Goal: Transaction & Acquisition: Purchase product/service

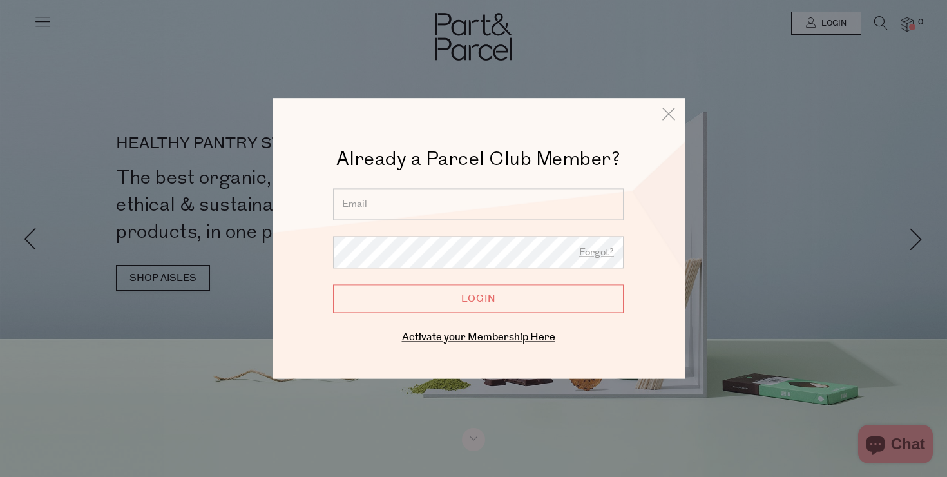
click at [426, 207] on input "email" at bounding box center [478, 204] width 291 height 32
type input "[EMAIL_ADDRESS][DOMAIN_NAME]"
click at [443, 289] on input "Login" at bounding box center [478, 298] width 291 height 28
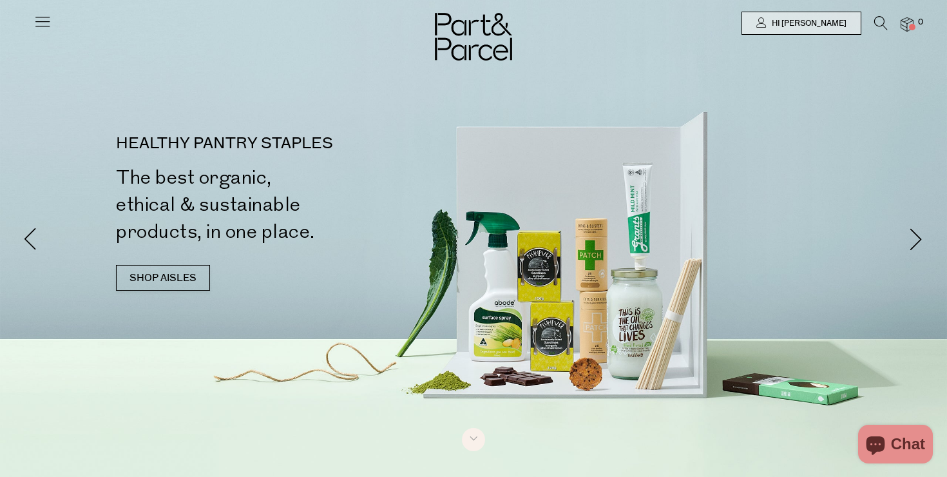
click at [874, 21] on icon at bounding box center [881, 23] width 14 height 14
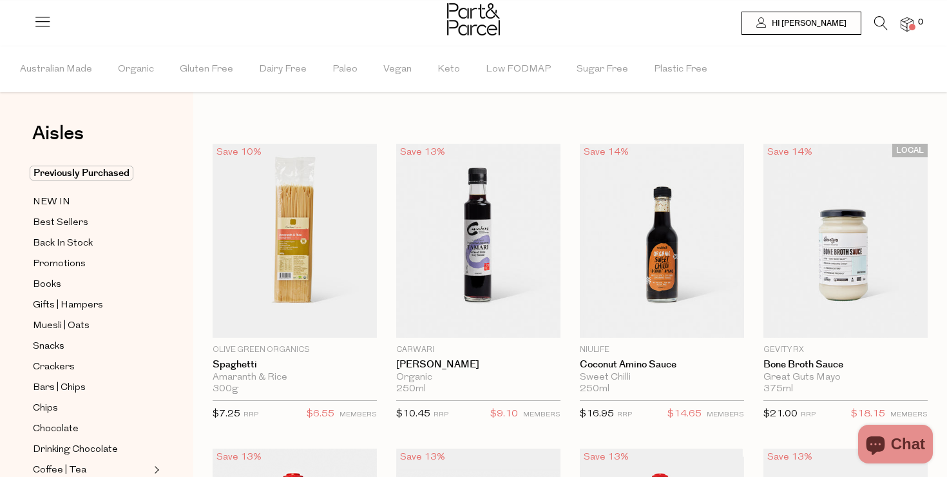
click at [890, 16] on li "0" at bounding box center [901, 24] width 26 height 17
click at [879, 18] on icon at bounding box center [881, 23] width 14 height 14
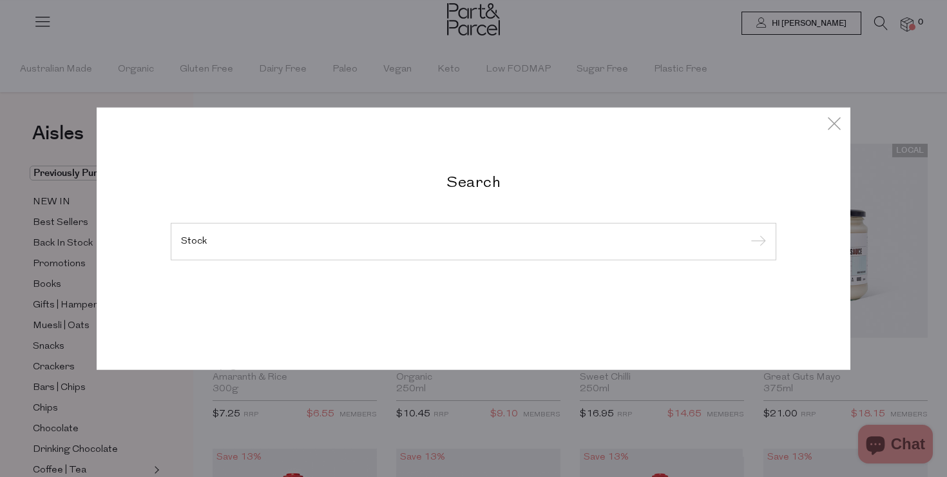
type input "Stock"
click at [747, 233] on input "submit" at bounding box center [756, 242] width 19 height 19
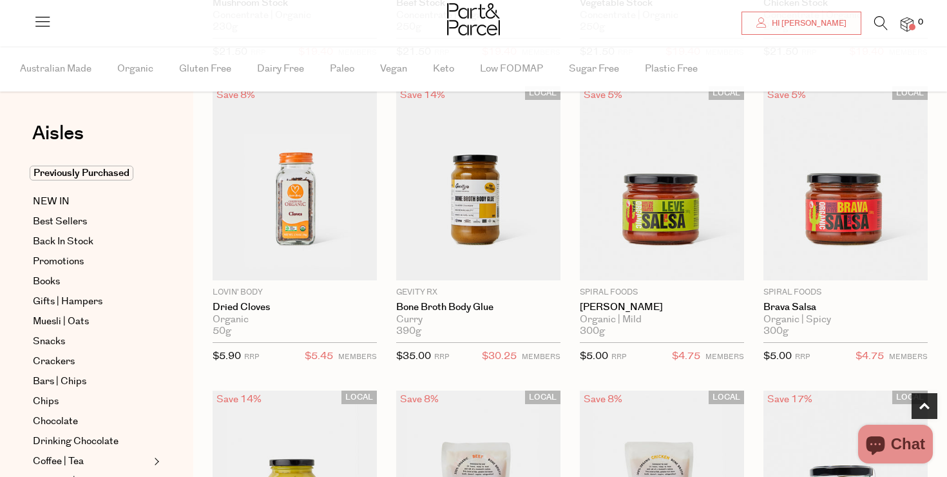
scroll to position [362, 0]
click at [878, 27] on icon at bounding box center [881, 23] width 14 height 14
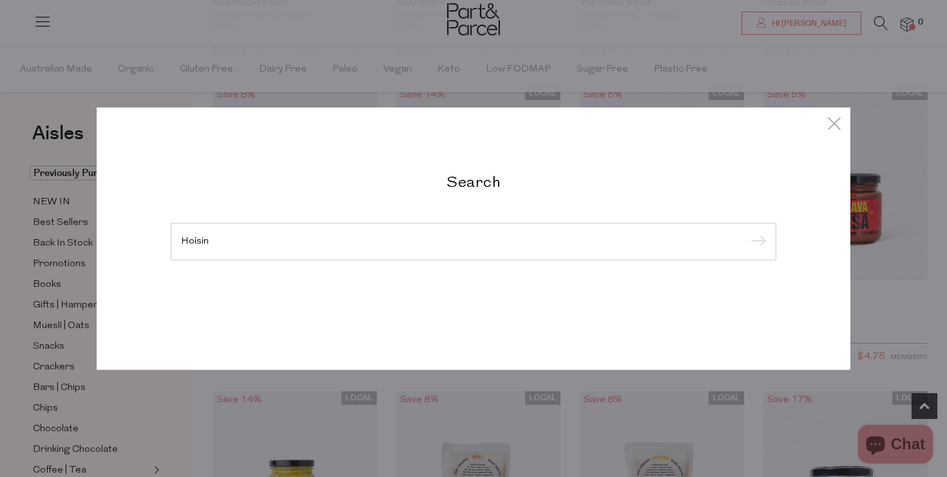
type input "Hoisin"
click at [747, 233] on input "submit" at bounding box center [756, 242] width 19 height 19
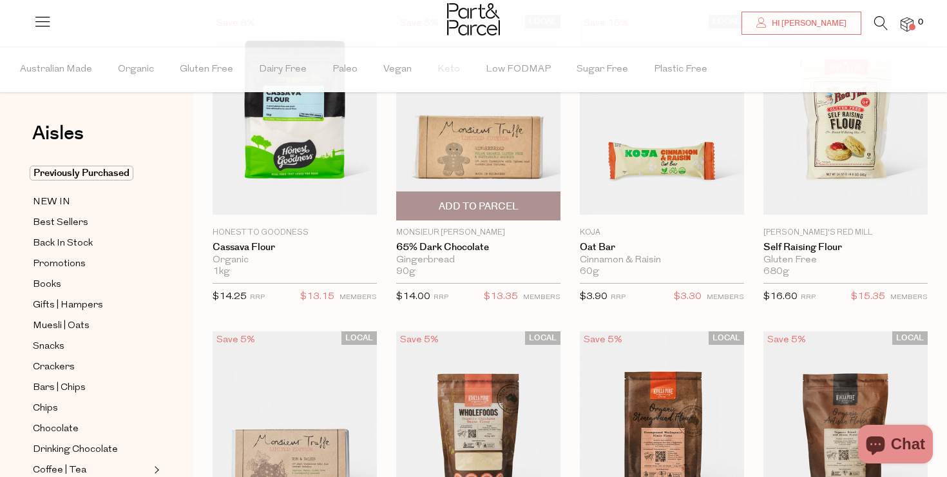
scroll to position [130, 0]
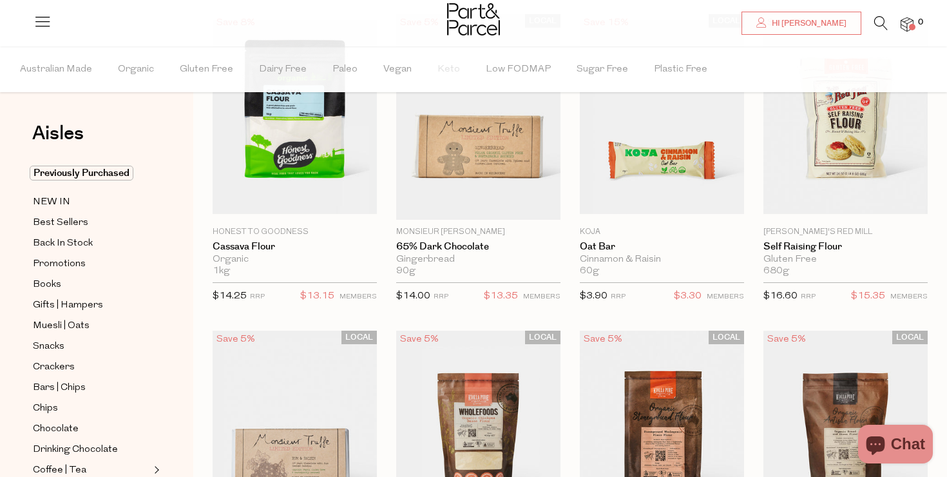
click at [876, 24] on icon at bounding box center [881, 23] width 14 height 14
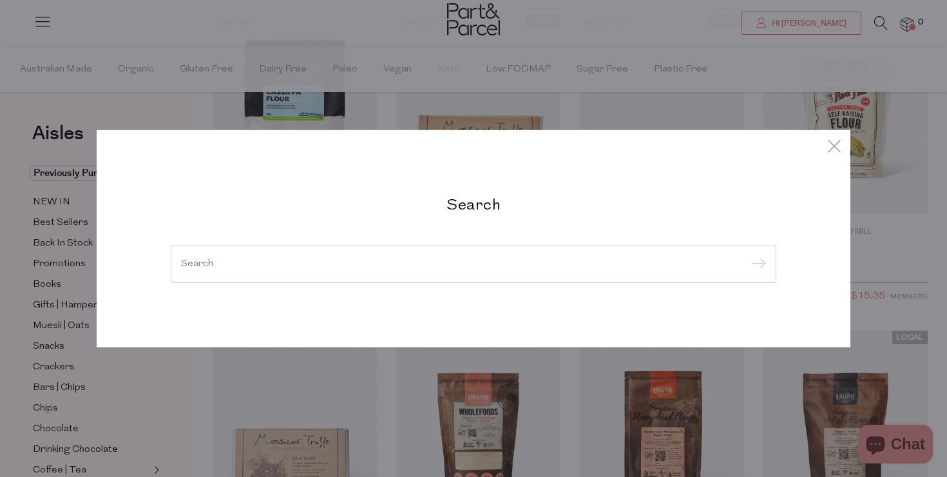
click at [287, 269] on div at bounding box center [474, 263] width 606 height 37
click at [249, 265] on input "search" at bounding box center [473, 264] width 585 height 10
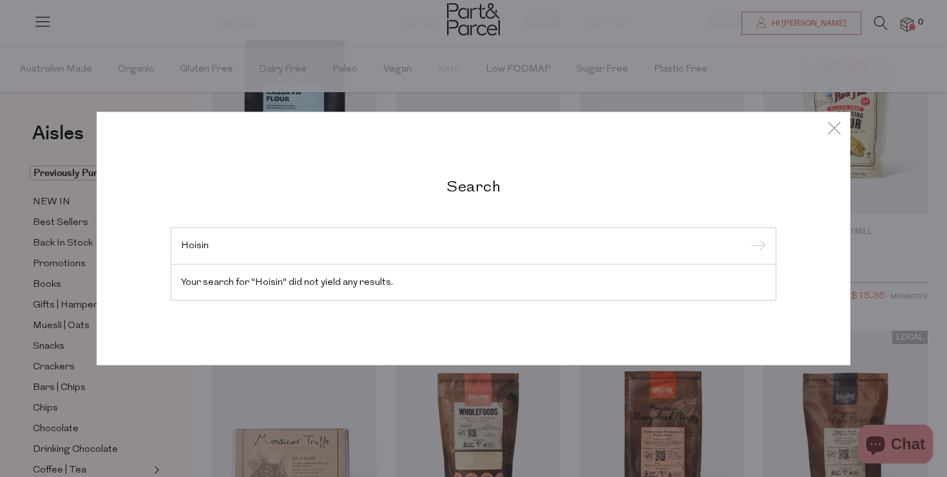
click at [192, 251] on div "Hoisin" at bounding box center [474, 245] width 606 height 37
copy div
click at [233, 253] on div "Hoisin" at bounding box center [474, 245] width 606 height 37
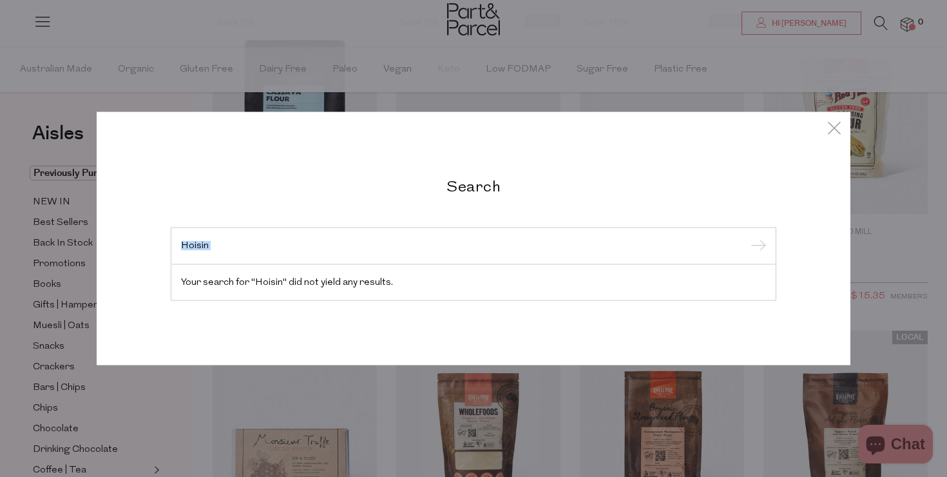
click at [233, 253] on div "Hoisin" at bounding box center [474, 245] width 606 height 37
click at [216, 242] on input "Hoisin" at bounding box center [473, 246] width 585 height 10
paste input "hoisin sauce"
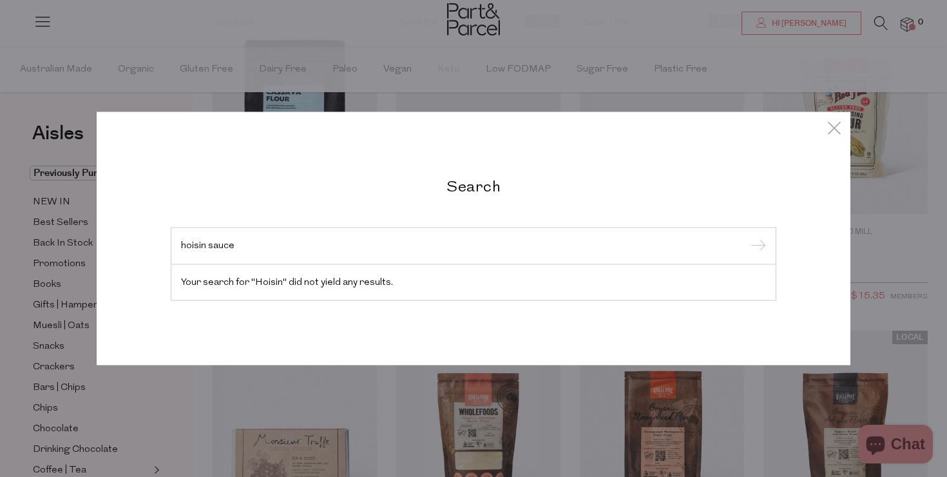
type input "hoisin sauce"
click at [747, 237] on input "submit" at bounding box center [756, 246] width 19 height 19
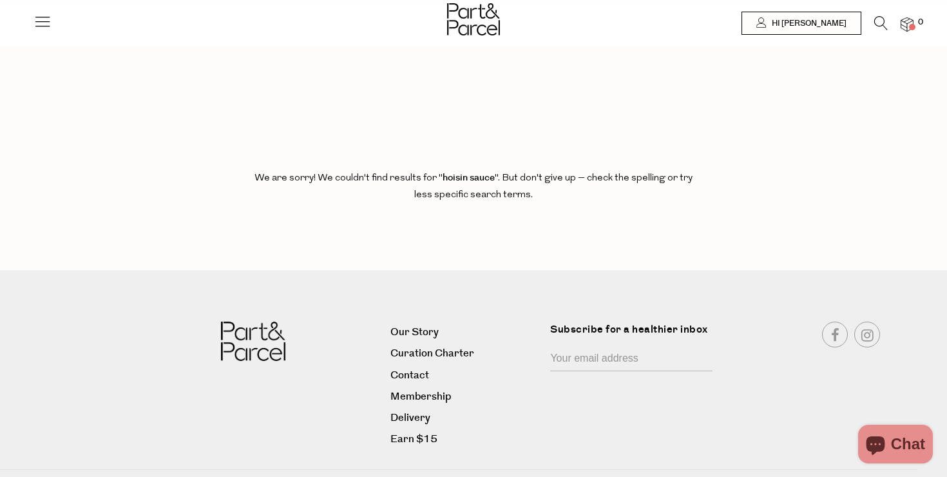
click at [479, 23] on img at bounding box center [473, 19] width 53 height 32
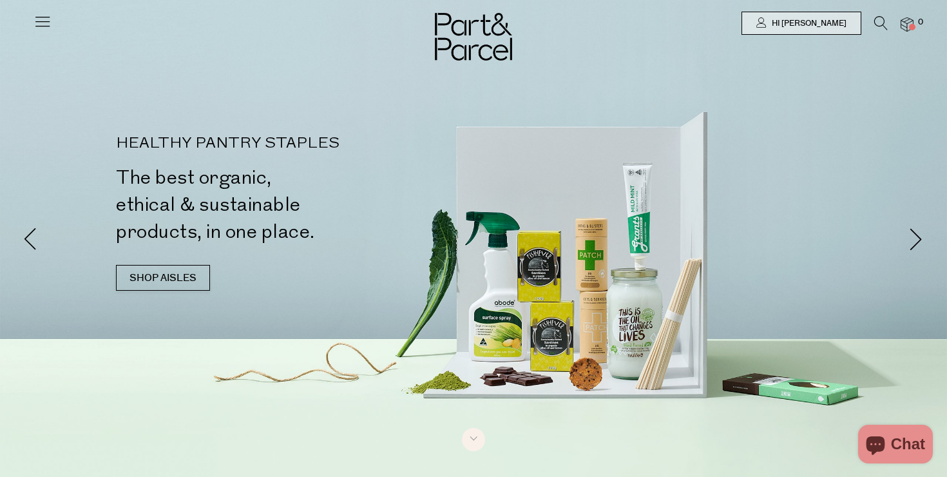
click at [884, 23] on icon at bounding box center [881, 23] width 14 height 14
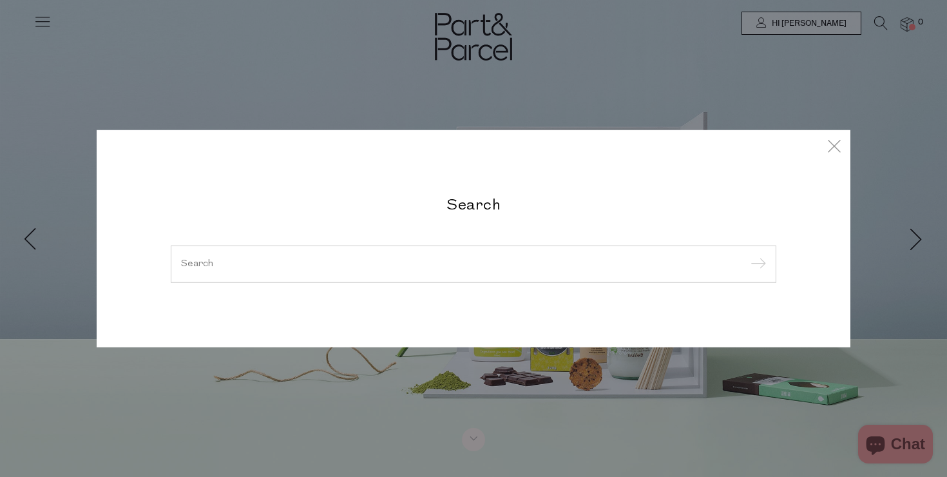
click at [257, 266] on input "search" at bounding box center [473, 264] width 585 height 10
paste input "worcestershire sauce"
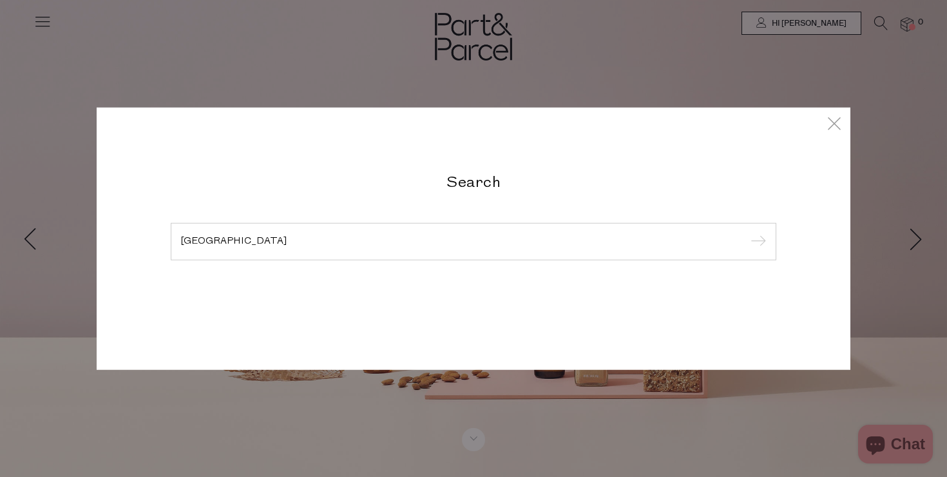
type input "worcestershire"
click at [747, 233] on input "submit" at bounding box center [756, 242] width 19 height 19
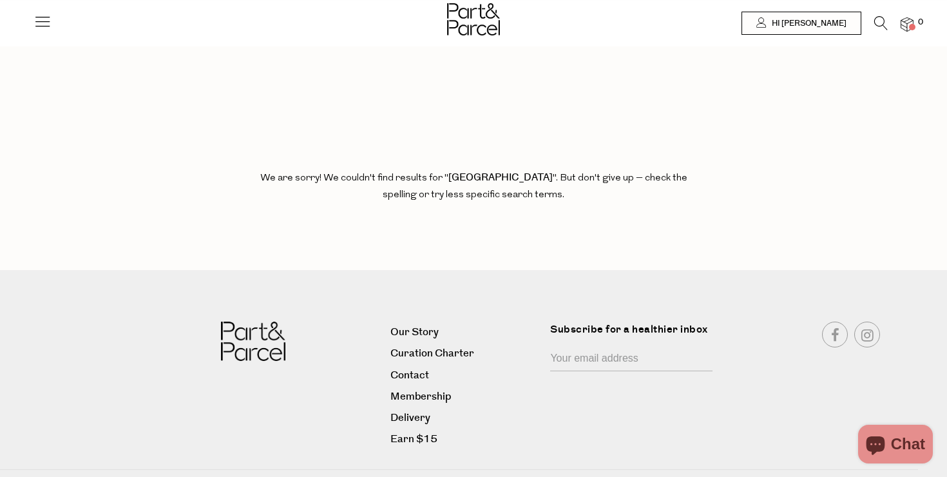
click at [459, 28] on img at bounding box center [473, 19] width 53 height 32
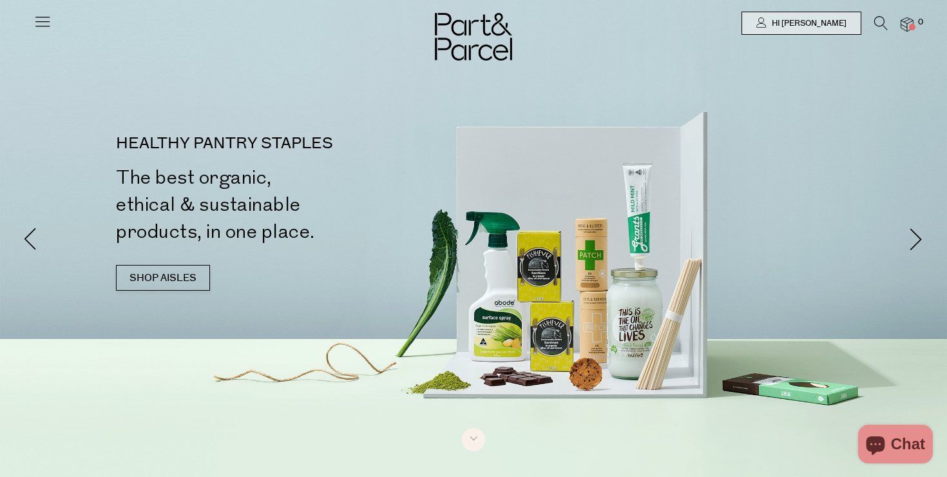
click at [877, 23] on icon at bounding box center [881, 23] width 14 height 14
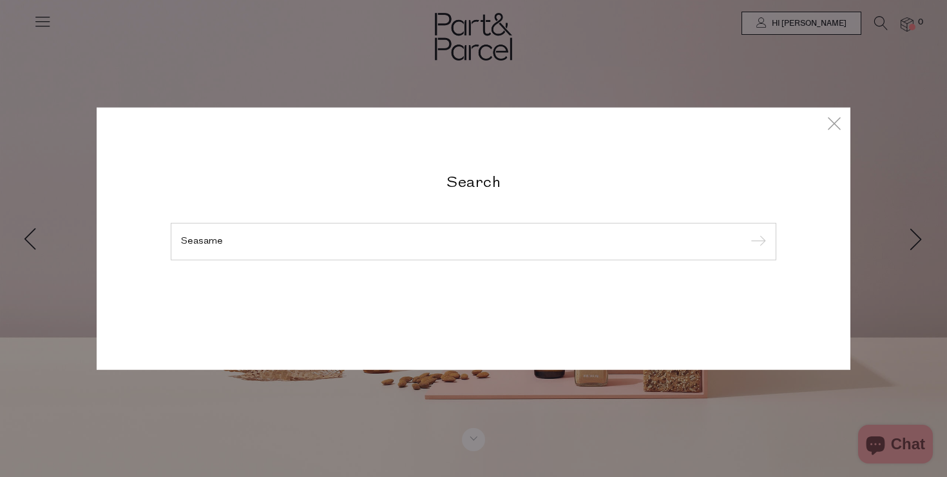
type input "Seasame"
click at [747, 233] on input "submit" at bounding box center [756, 242] width 19 height 19
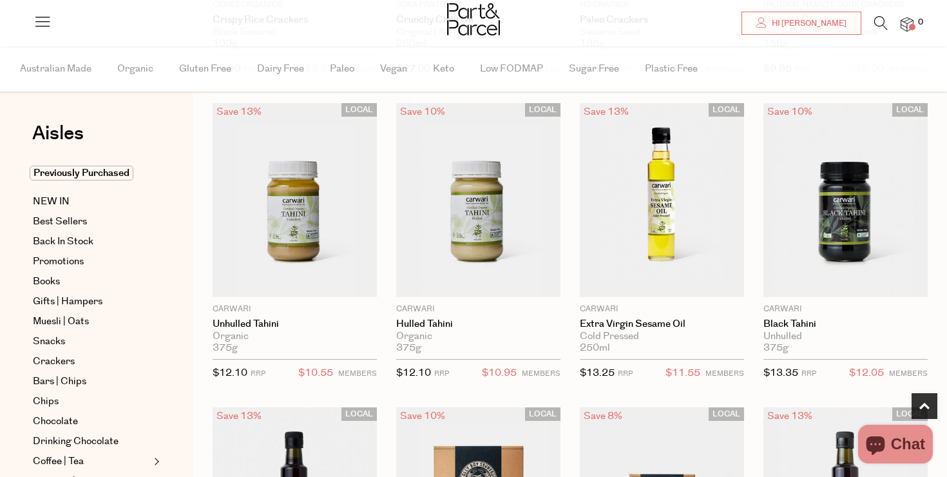
scroll to position [346, 0]
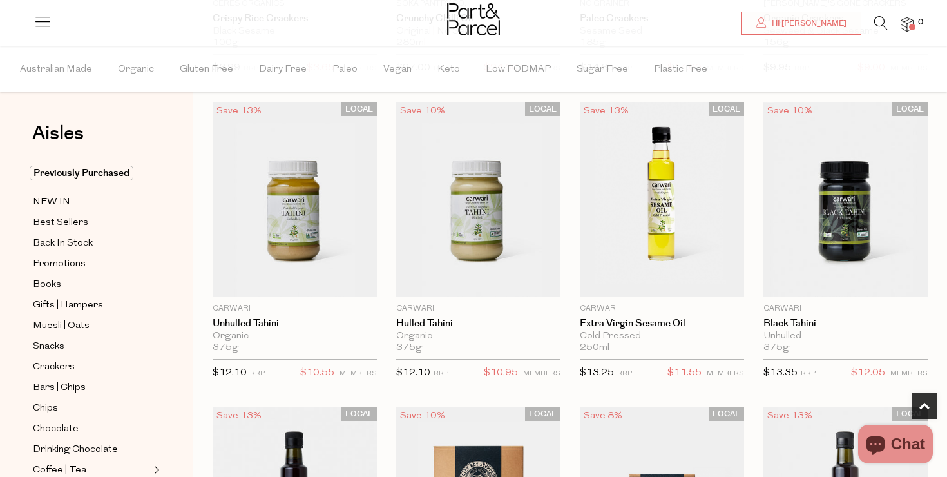
click at [878, 29] on icon at bounding box center [881, 23] width 14 height 14
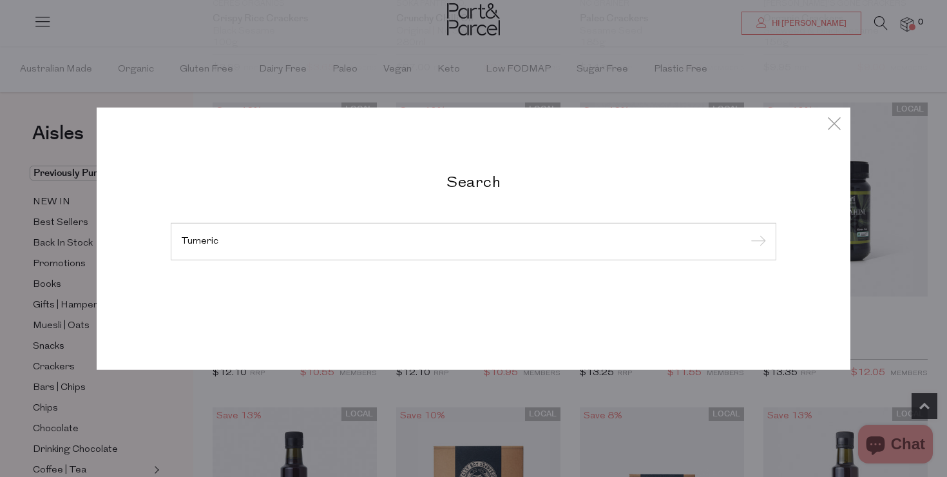
type input "Tumeric"
click at [747, 233] on input "submit" at bounding box center [756, 242] width 19 height 19
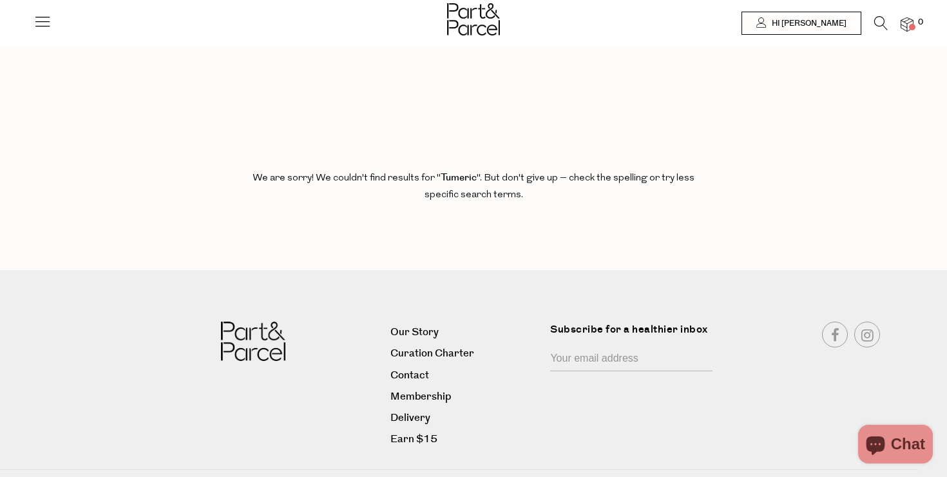
click at [879, 25] on icon at bounding box center [881, 23] width 14 height 14
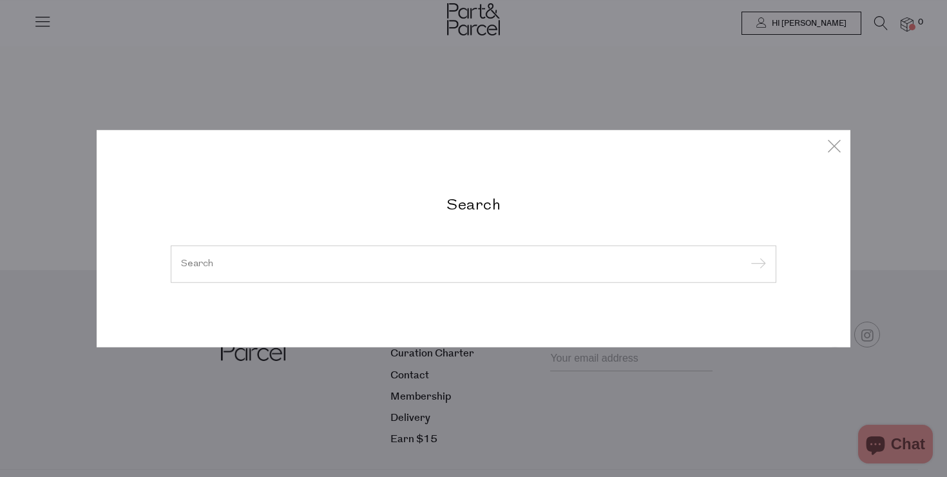
click at [450, 273] on div at bounding box center [474, 263] width 606 height 37
click at [232, 266] on input "search" at bounding box center [473, 264] width 585 height 10
paste input "Cumin Powder"
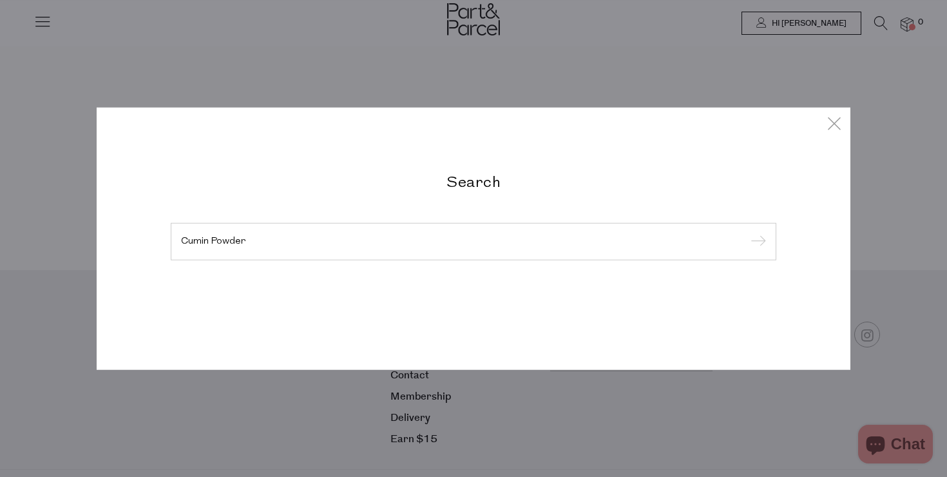
type input "Cumin Powder"
click at [747, 233] on input "submit" at bounding box center [756, 242] width 19 height 19
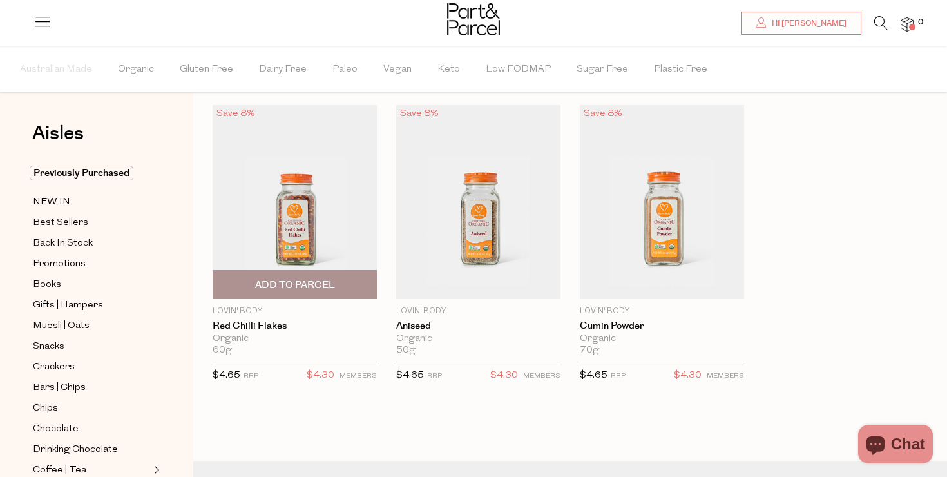
scroll to position [32, 0]
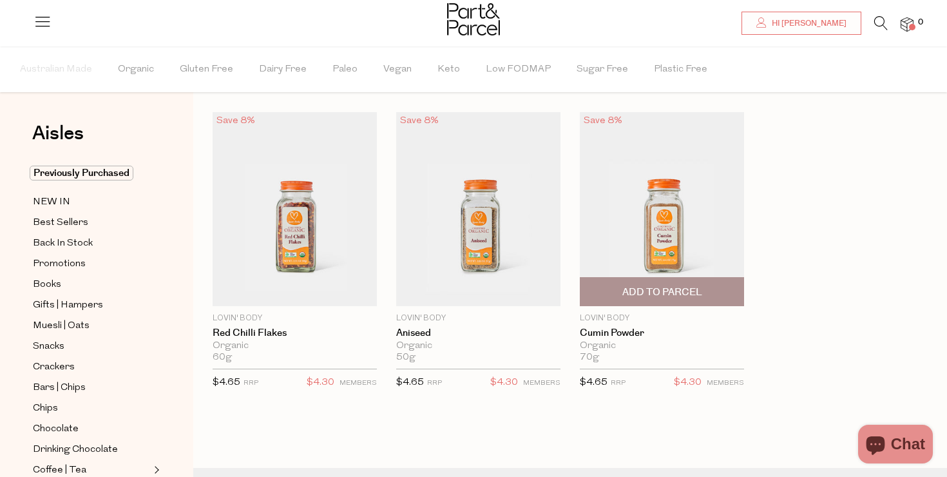
click at [658, 289] on span "Add To Parcel" at bounding box center [662, 292] width 80 height 14
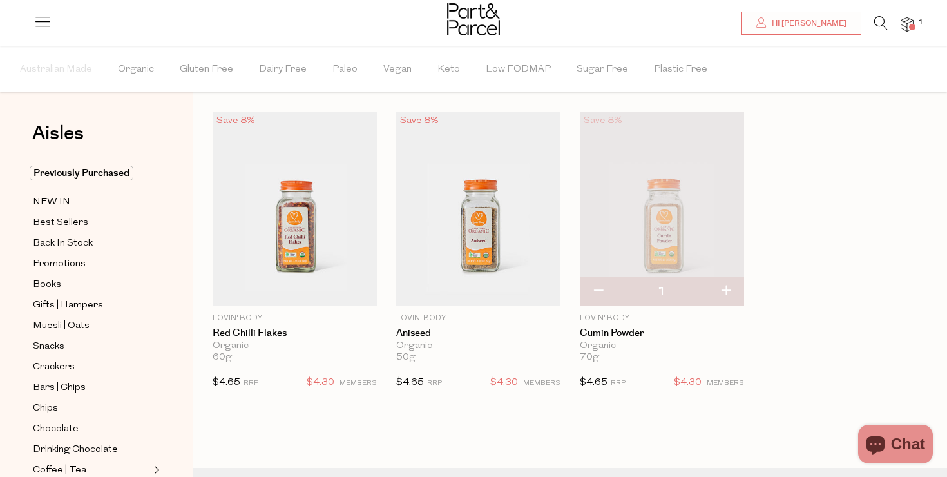
scroll to position [0, 0]
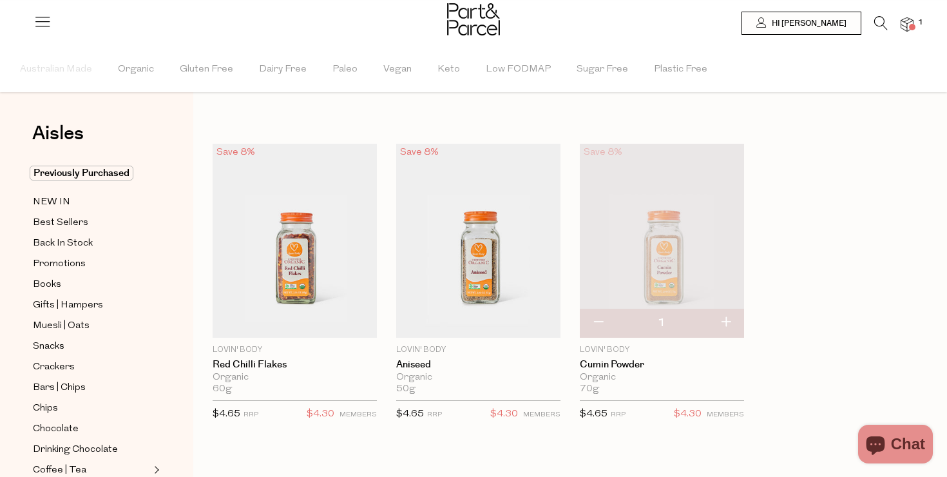
click at [884, 23] on icon at bounding box center [881, 23] width 14 height 14
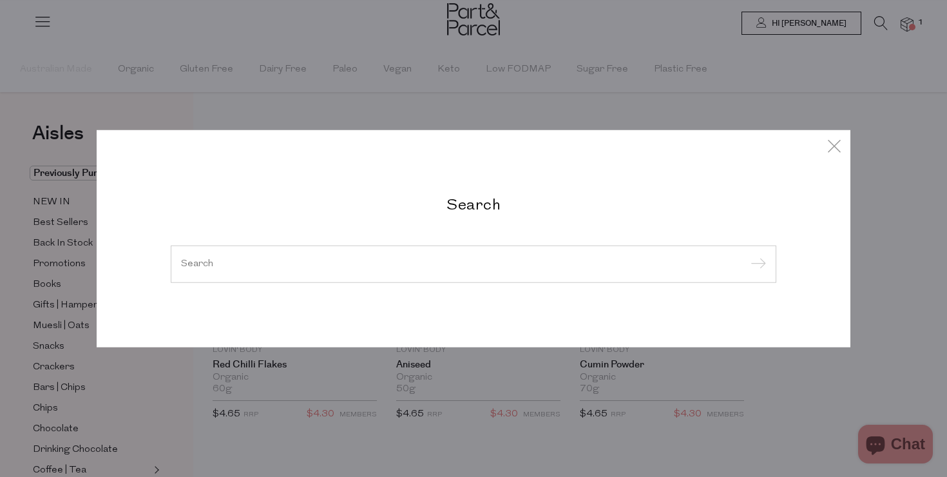
click at [327, 262] on input "search" at bounding box center [473, 264] width 585 height 10
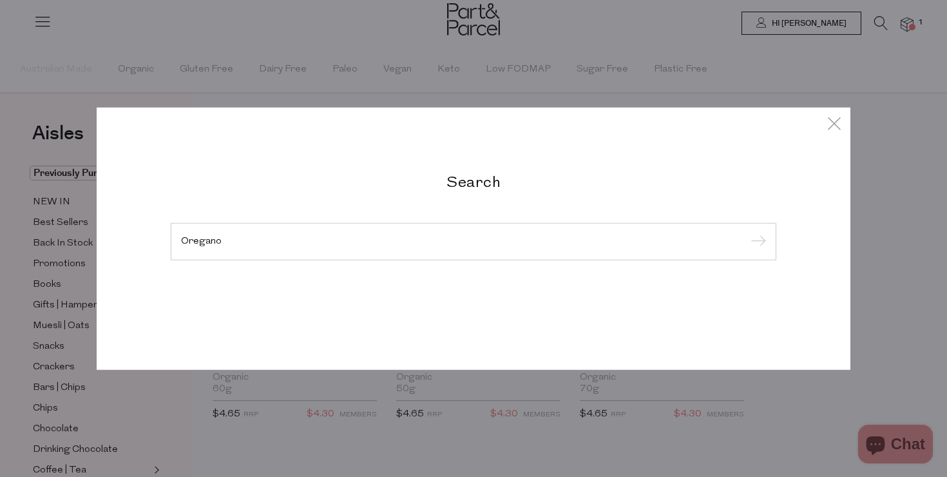
type input "Oregano"
click at [747, 233] on input "submit" at bounding box center [756, 242] width 19 height 19
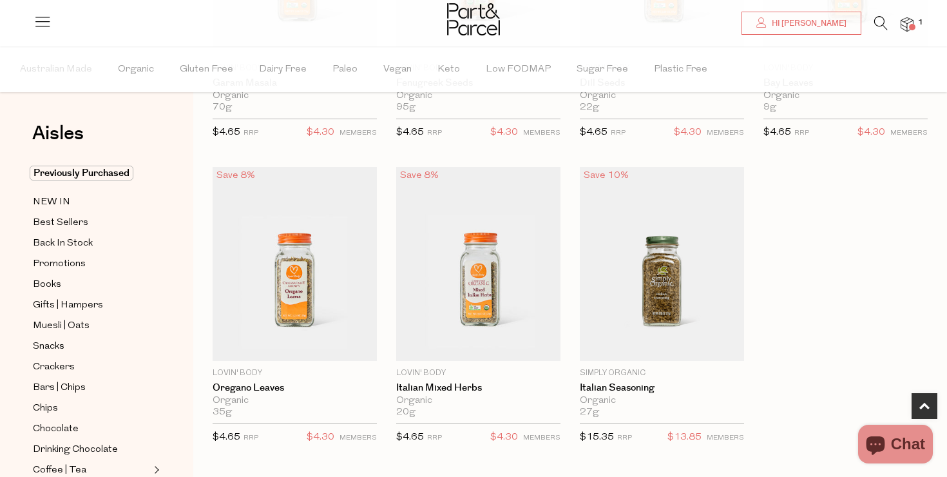
scroll to position [315, 0]
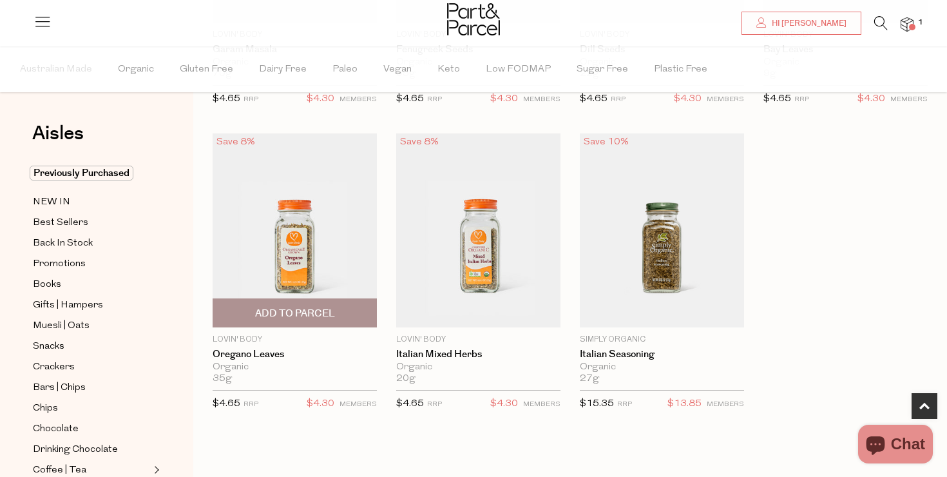
click at [294, 233] on img at bounding box center [295, 230] width 164 height 194
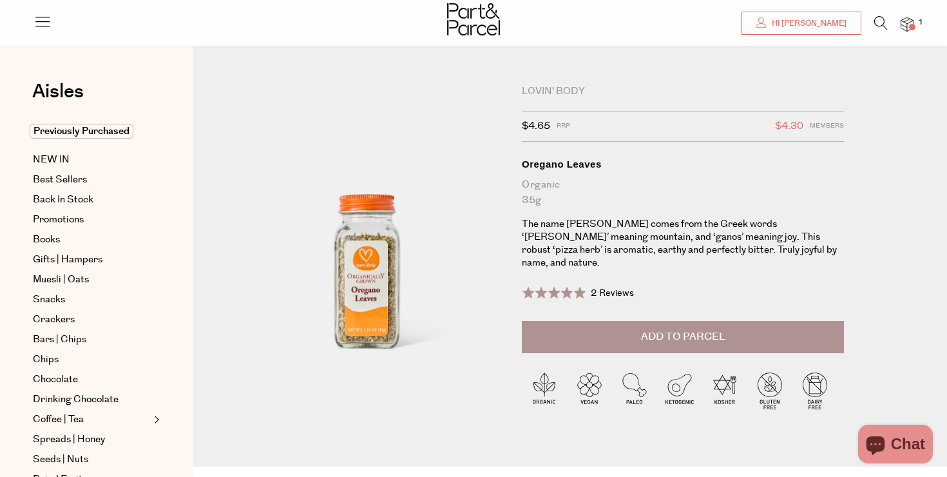
scroll to position [66, 0]
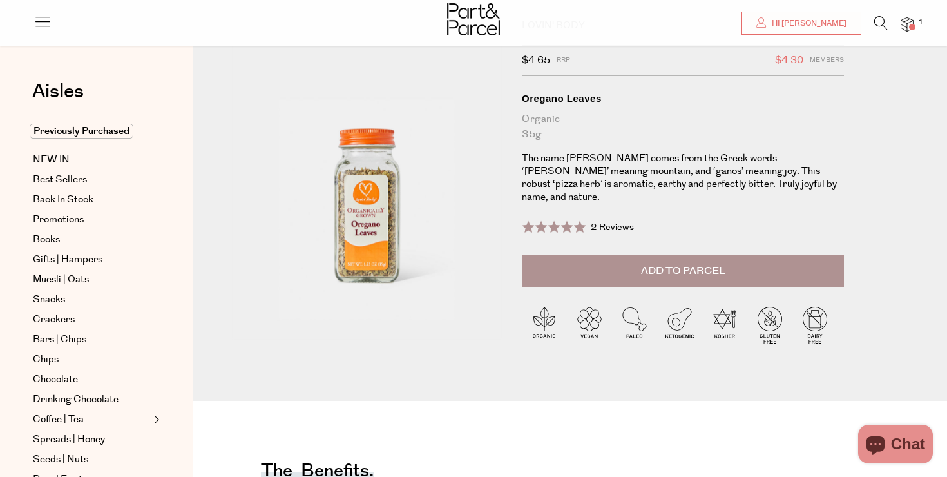
click at [693, 266] on button "Add to Parcel" at bounding box center [683, 271] width 322 height 32
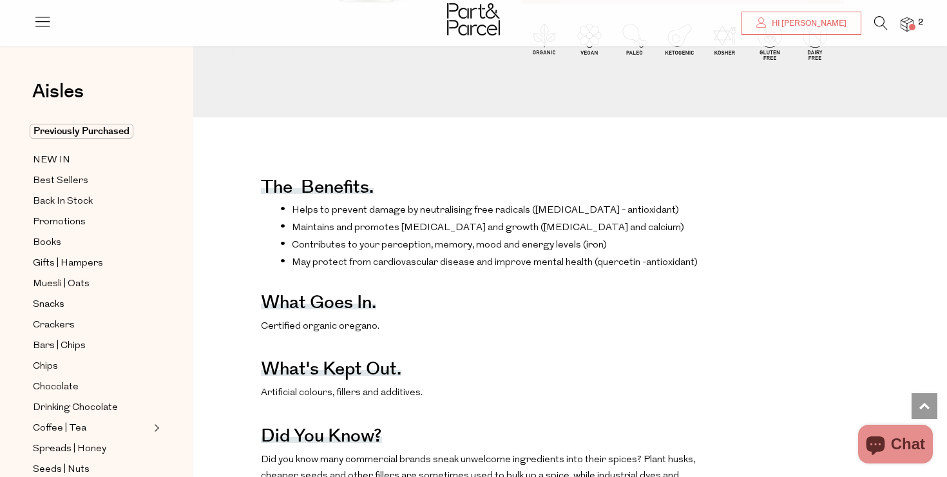
scroll to position [0, 0]
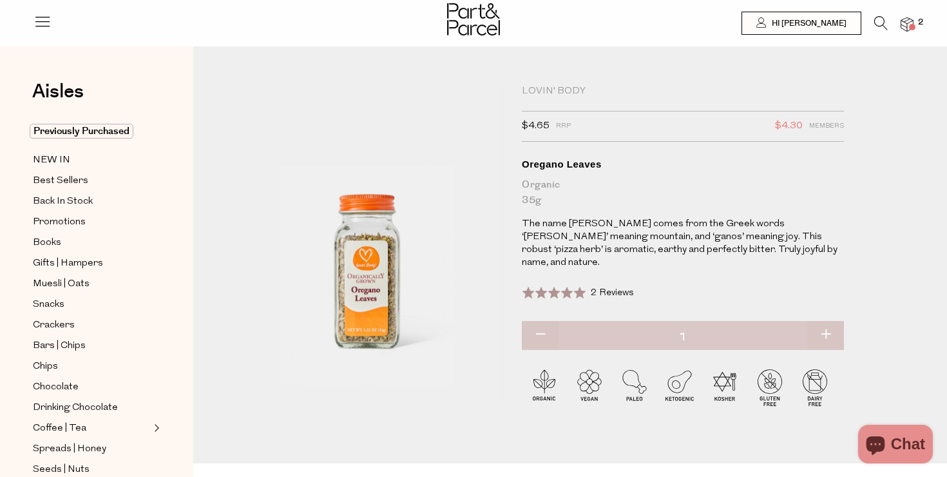
click at [890, 23] on li "2" at bounding box center [901, 24] width 26 height 17
click at [881, 23] on icon at bounding box center [881, 23] width 14 height 14
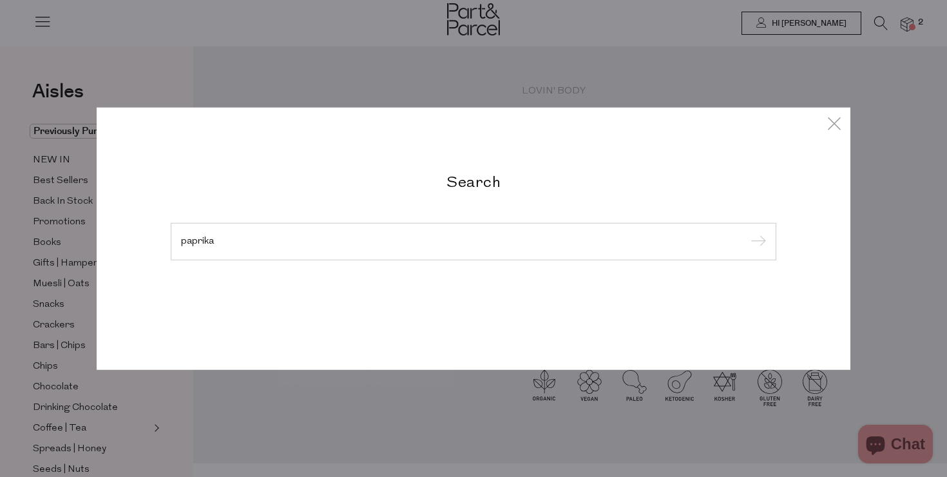
type input "paprika"
click at [747, 233] on input "submit" at bounding box center [756, 242] width 19 height 19
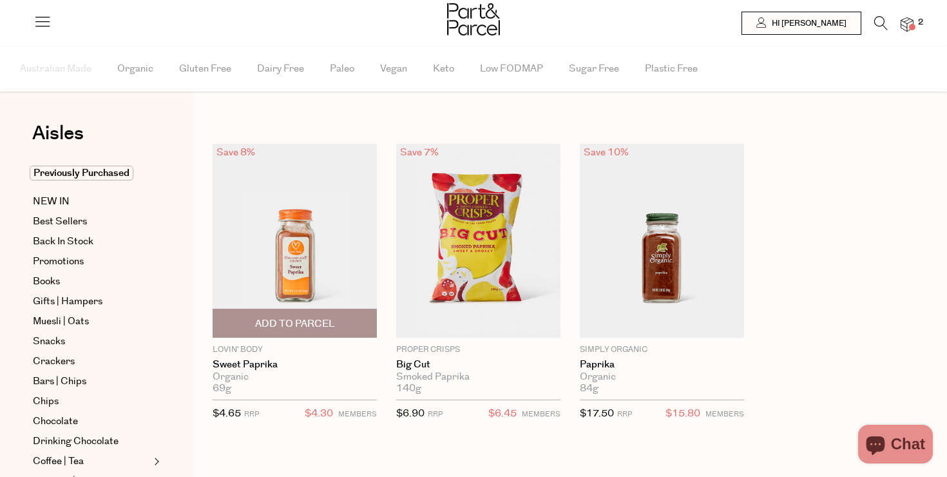
click at [305, 271] on img at bounding box center [295, 241] width 164 height 194
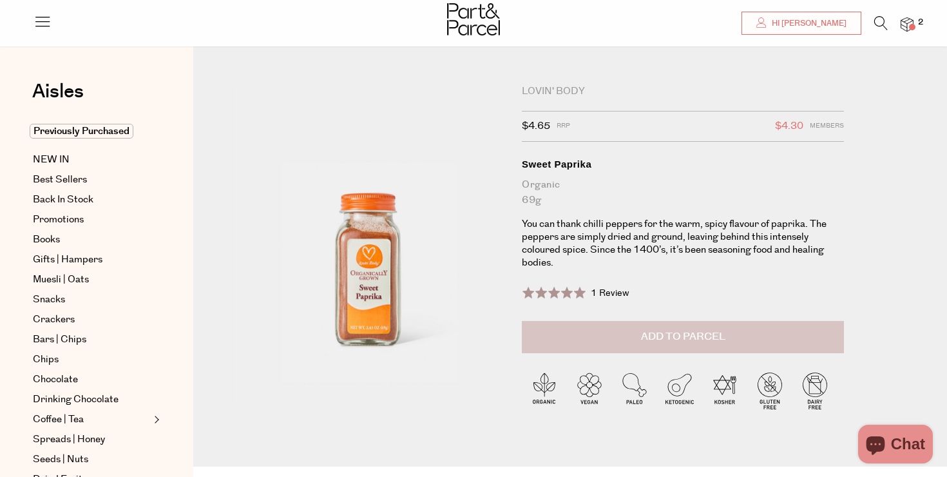
scroll to position [64, 0]
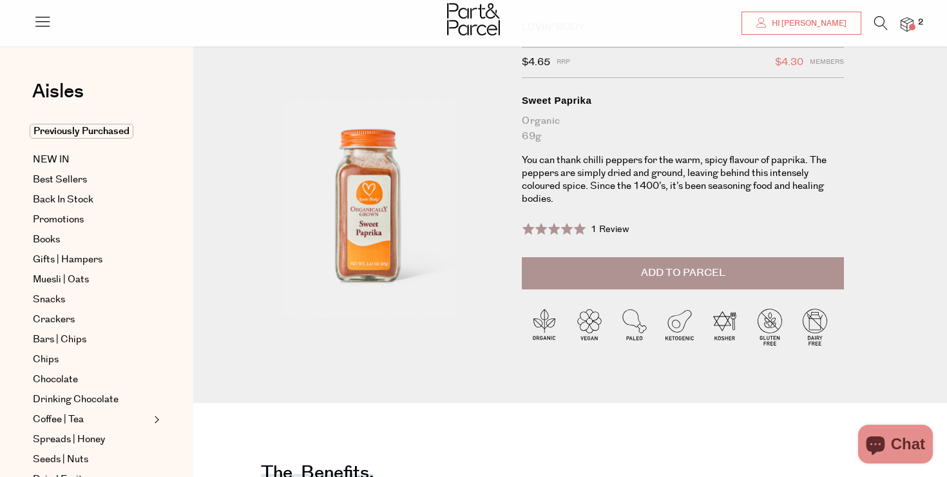
click at [675, 273] on span "Add to Parcel" at bounding box center [683, 272] width 84 height 15
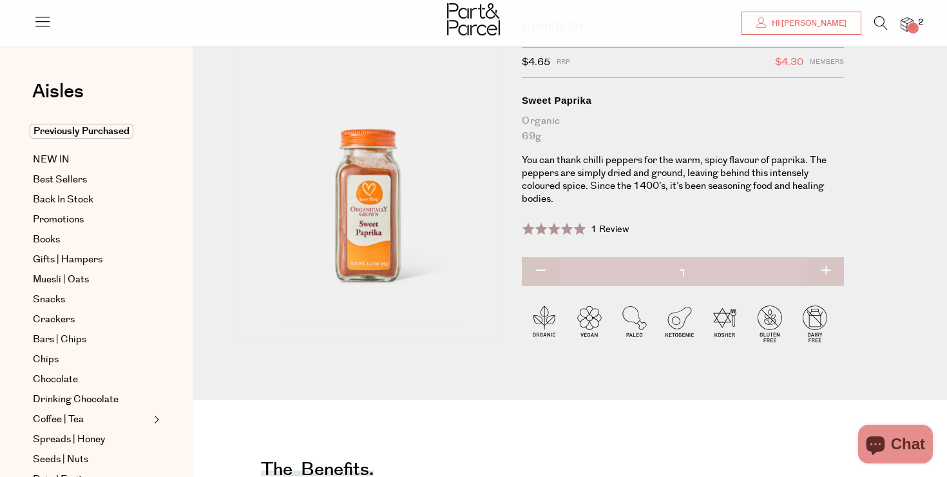
scroll to position [0, 0]
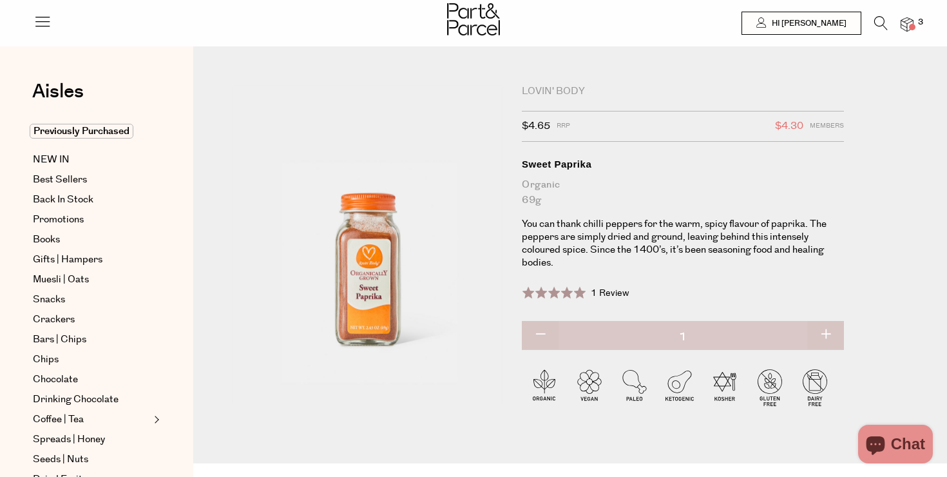
click at [912, 30] on span at bounding box center [912, 27] width 6 height 6
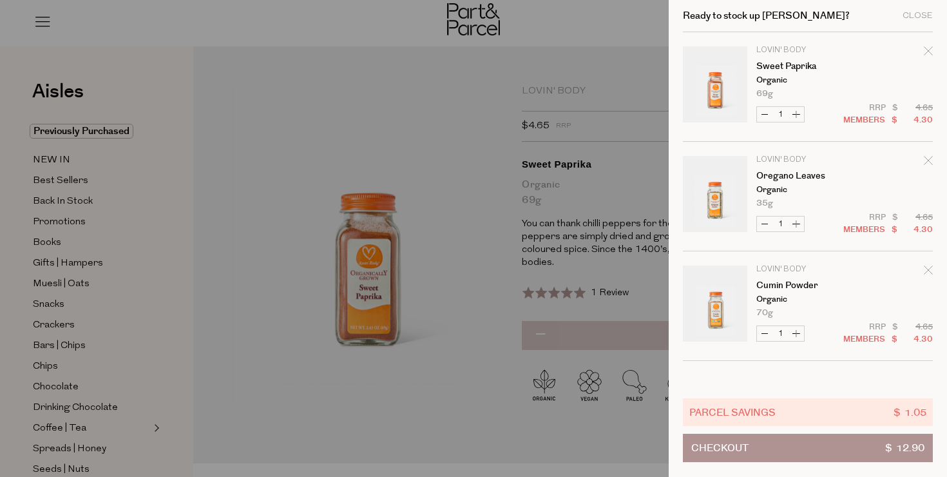
click at [573, 244] on div at bounding box center [473, 238] width 947 height 477
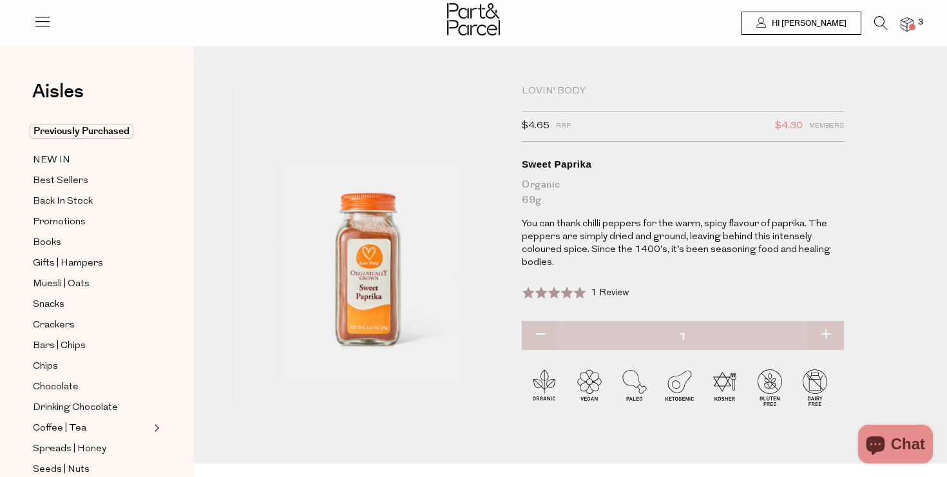
click at [880, 19] on icon at bounding box center [881, 23] width 14 height 14
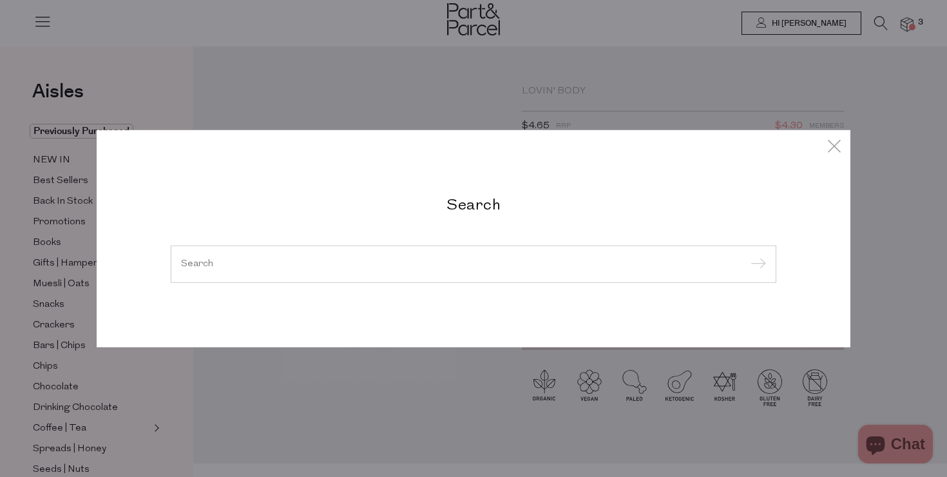
click at [367, 267] on input "search" at bounding box center [473, 264] width 585 height 10
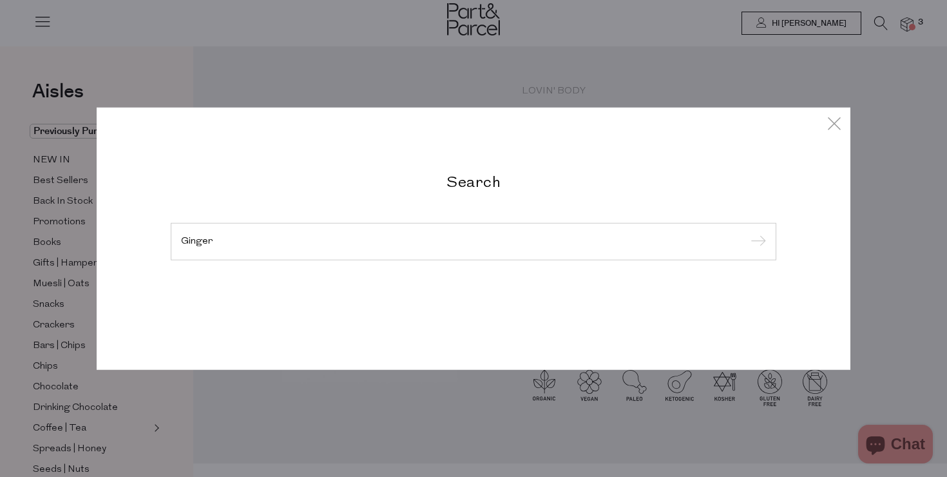
type input "Ginger"
click at [747, 233] on input "submit" at bounding box center [756, 242] width 19 height 19
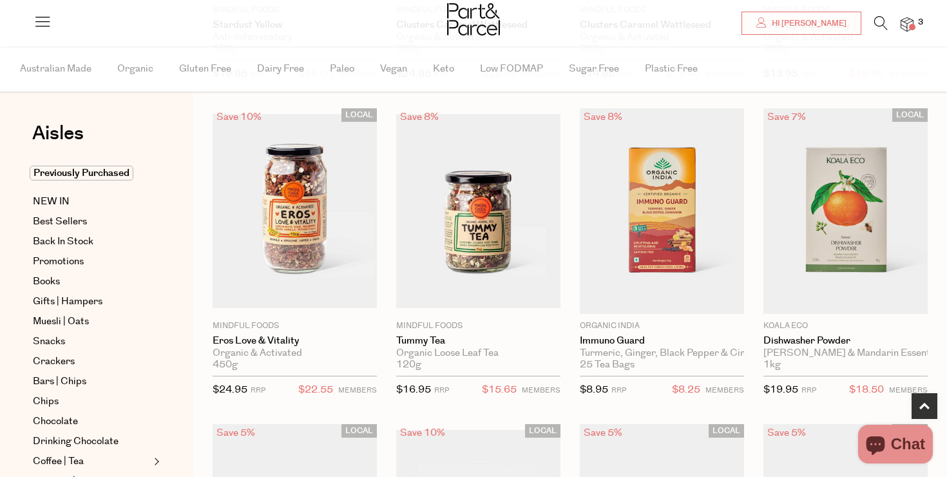
scroll to position [352, 0]
click at [879, 28] on icon at bounding box center [881, 23] width 14 height 14
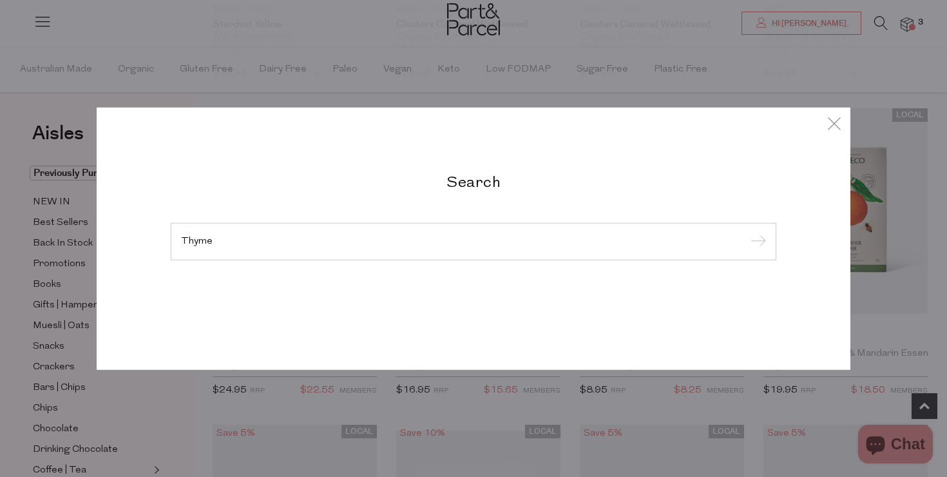
type input "Thyme"
click at [747, 233] on input "submit" at bounding box center [756, 242] width 19 height 19
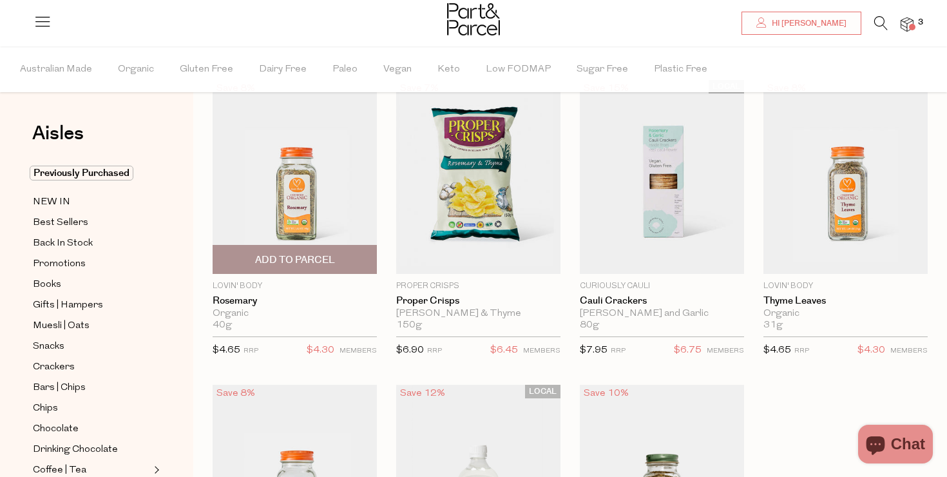
scroll to position [78, 0]
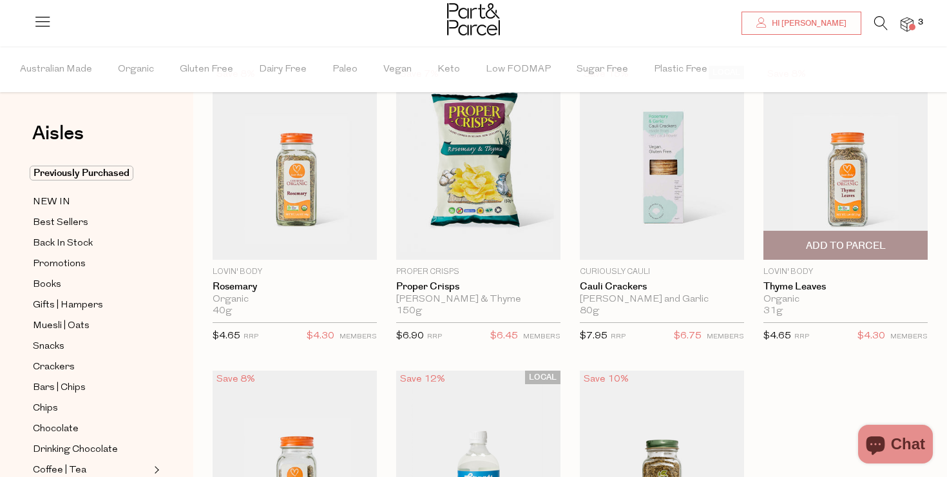
click at [839, 192] on img at bounding box center [846, 163] width 164 height 194
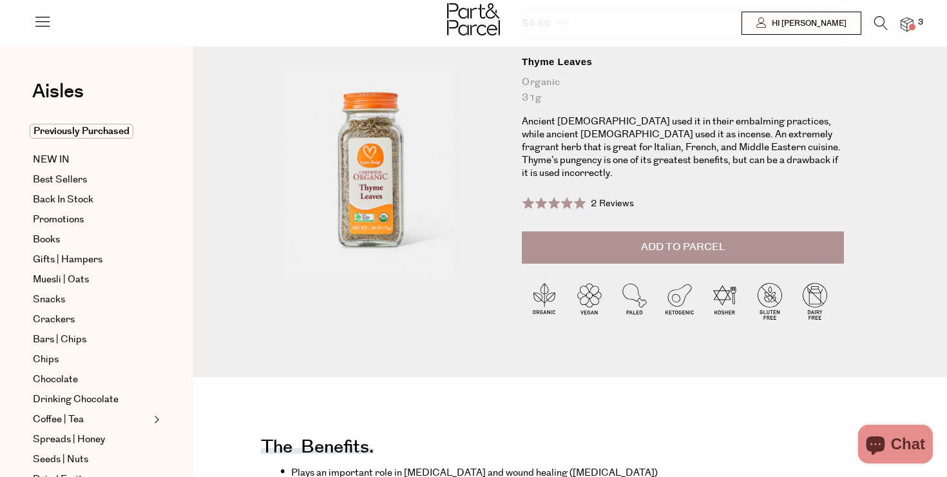
scroll to position [117, 0]
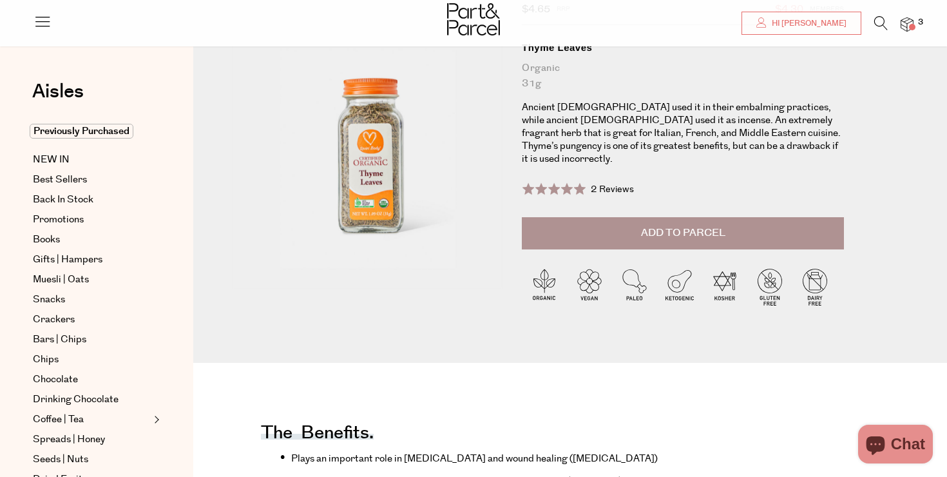
click at [698, 217] on button "Add to Parcel" at bounding box center [683, 233] width 322 height 32
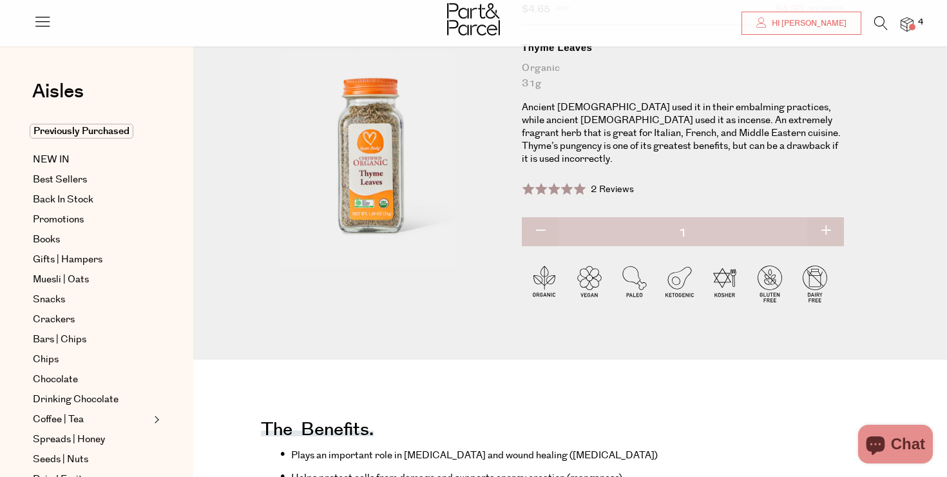
click at [910, 23] on img at bounding box center [907, 24] width 13 height 15
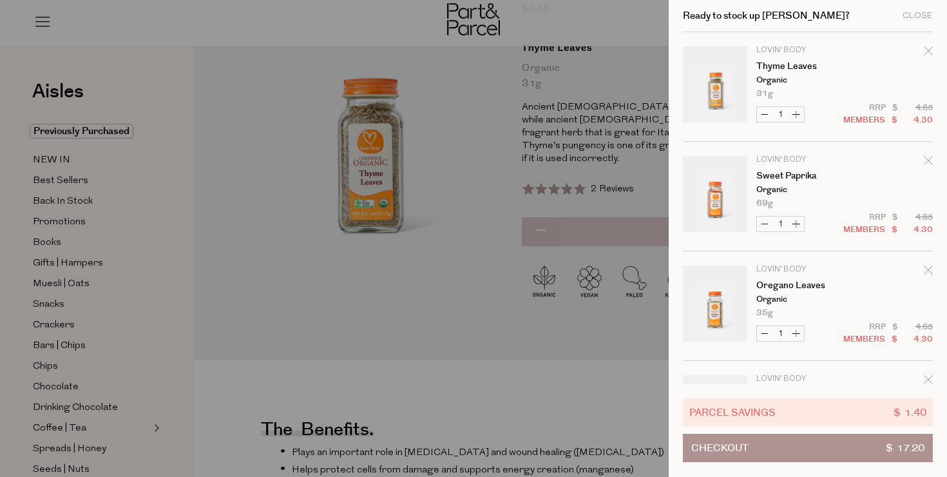
scroll to position [87, 0]
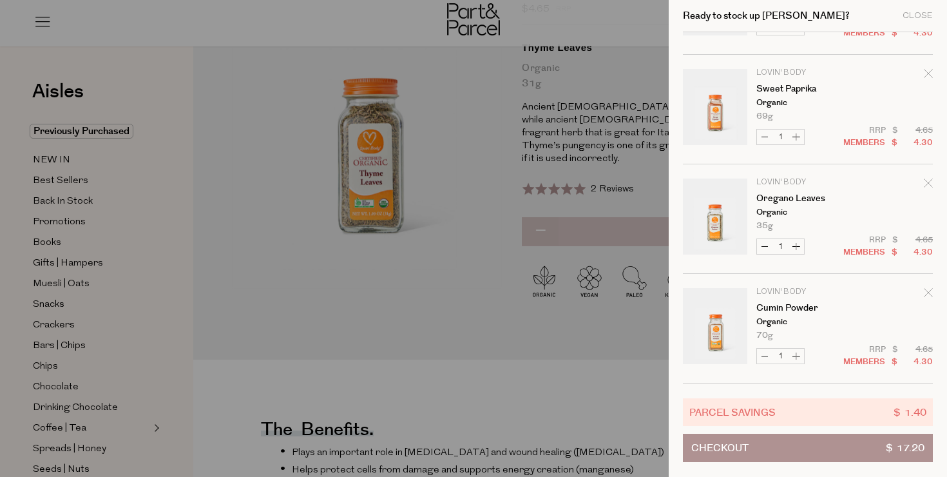
click at [563, 341] on div at bounding box center [473, 238] width 947 height 477
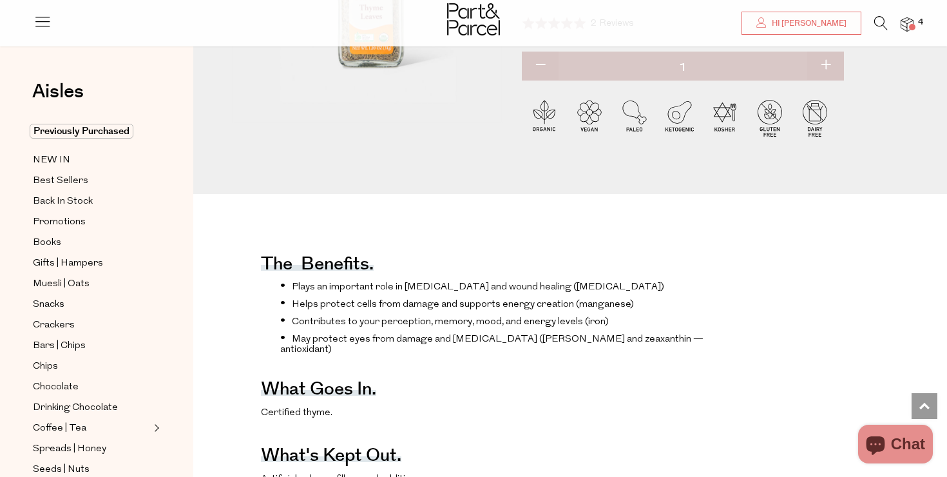
scroll to position [161, 0]
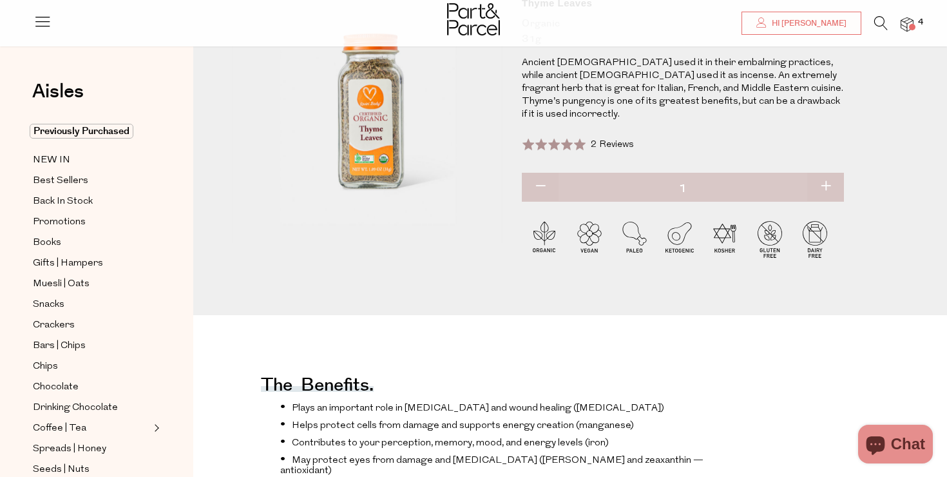
click at [876, 19] on icon at bounding box center [881, 23] width 14 height 14
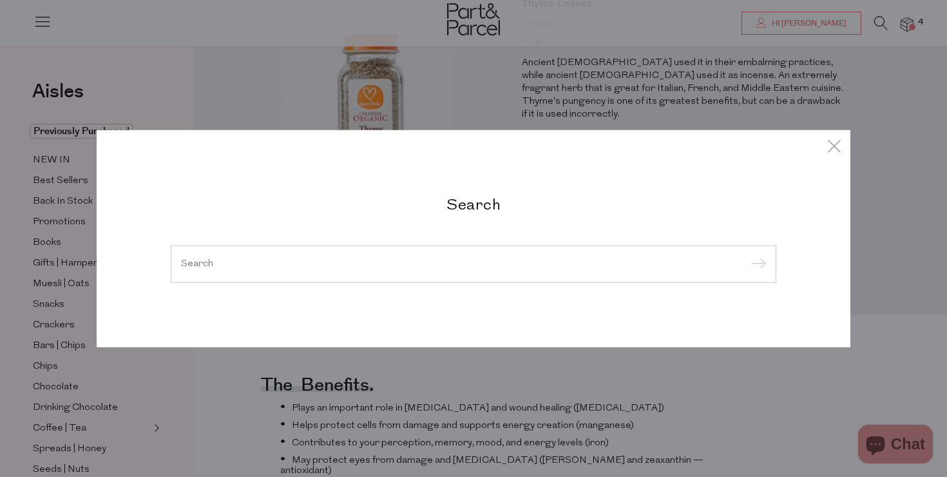
click at [326, 262] on input "search" at bounding box center [473, 264] width 585 height 10
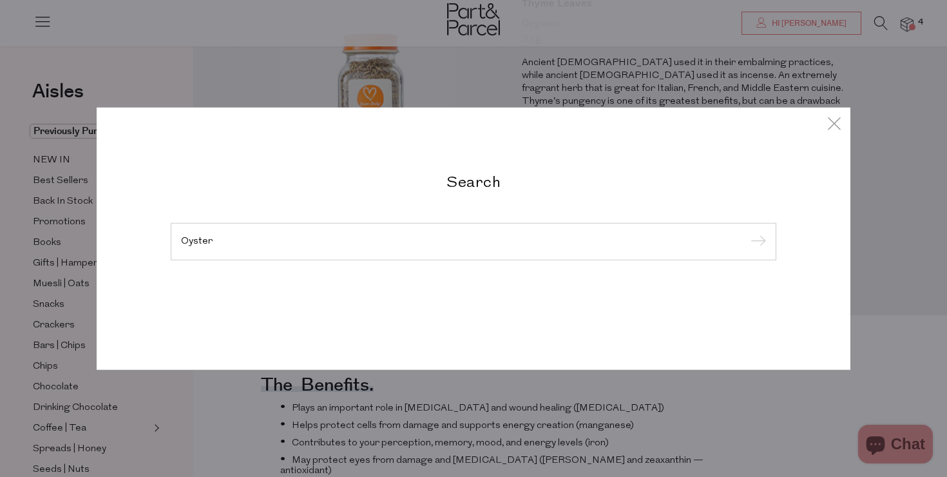
type input "Oyster"
click at [747, 233] on input "submit" at bounding box center [756, 242] width 19 height 19
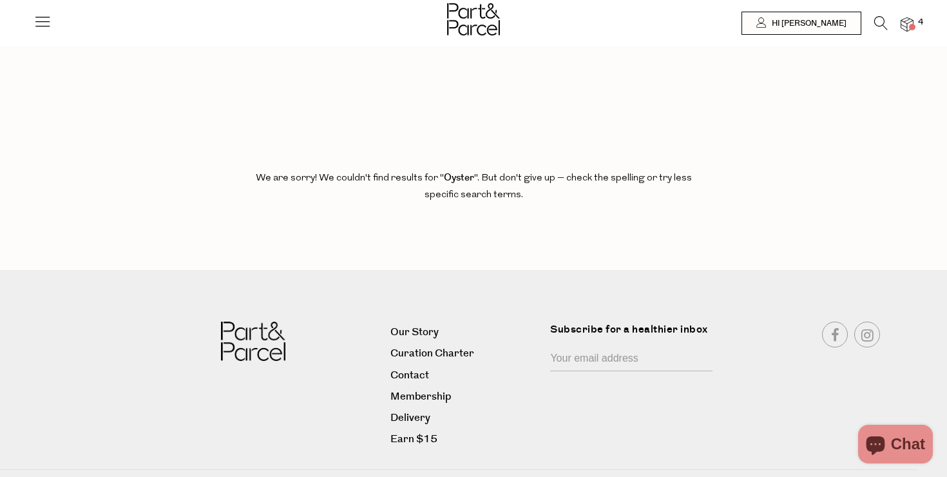
click at [882, 21] on icon at bounding box center [881, 23] width 14 height 14
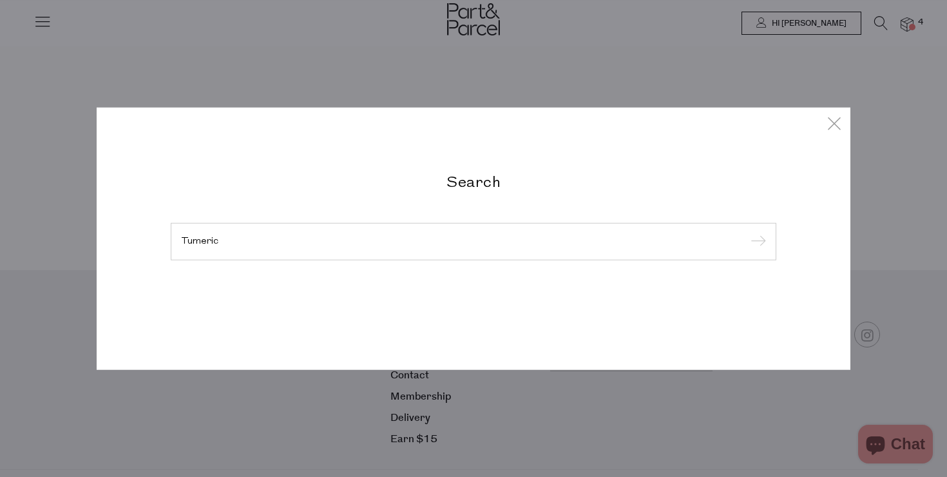
type input "Tumeric"
click at [747, 233] on input "submit" at bounding box center [756, 242] width 19 height 19
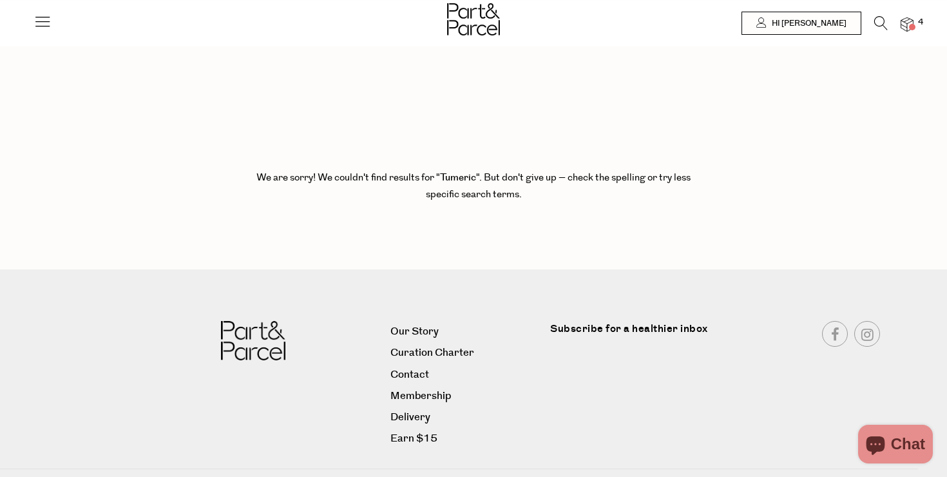
click at [879, 26] on icon at bounding box center [881, 23] width 14 height 14
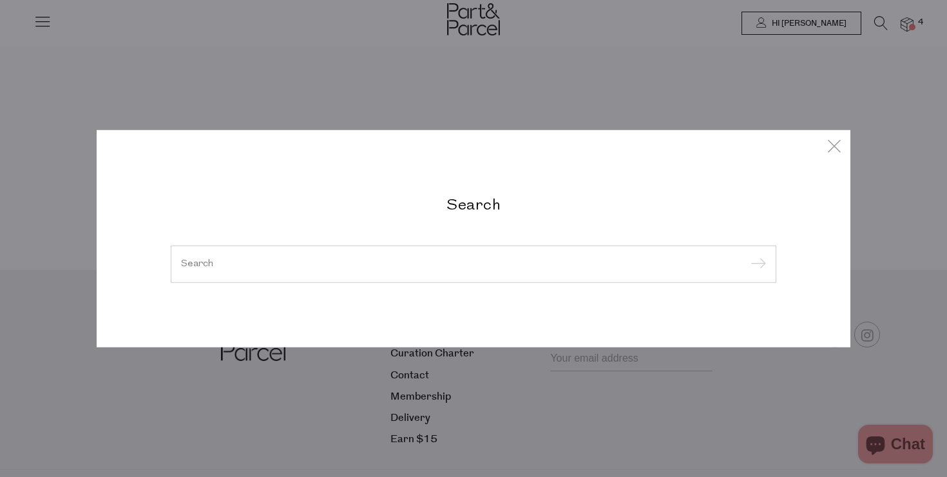
click at [481, 275] on div at bounding box center [474, 263] width 606 height 37
click at [450, 263] on input "search" at bounding box center [473, 264] width 585 height 10
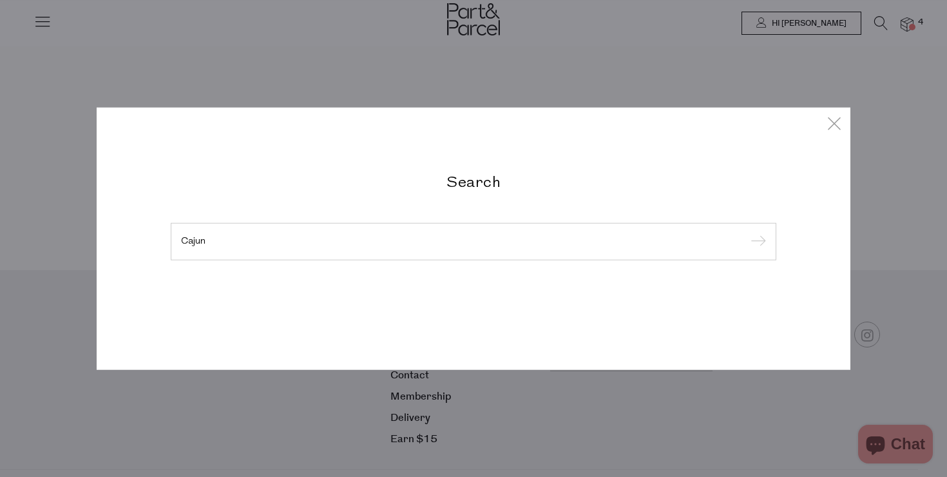
type input "Cajun"
click at [747, 233] on input "submit" at bounding box center [756, 242] width 19 height 19
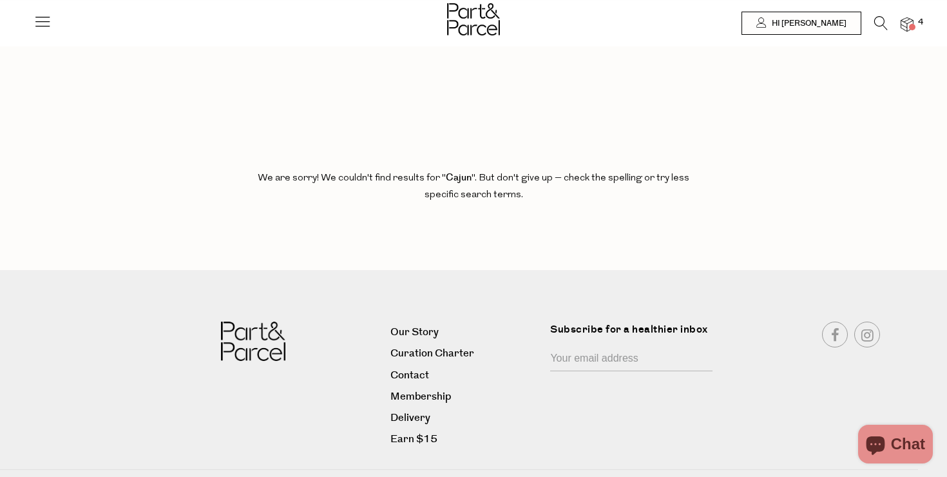
click at [877, 28] on icon at bounding box center [881, 23] width 14 height 14
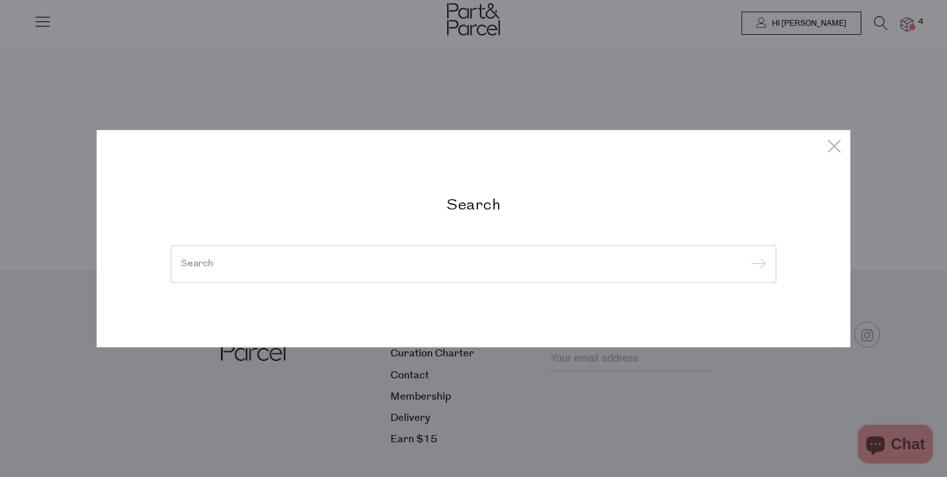
click at [289, 267] on input "search" at bounding box center [473, 264] width 585 height 10
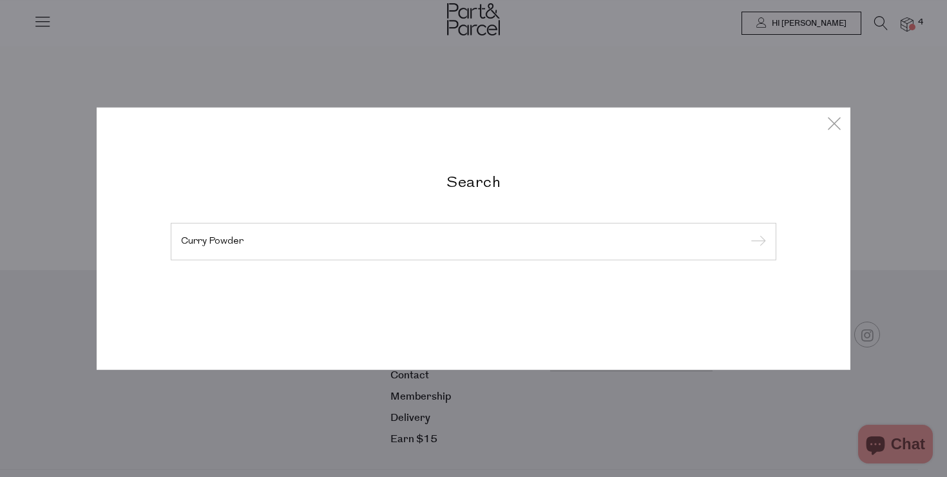
type input "Curry Powder"
click at [747, 233] on input "submit" at bounding box center [756, 242] width 19 height 19
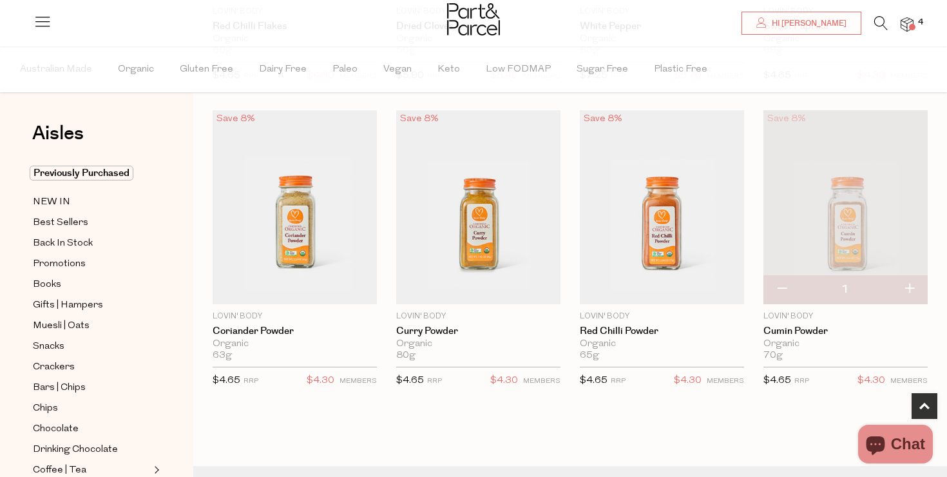
scroll to position [352, 0]
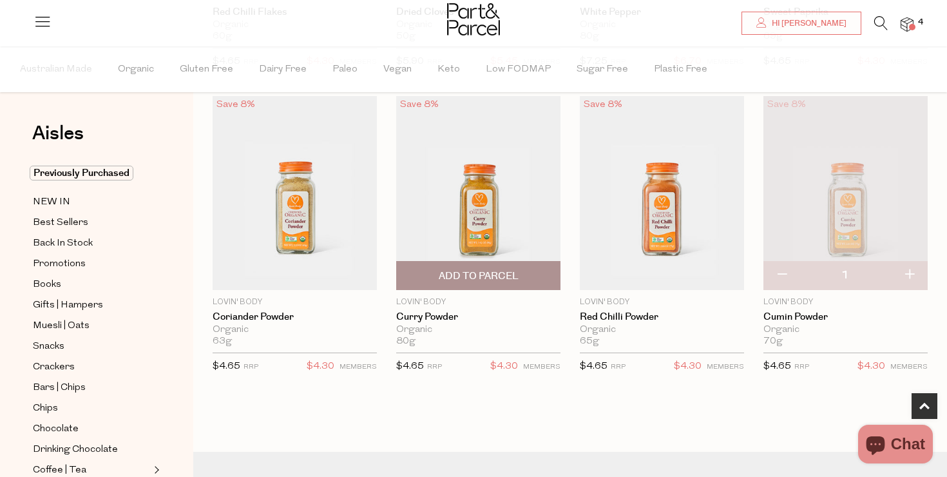
click at [481, 275] on span "Add To Parcel" at bounding box center [479, 276] width 80 height 14
click at [441, 211] on img at bounding box center [478, 193] width 164 height 194
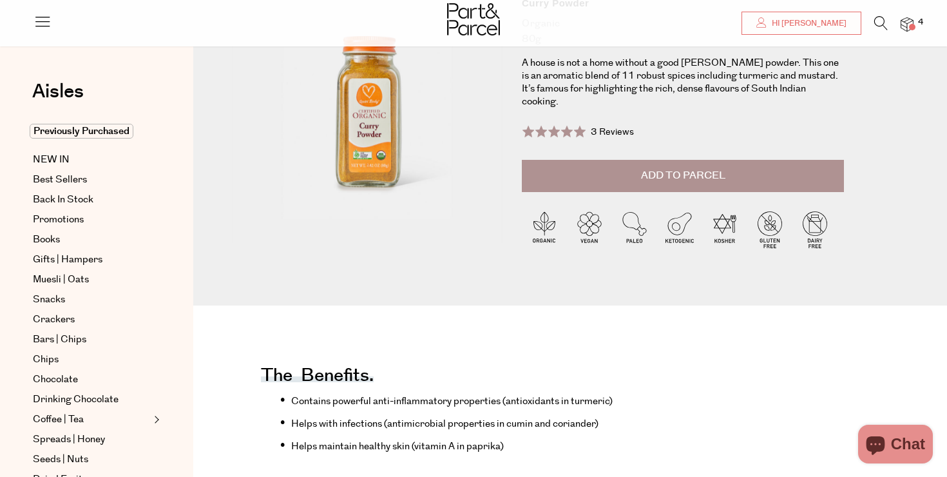
scroll to position [162, 0]
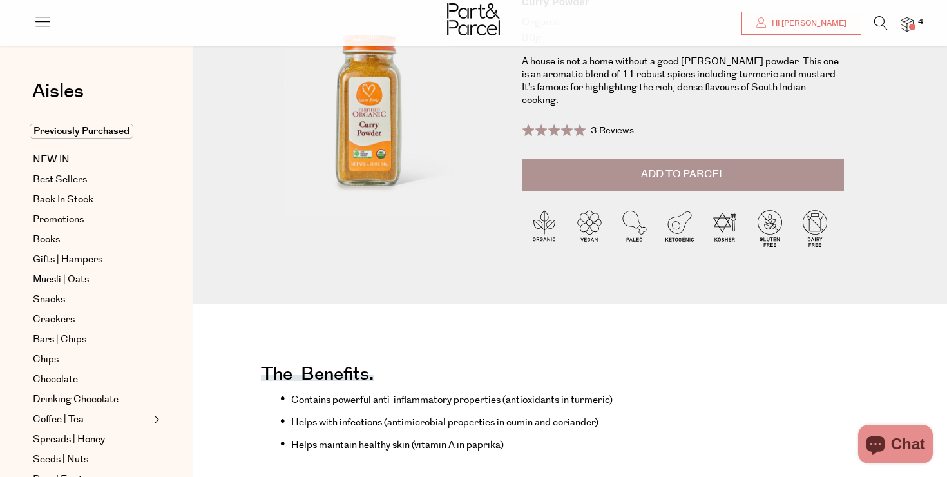
click at [903, 11] on div at bounding box center [473, 21] width 947 height 42
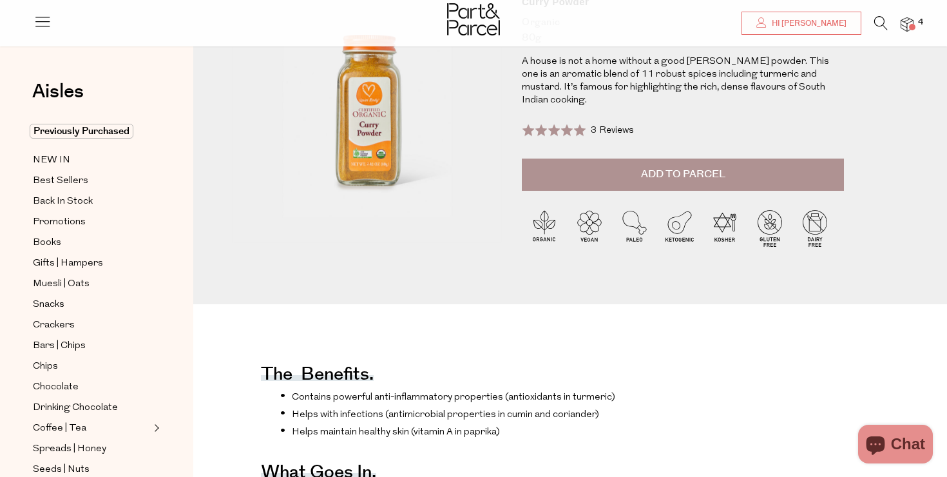
click at [903, 18] on img at bounding box center [907, 24] width 13 height 15
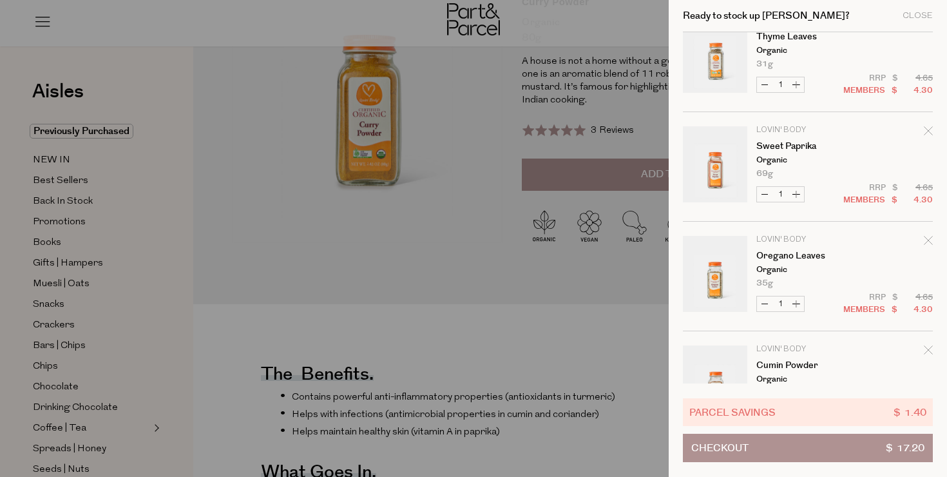
scroll to position [0, 0]
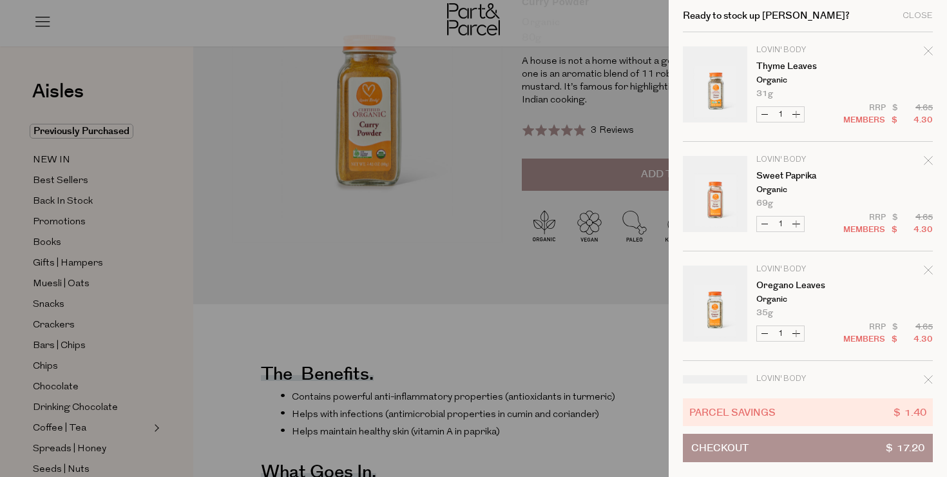
click at [539, 280] on div at bounding box center [473, 238] width 947 height 477
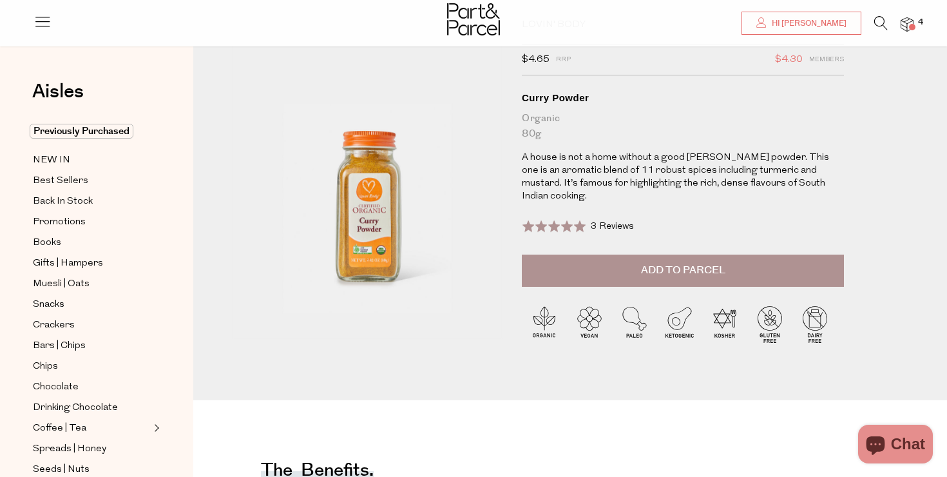
scroll to position [41, 0]
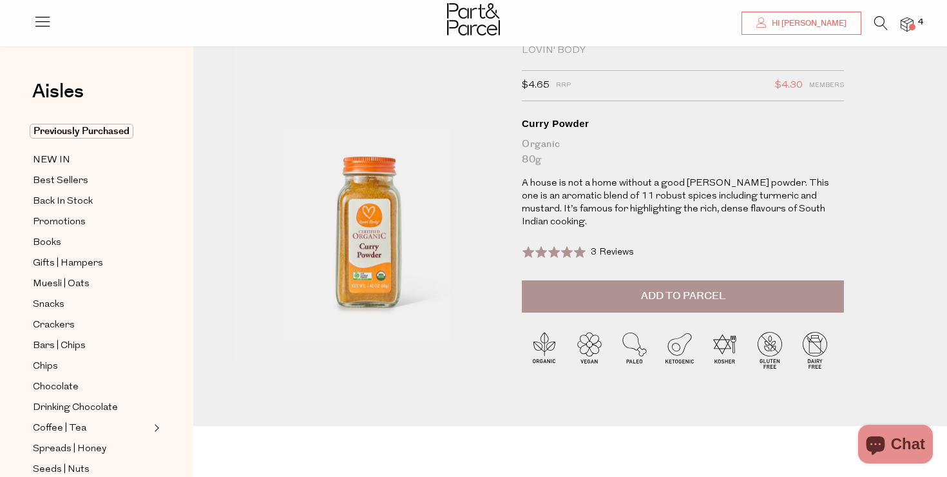
click at [614, 280] on button "Add to Parcel" at bounding box center [683, 296] width 322 height 32
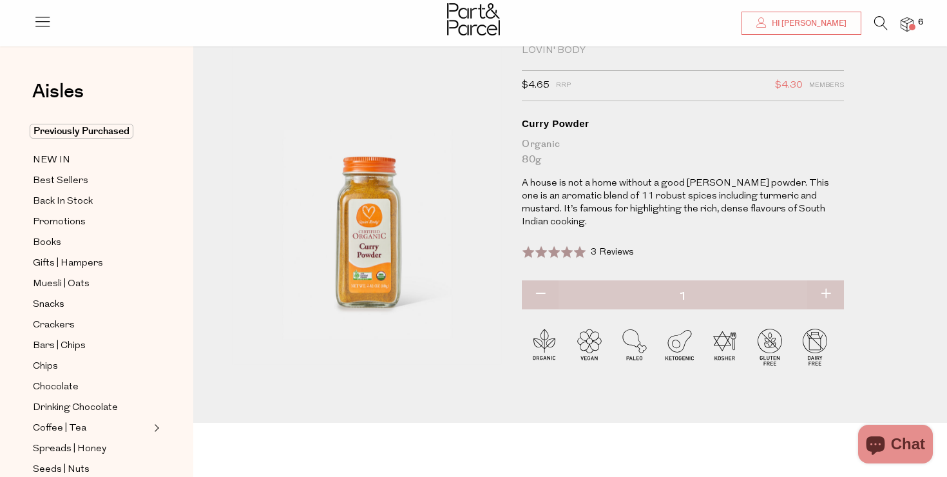
click at [912, 24] on span at bounding box center [912, 27] width 6 height 6
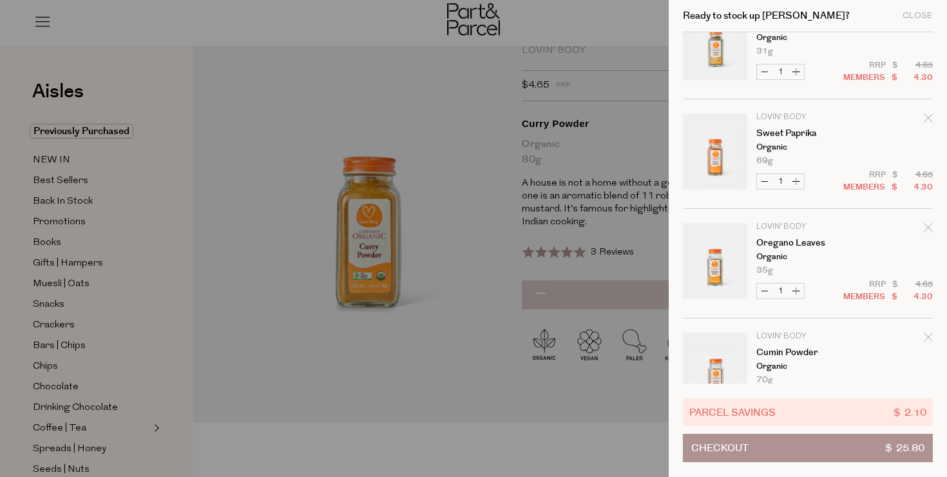
scroll to position [0, 0]
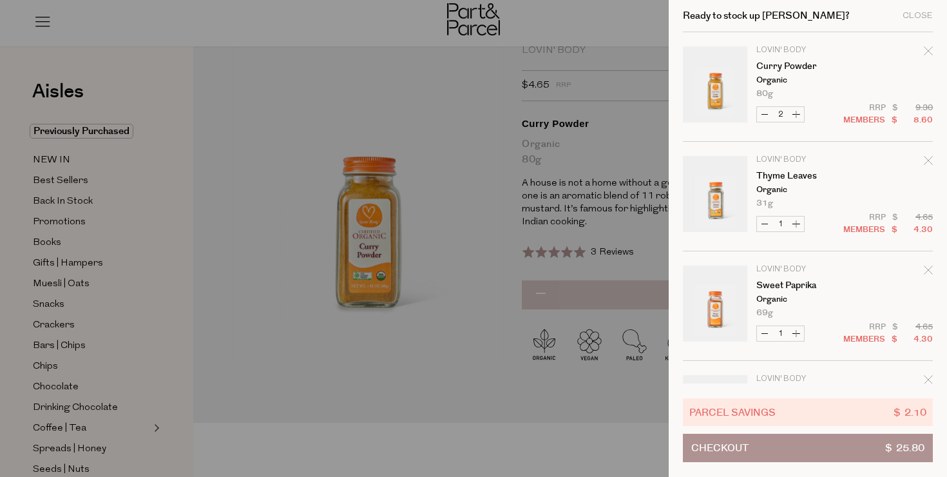
click at [762, 116] on button "Decrease [PERSON_NAME] Powder" at bounding box center [764, 114] width 15 height 15
type input "1"
click at [548, 254] on div at bounding box center [473, 238] width 947 height 477
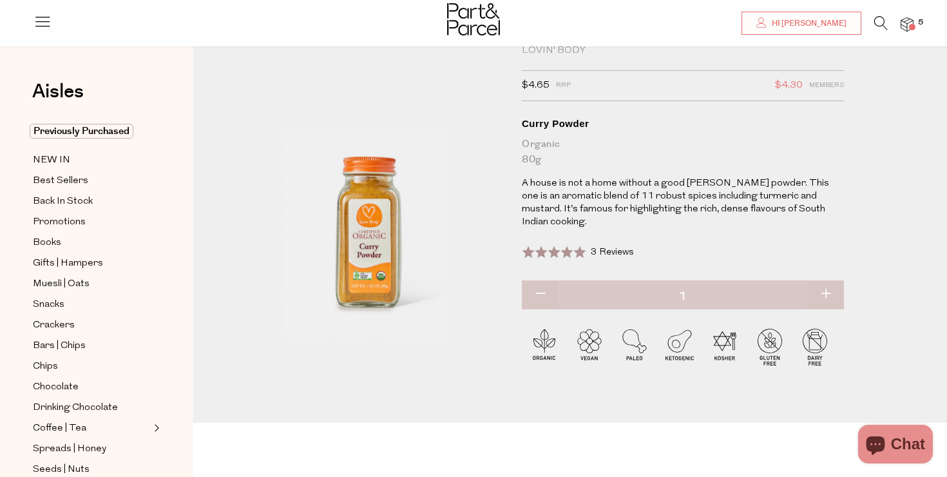
click at [909, 26] on span at bounding box center [912, 27] width 6 height 6
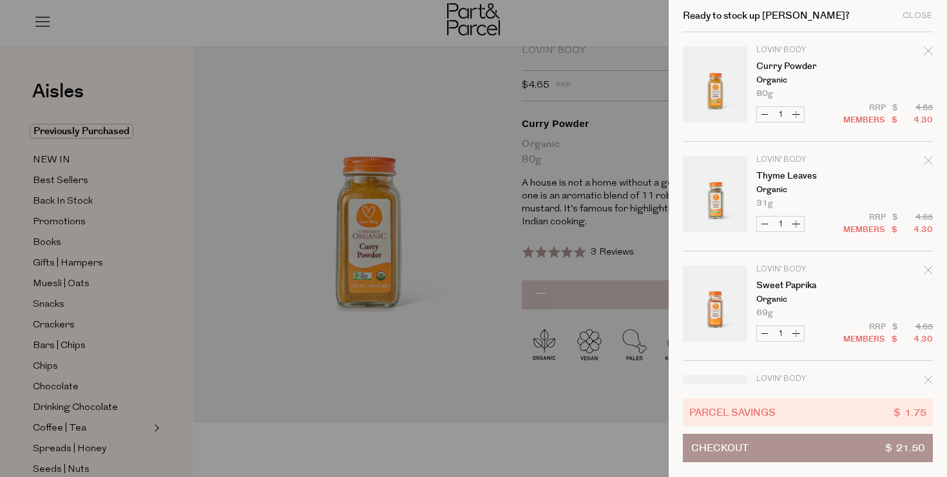
click at [393, 148] on div at bounding box center [473, 238] width 947 height 477
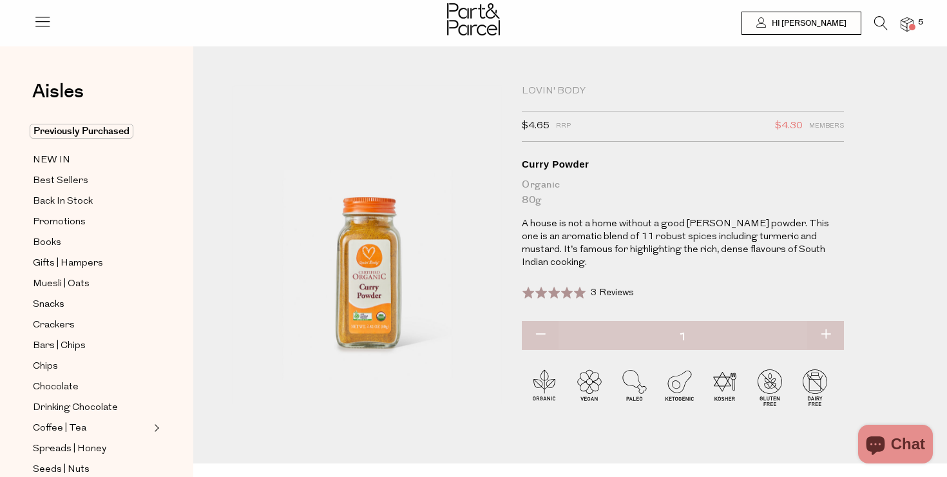
click at [905, 19] on img at bounding box center [907, 24] width 13 height 15
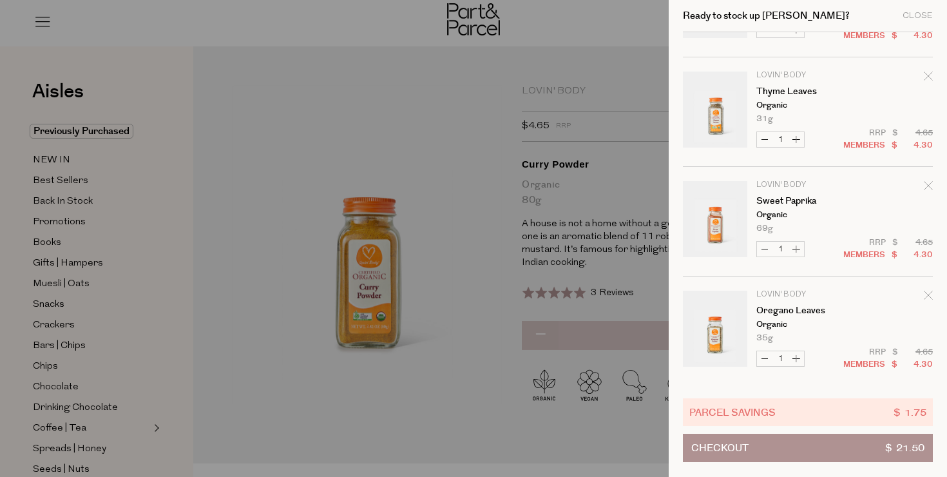
scroll to position [197, 0]
click at [577, 216] on div at bounding box center [473, 238] width 947 height 477
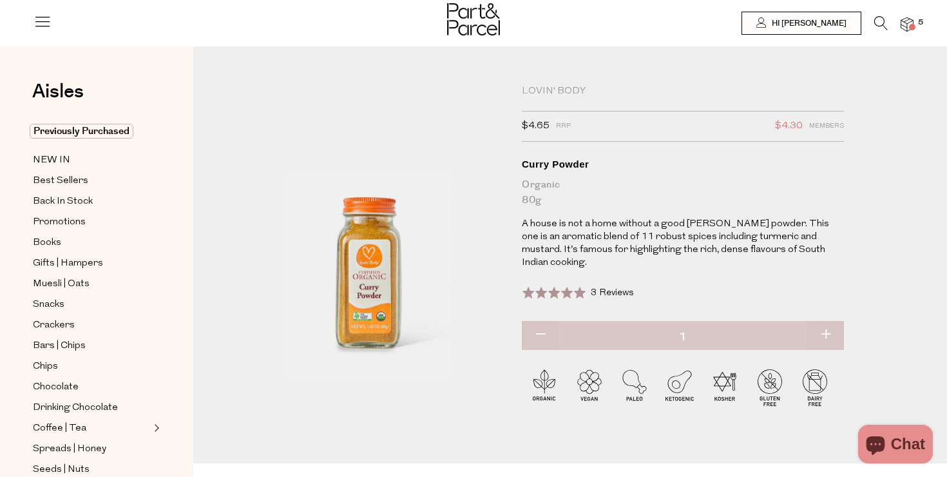
click at [879, 21] on icon at bounding box center [881, 23] width 14 height 14
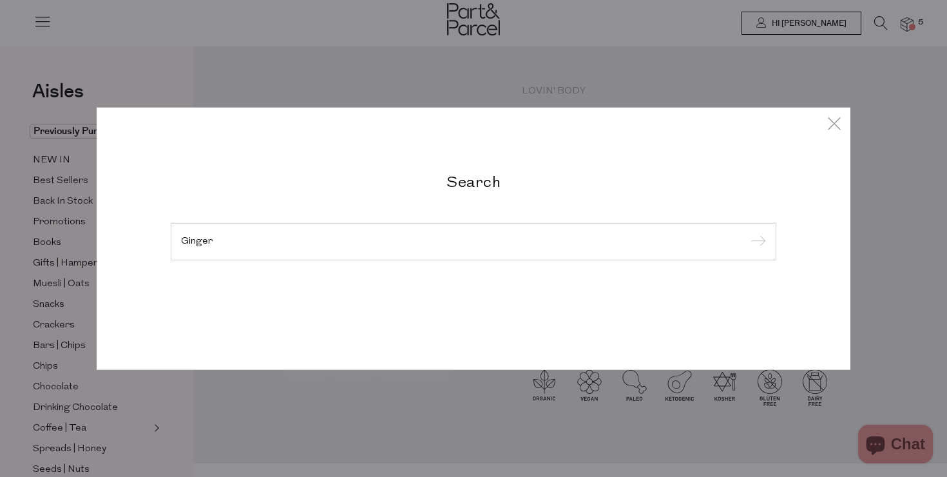
type input "Ginger"
click at [747, 233] on input "submit" at bounding box center [756, 242] width 19 height 19
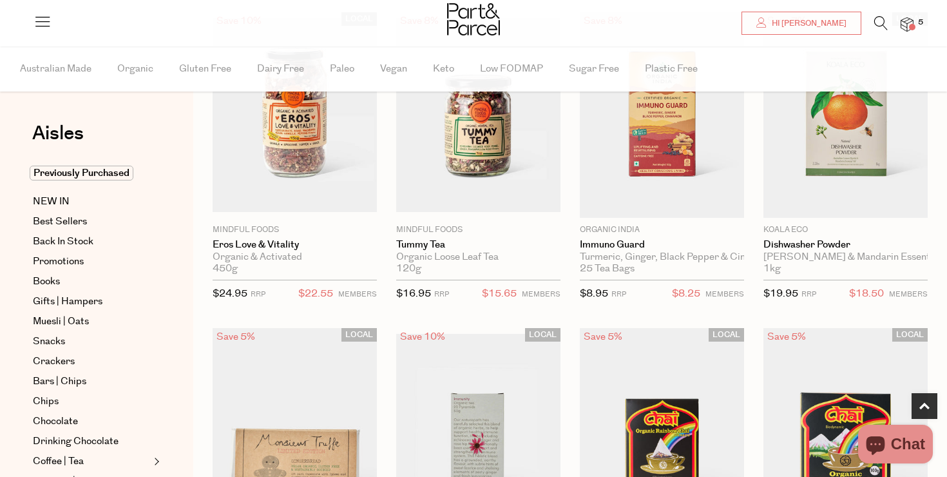
scroll to position [447, 0]
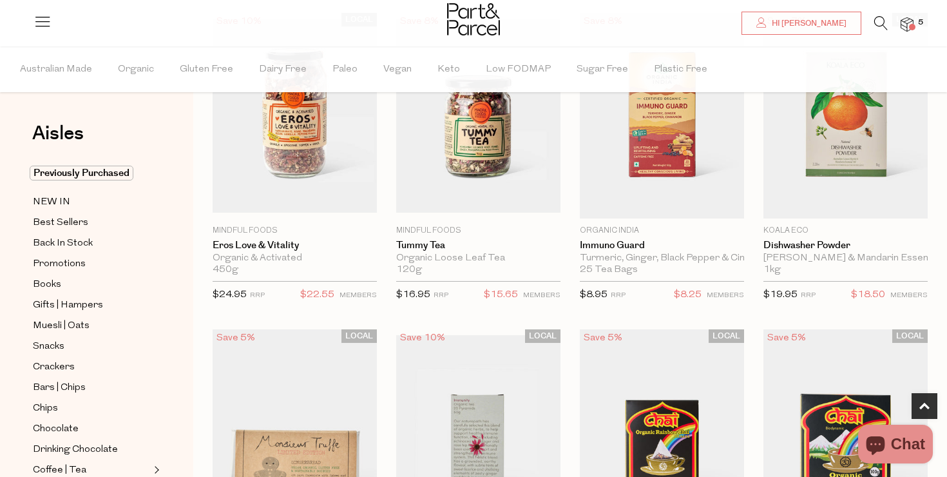
click at [882, 24] on icon at bounding box center [881, 23] width 14 height 14
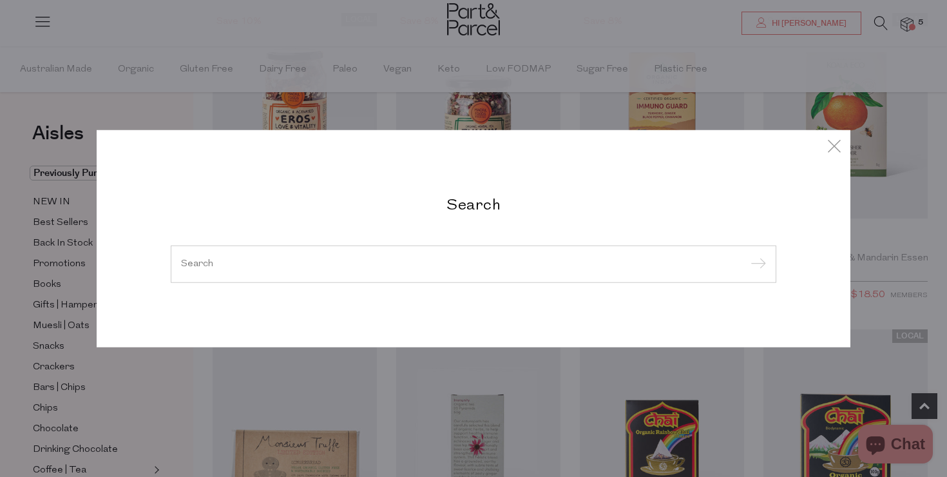
click at [546, 108] on div "Search" at bounding box center [474, 238] width 754 height 477
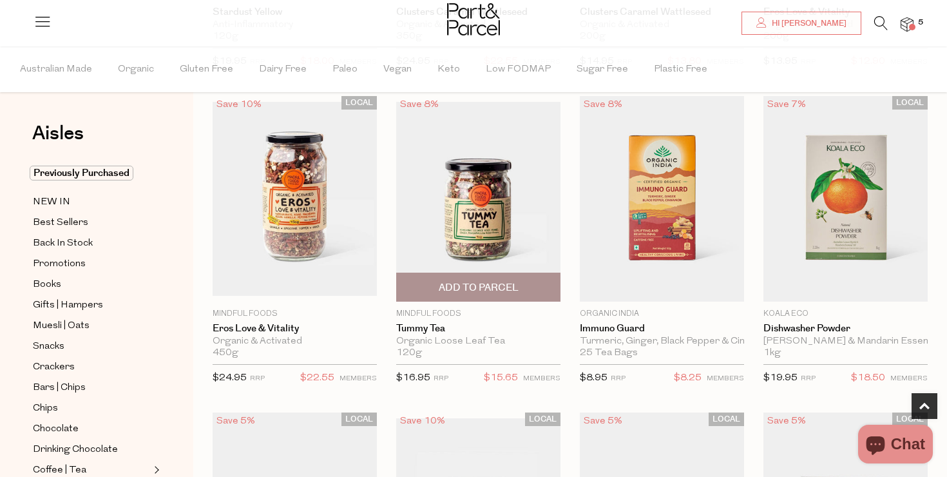
scroll to position [350, 0]
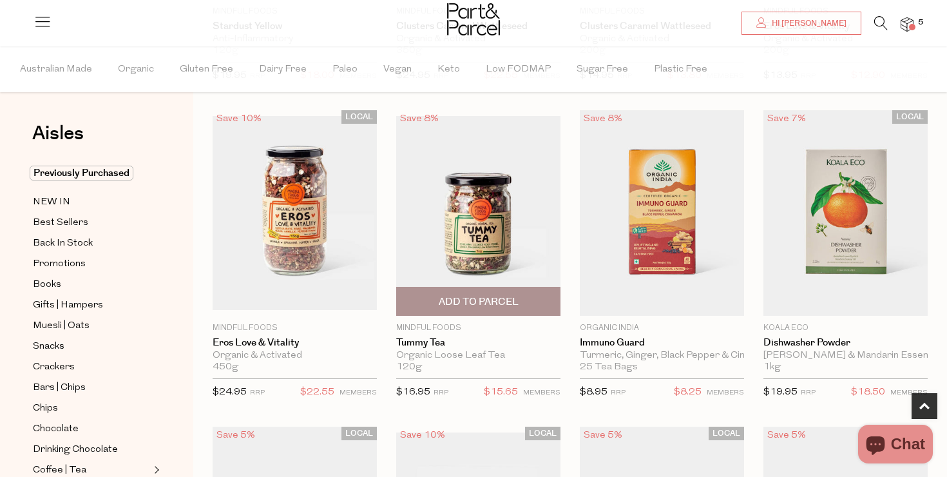
click at [470, 217] on img at bounding box center [478, 213] width 164 height 194
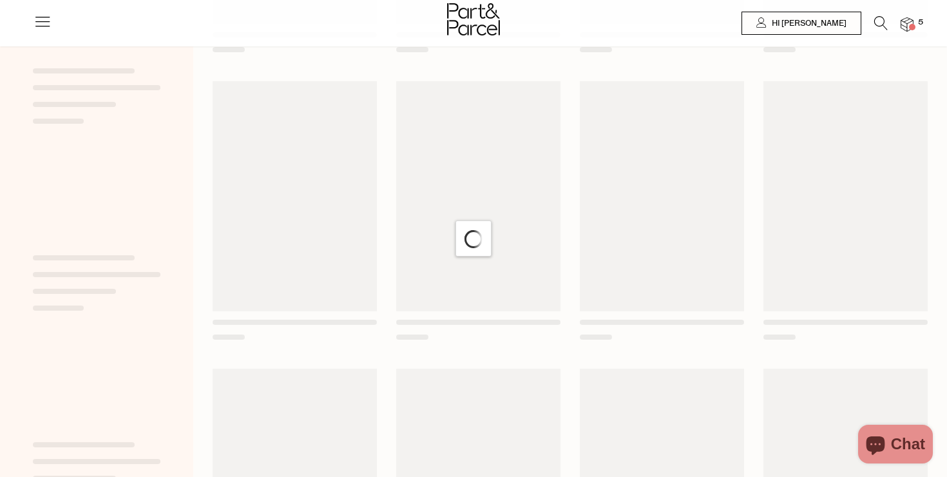
click at [875, 26] on icon at bounding box center [881, 23] width 14 height 14
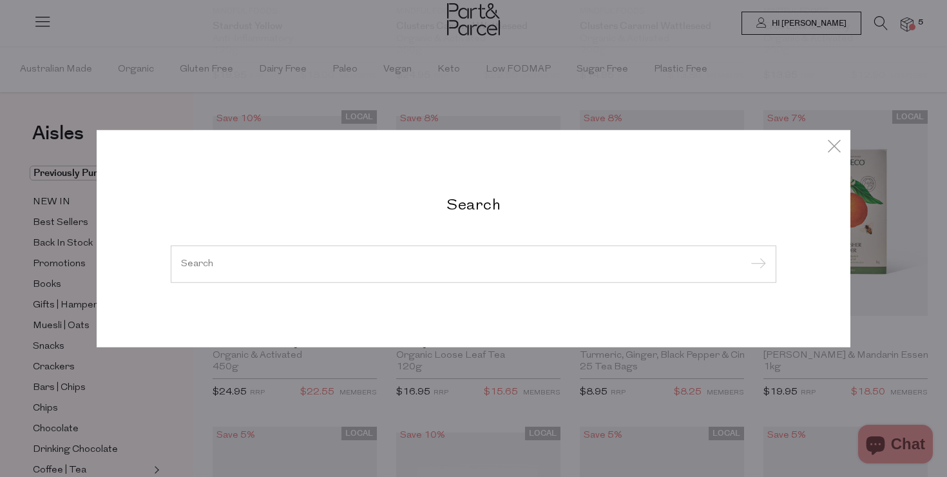
click at [334, 268] on input "search" at bounding box center [473, 264] width 585 height 10
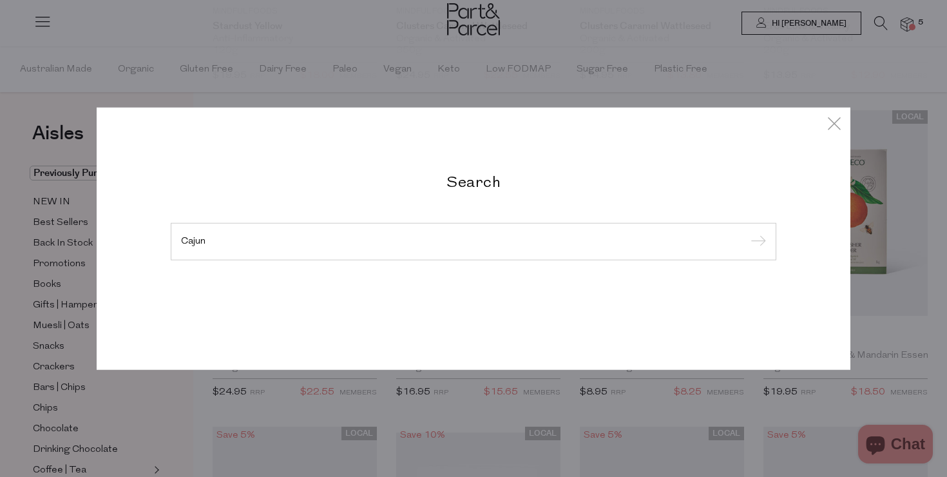
type input "Cajun"
click at [747, 233] on input "submit" at bounding box center [756, 242] width 19 height 19
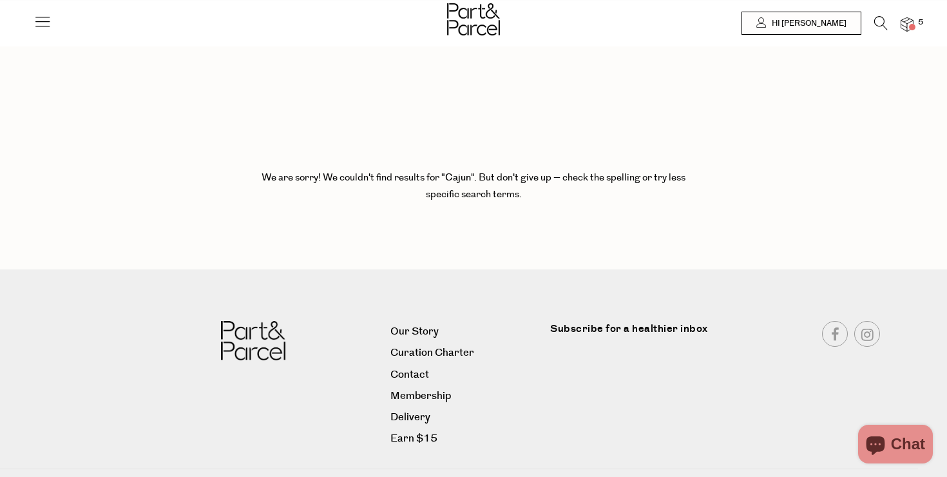
click at [472, 22] on img at bounding box center [473, 19] width 53 height 32
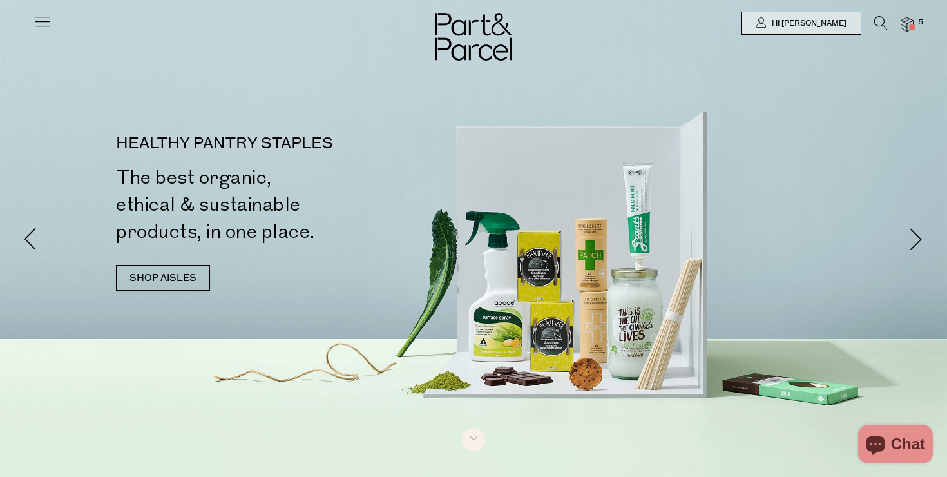
click at [873, 21] on li at bounding box center [874, 25] width 26 height 19
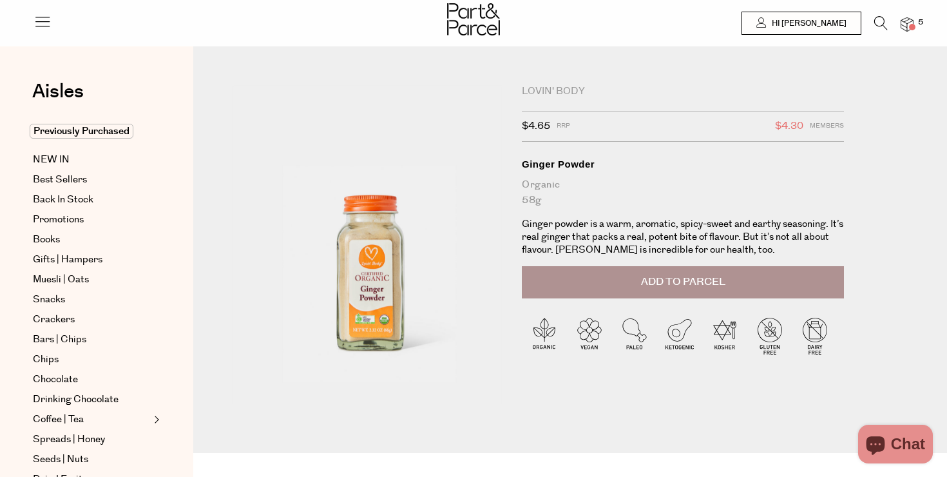
click at [575, 271] on button "Add to Parcel" at bounding box center [683, 282] width 322 height 32
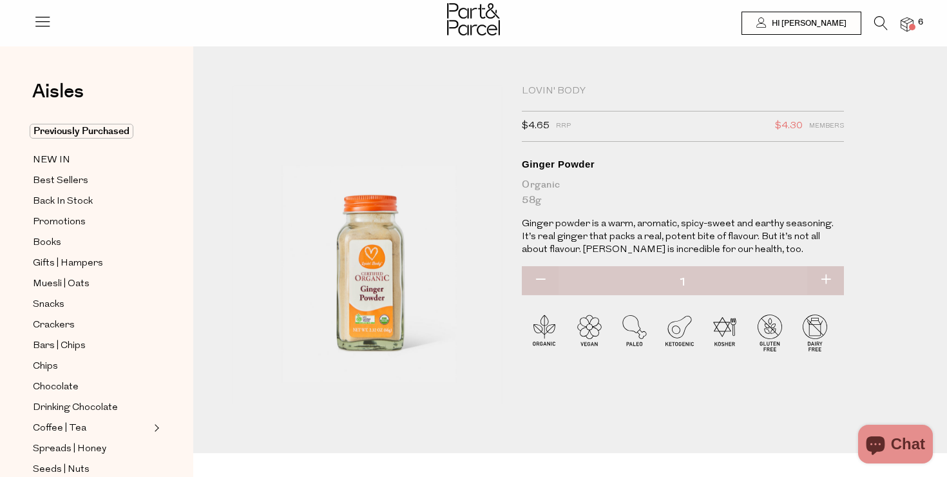
click at [914, 30] on div at bounding box center [473, 21] width 947 height 42
click at [914, 26] on span at bounding box center [912, 27] width 6 height 6
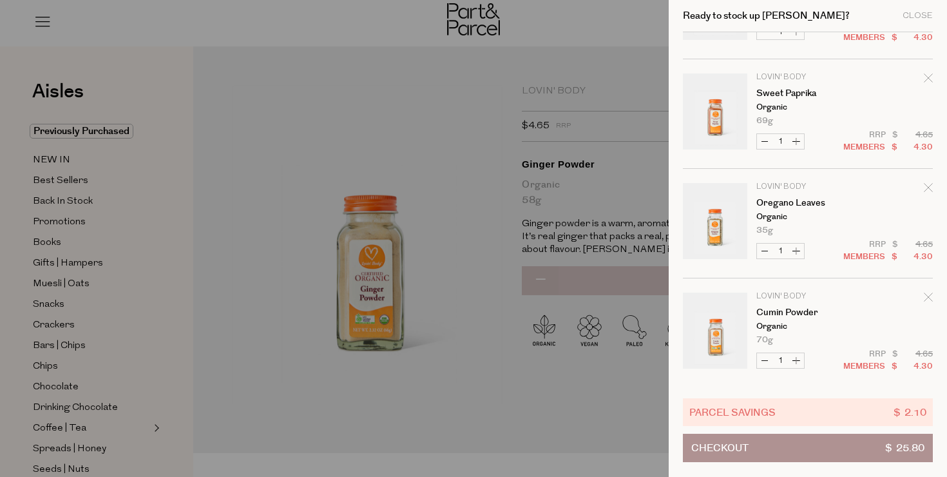
scroll to position [306, 0]
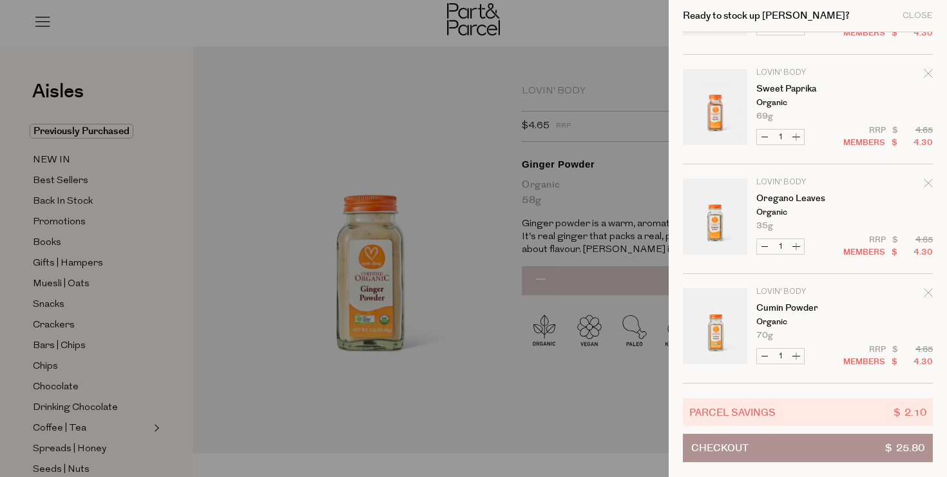
click at [479, 363] on div at bounding box center [473, 238] width 947 height 477
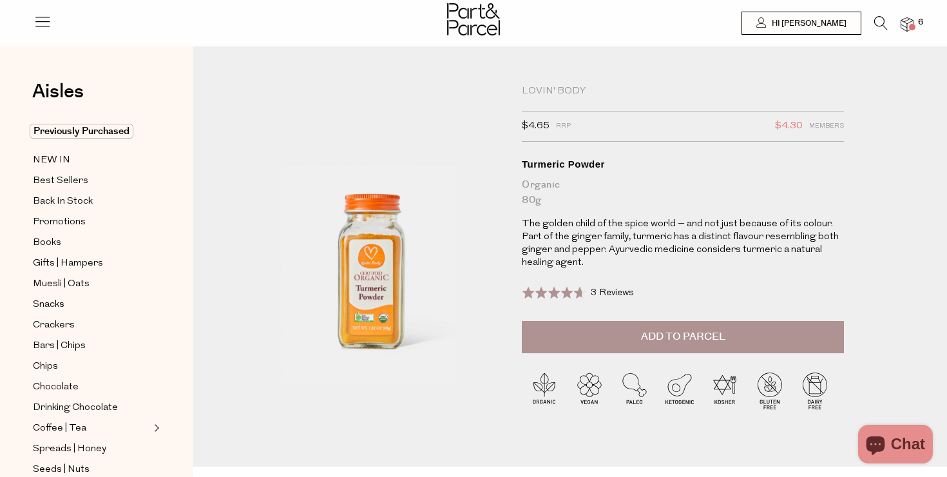
click at [663, 338] on span "Add to Parcel" at bounding box center [683, 336] width 84 height 15
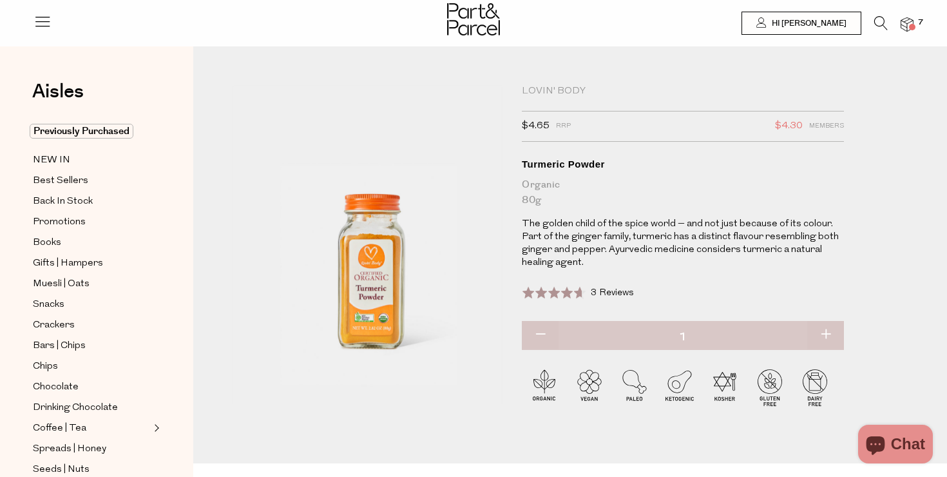
click at [909, 24] on span at bounding box center [912, 27] width 6 height 6
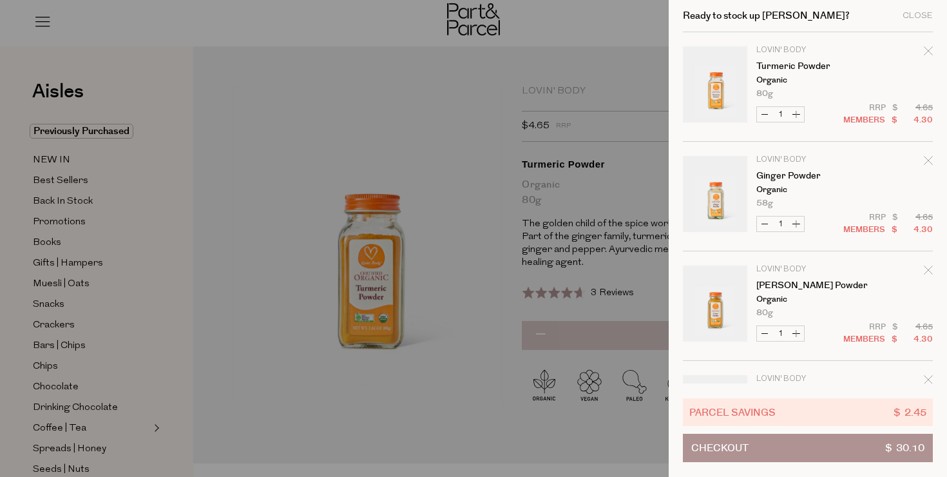
click at [351, 108] on div at bounding box center [473, 238] width 947 height 477
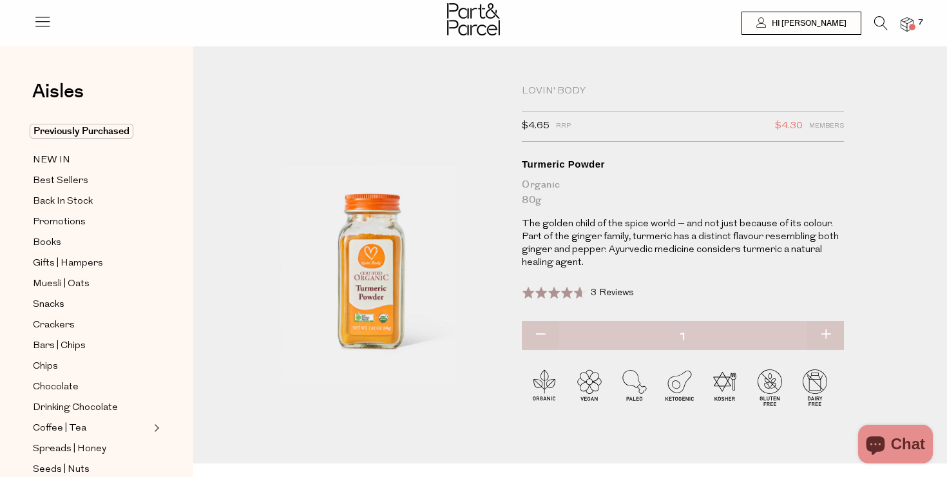
click at [877, 26] on icon at bounding box center [881, 23] width 14 height 14
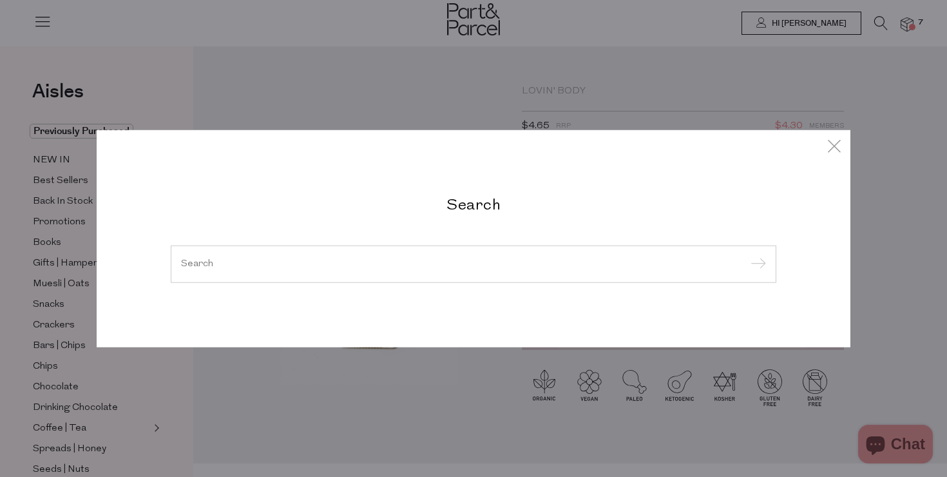
click at [465, 204] on h2 "Search" at bounding box center [474, 204] width 606 height 19
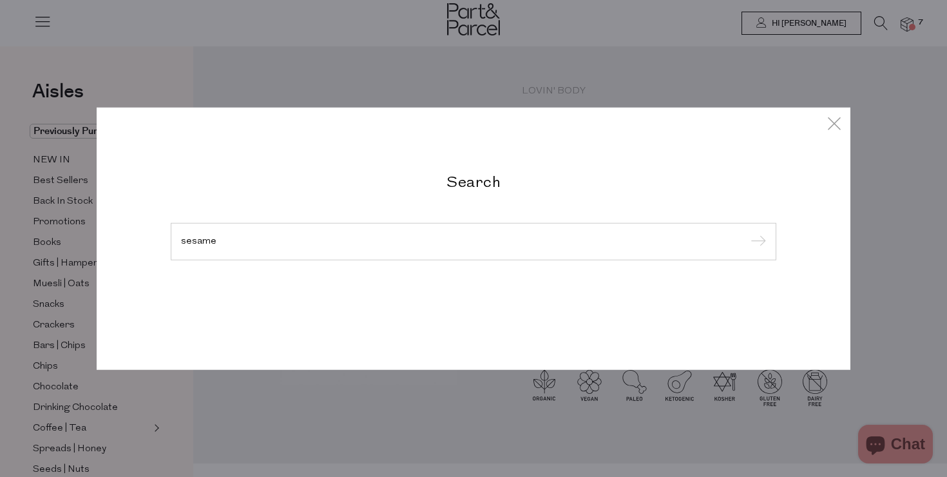
type input "sesame"
click at [747, 233] on input "submit" at bounding box center [756, 242] width 19 height 19
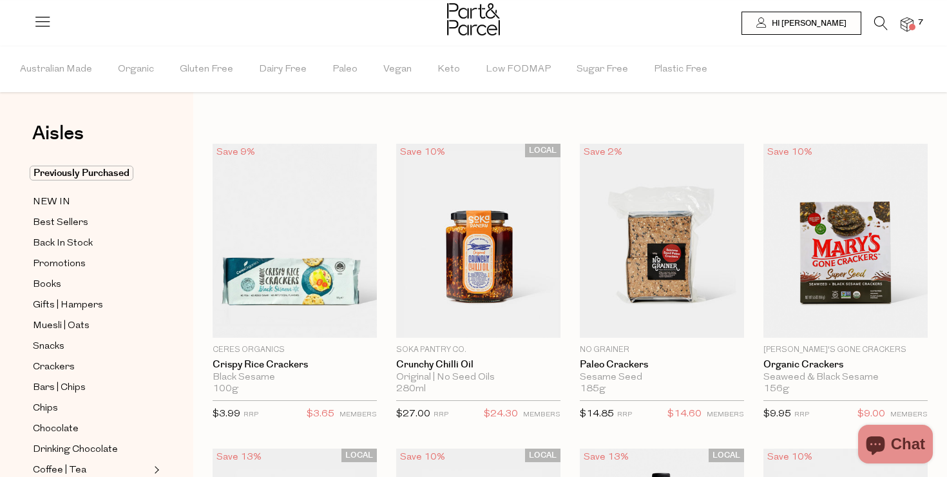
click at [874, 20] on icon at bounding box center [881, 23] width 14 height 14
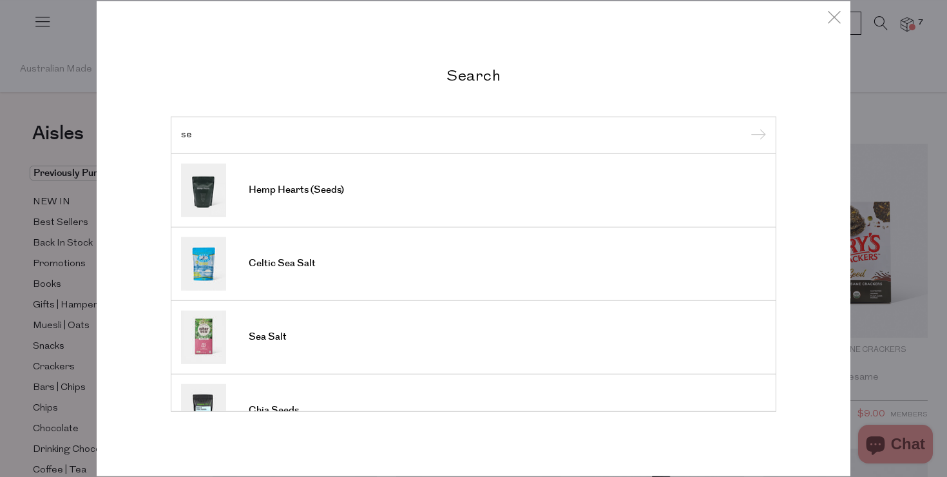
type input "sea"
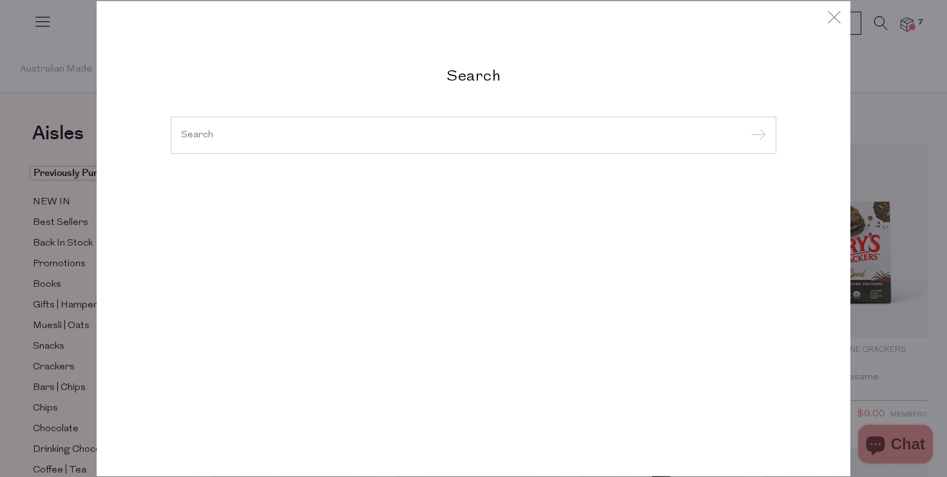
click at [894, 204] on div "Search Celtic Sea Salt Sea Salt Flakes Sea Salt Celtic Sea Salt Sea Salt Flakes…" at bounding box center [473, 238] width 947 height 477
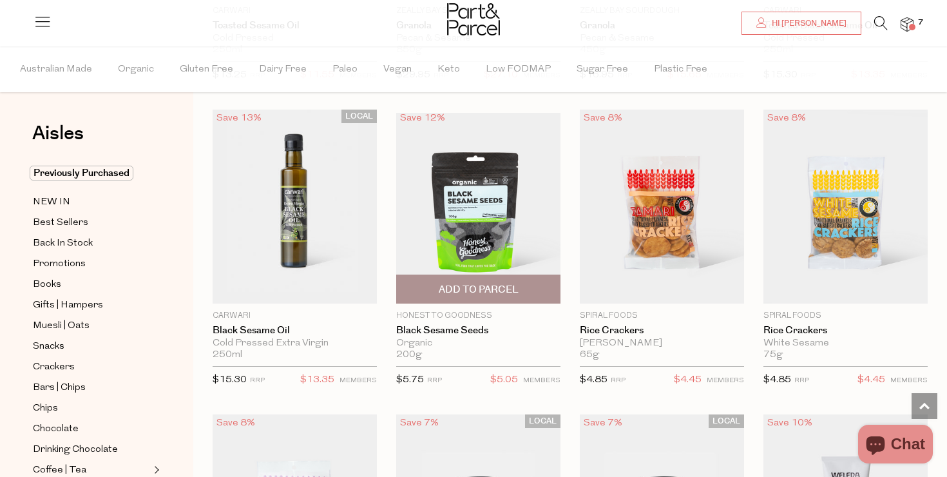
scroll to position [950, 0]
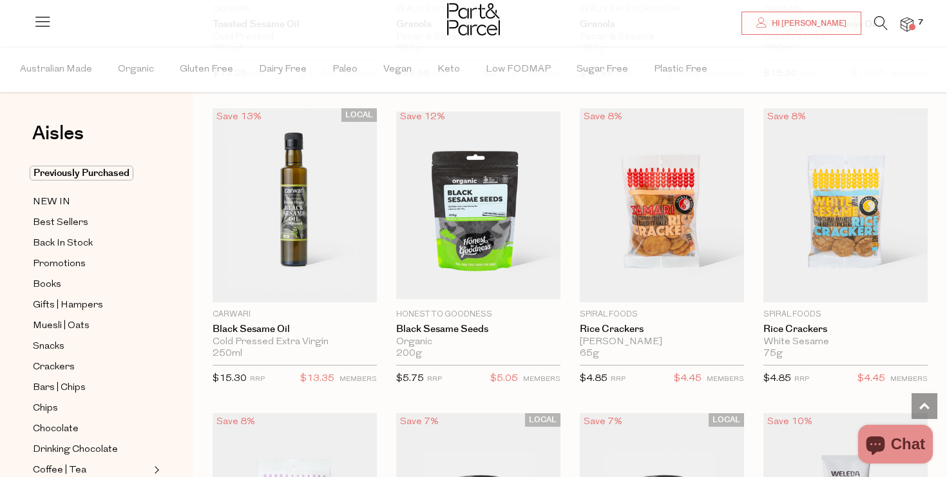
click at [454, 8] on img at bounding box center [473, 19] width 53 height 32
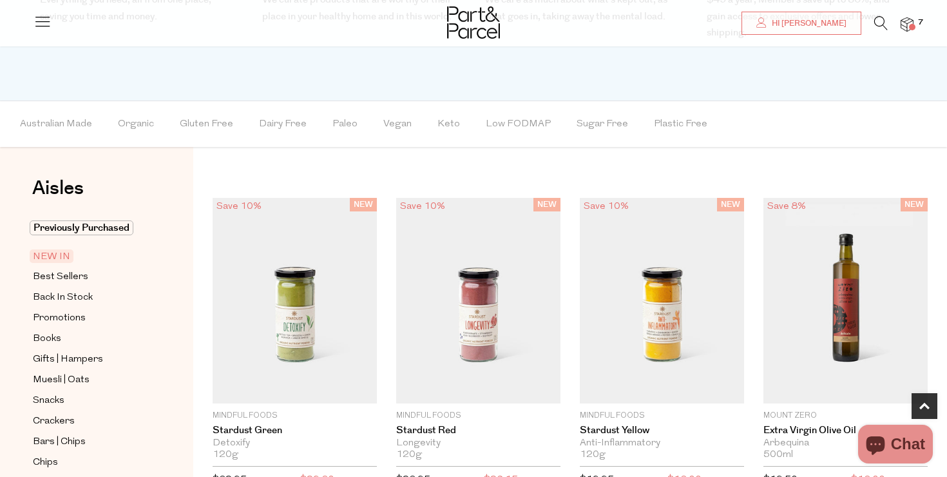
scroll to position [643, 0]
click at [918, 31] on div at bounding box center [473, 19] width 947 height 39
click at [914, 27] on span at bounding box center [912, 27] width 6 height 6
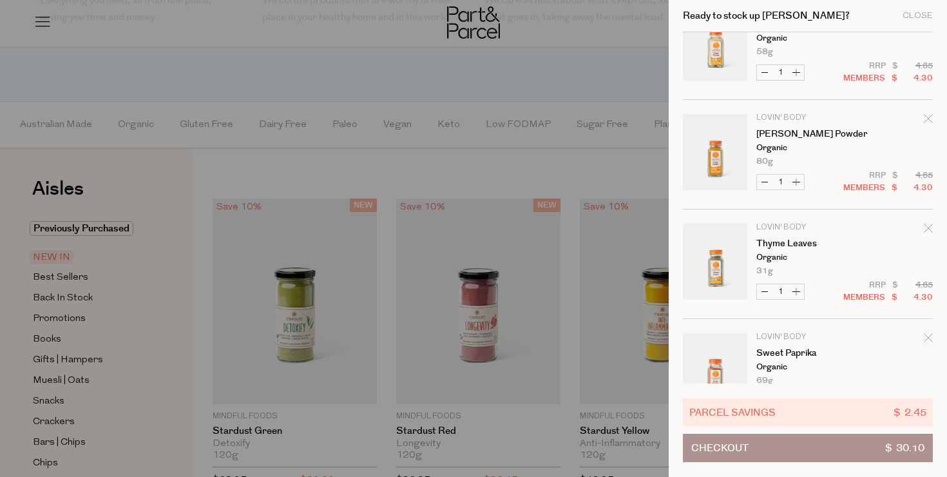
scroll to position [416, 0]
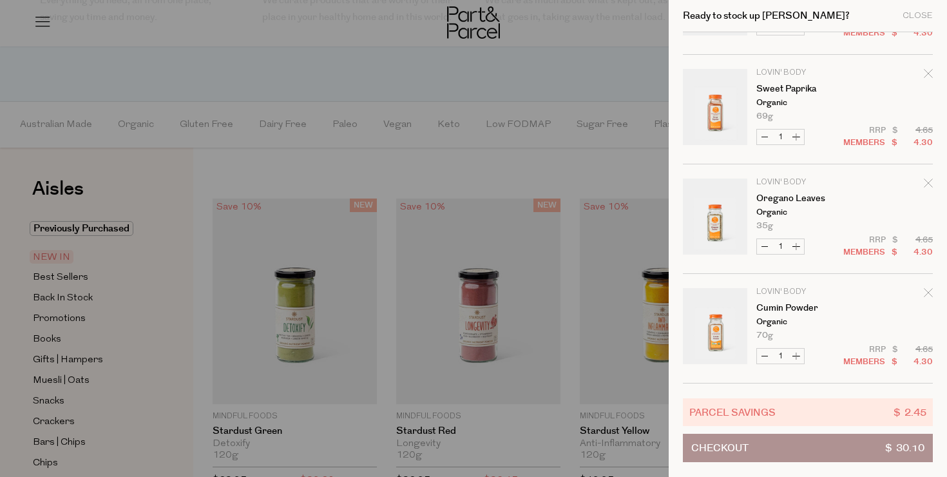
click at [525, 278] on div at bounding box center [473, 238] width 947 height 477
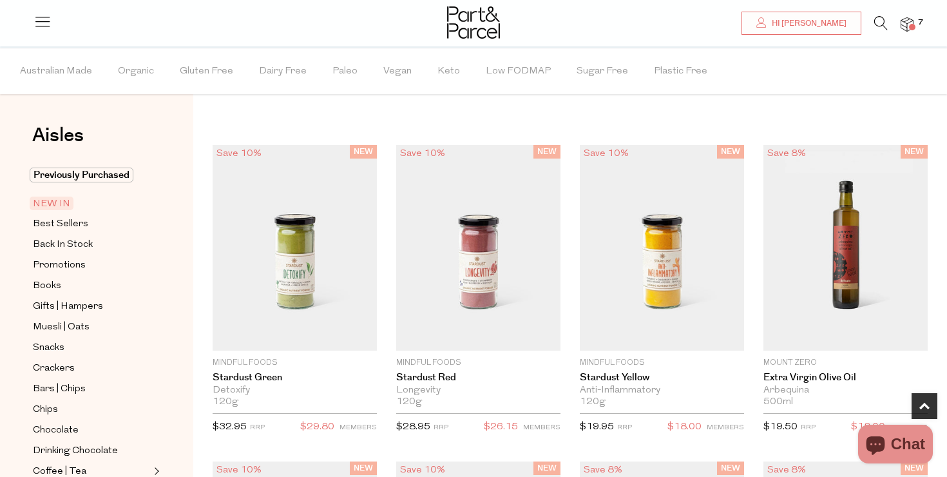
scroll to position [604, 0]
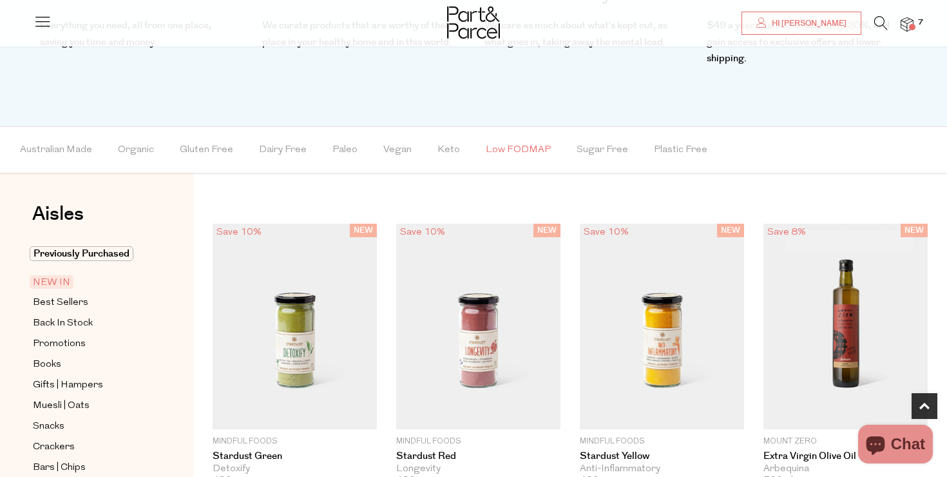
click at [511, 151] on span "Low FODMAP" at bounding box center [518, 150] width 65 height 45
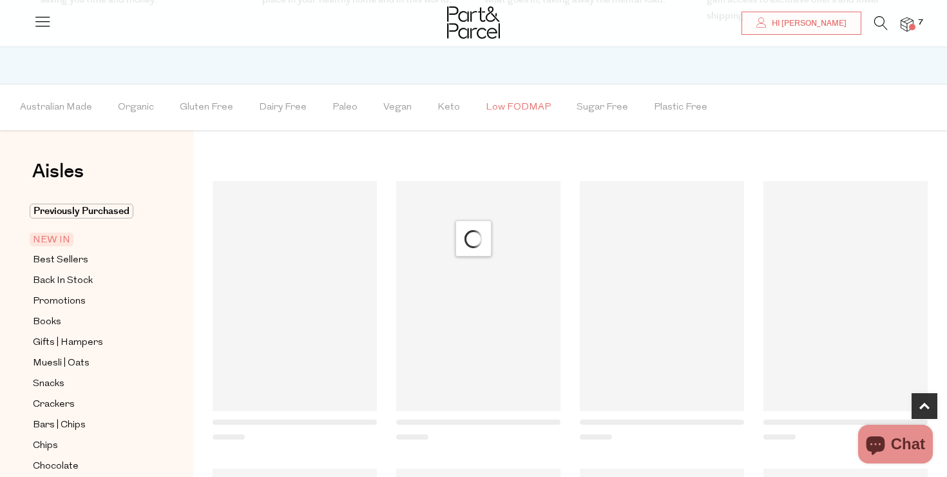
scroll to position [664, 0]
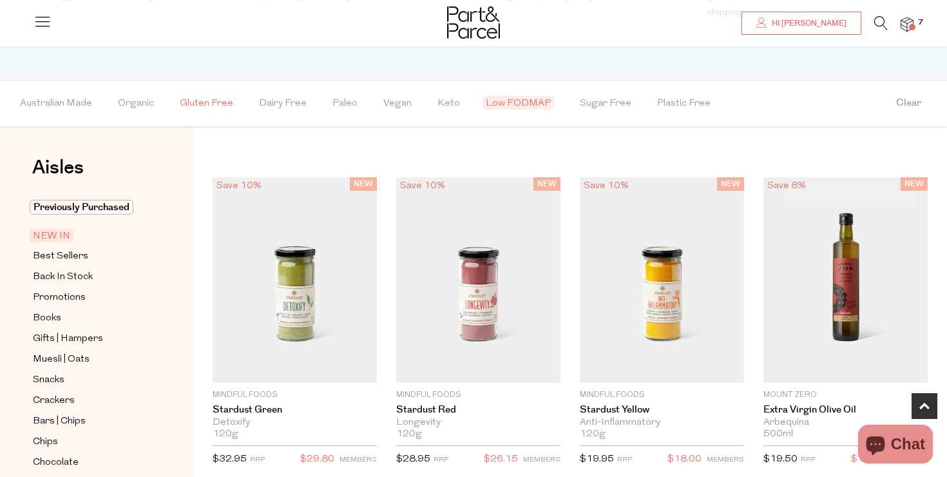
click at [202, 106] on span "Gluten Free" at bounding box center [206, 103] width 53 height 45
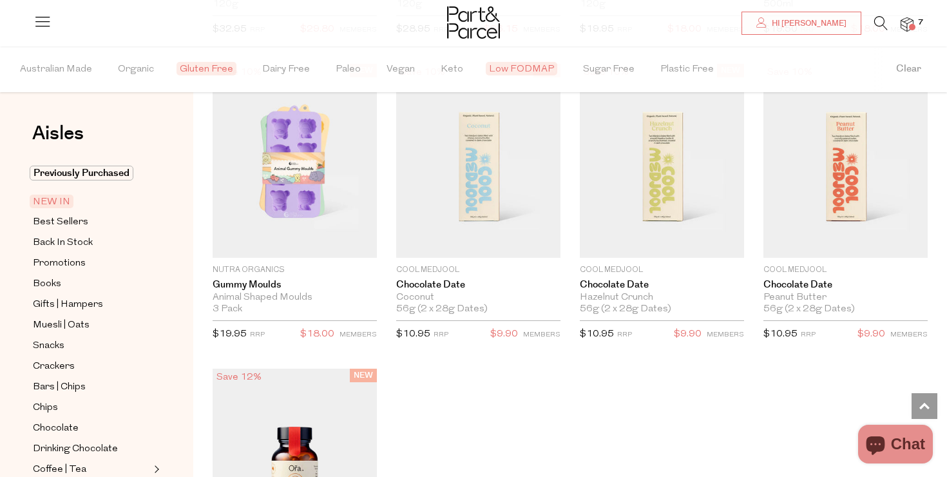
scroll to position [1095, 0]
click at [473, 185] on img at bounding box center [478, 160] width 164 height 194
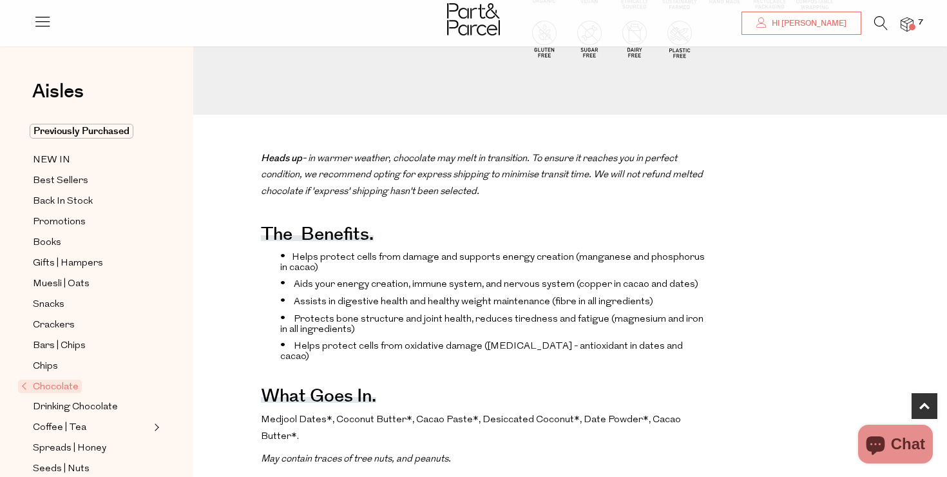
scroll to position [360, 0]
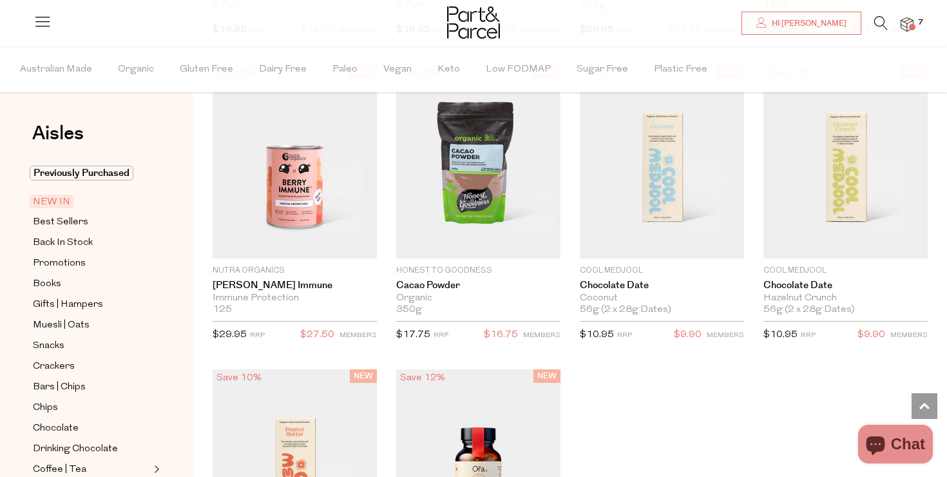
scroll to position [1599, 0]
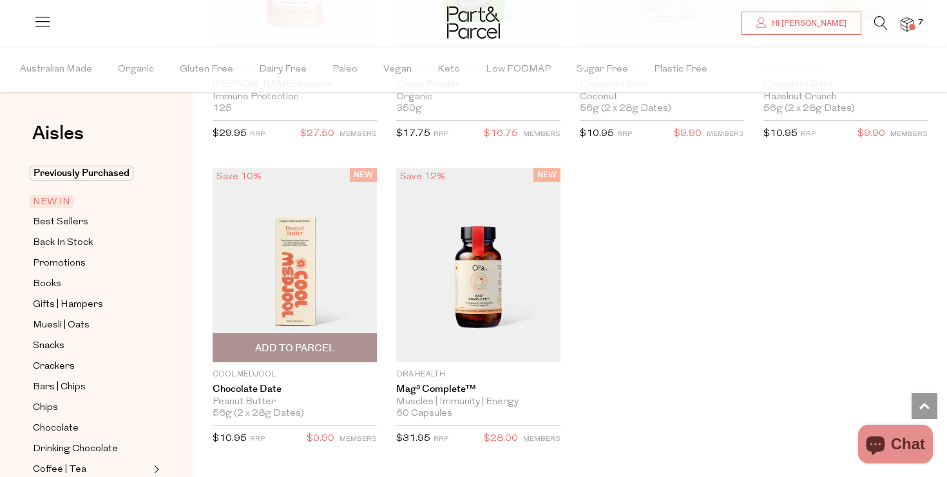
click at [302, 303] on img at bounding box center [295, 265] width 164 height 194
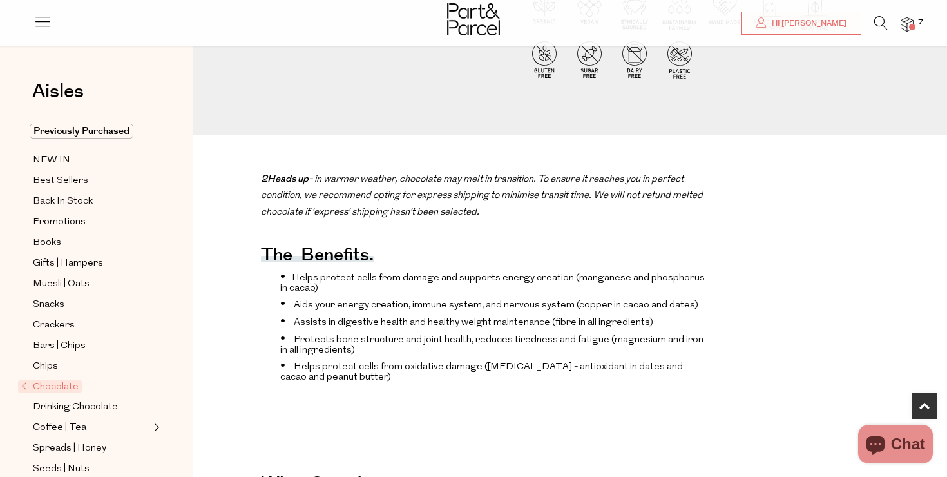
scroll to position [110, 0]
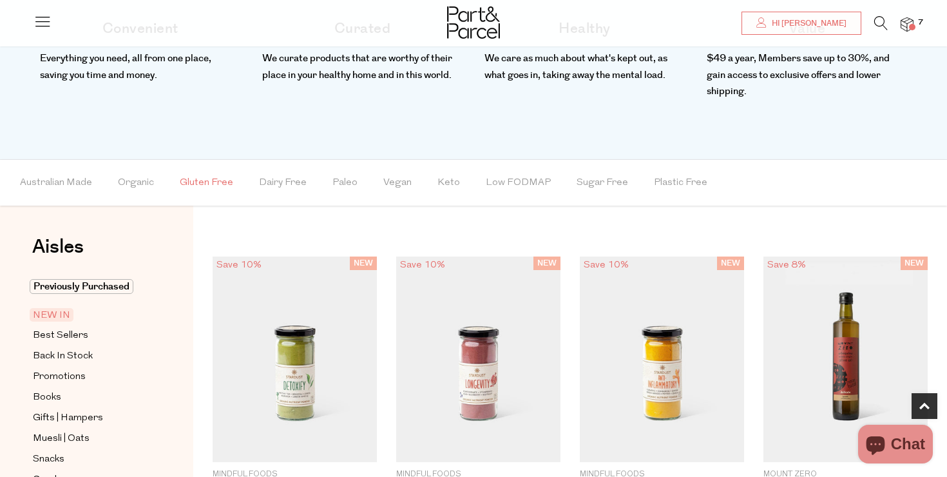
click at [214, 185] on span "Gluten Free" at bounding box center [206, 182] width 53 height 45
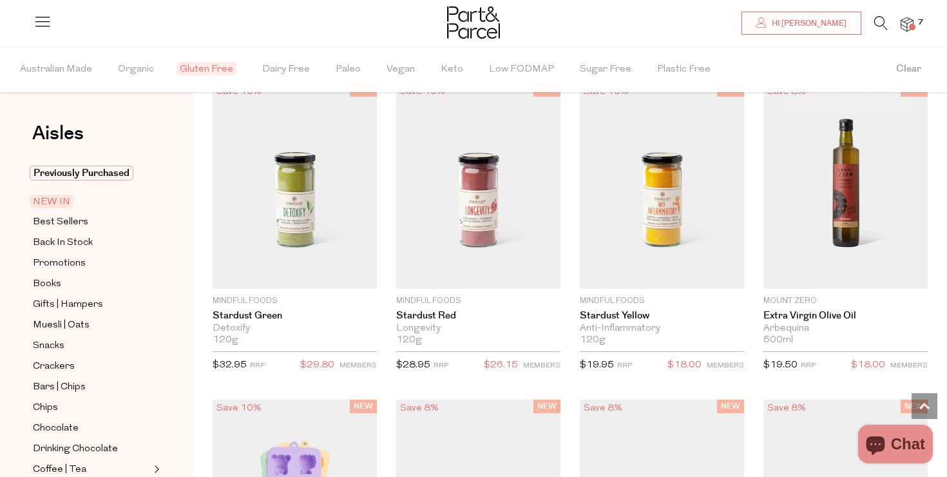
scroll to position [755, 0]
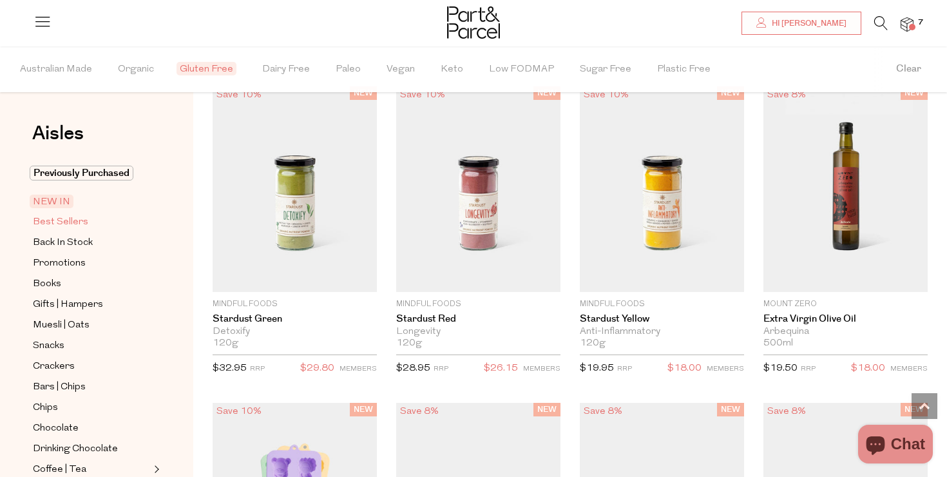
click at [77, 225] on span "Best Sellers" at bounding box center [60, 222] width 55 height 15
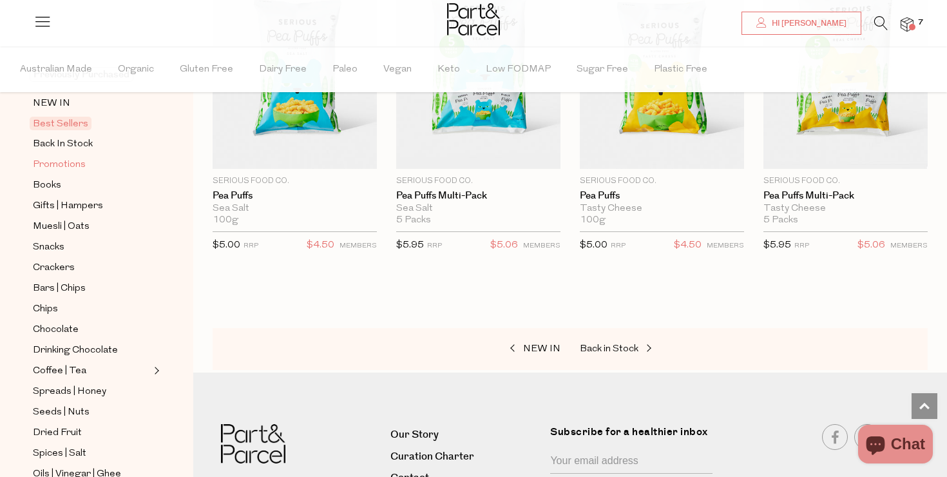
scroll to position [117, 0]
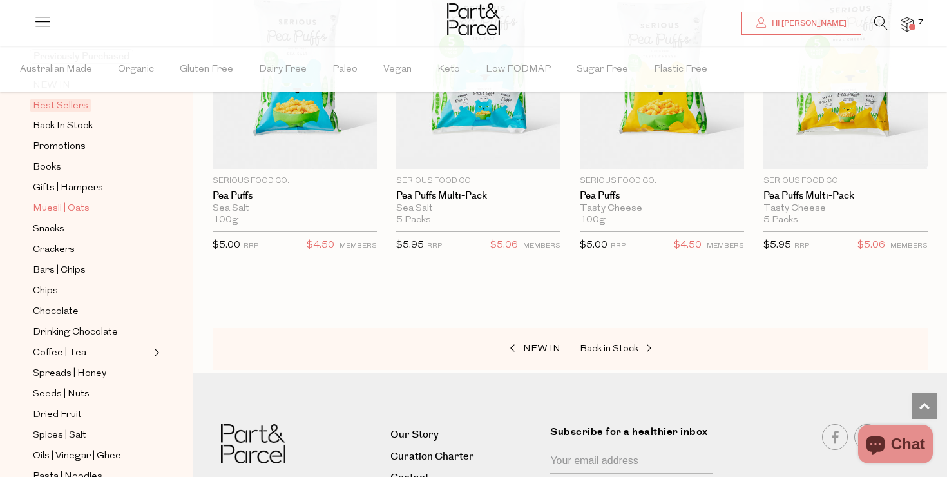
click at [74, 209] on span "Muesli | Oats" at bounding box center [61, 208] width 57 height 15
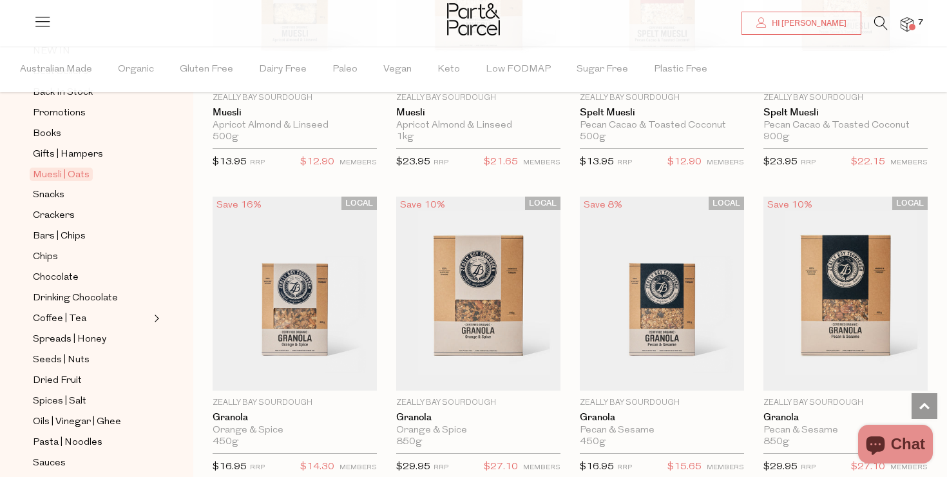
scroll to position [151, 0]
click at [52, 253] on span "Chips" at bounding box center [45, 256] width 25 height 15
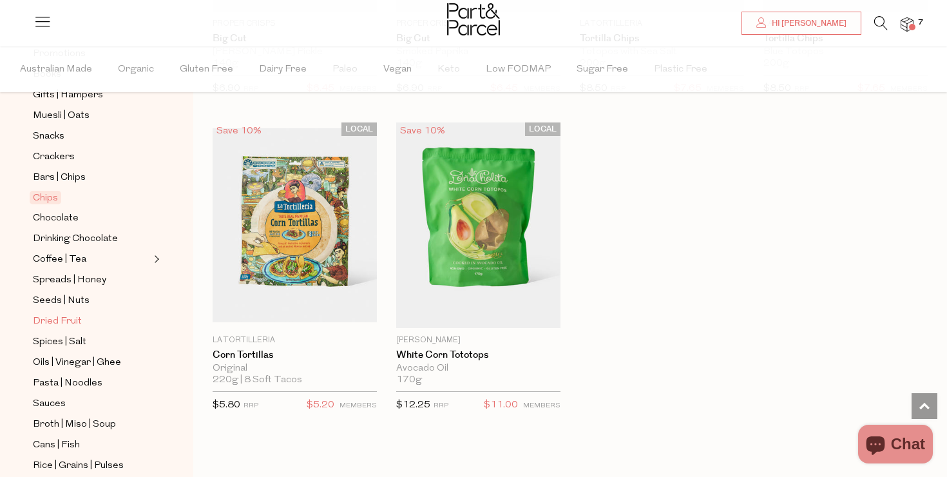
scroll to position [219, 0]
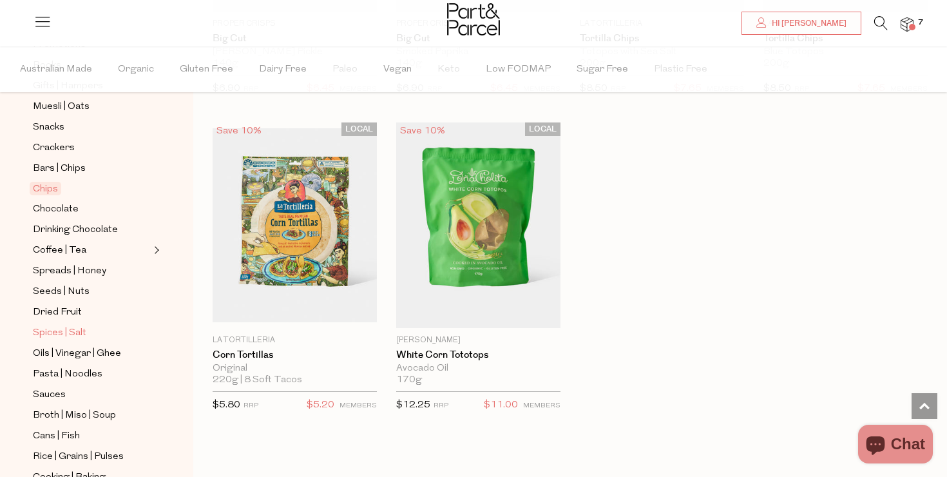
click at [77, 336] on span "Spices | Salt" at bounding box center [59, 332] width 53 height 15
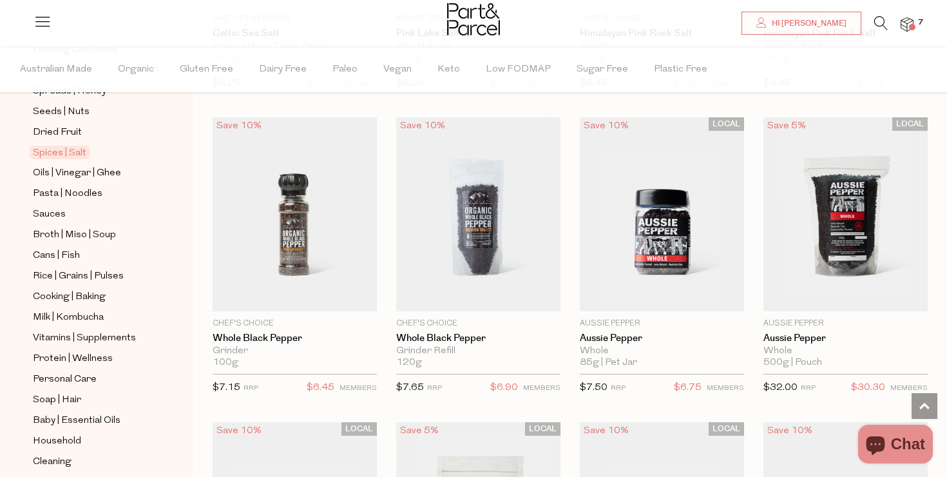
scroll to position [400, 0]
click at [73, 320] on span "Milk | Kombucha" at bounding box center [68, 316] width 71 height 15
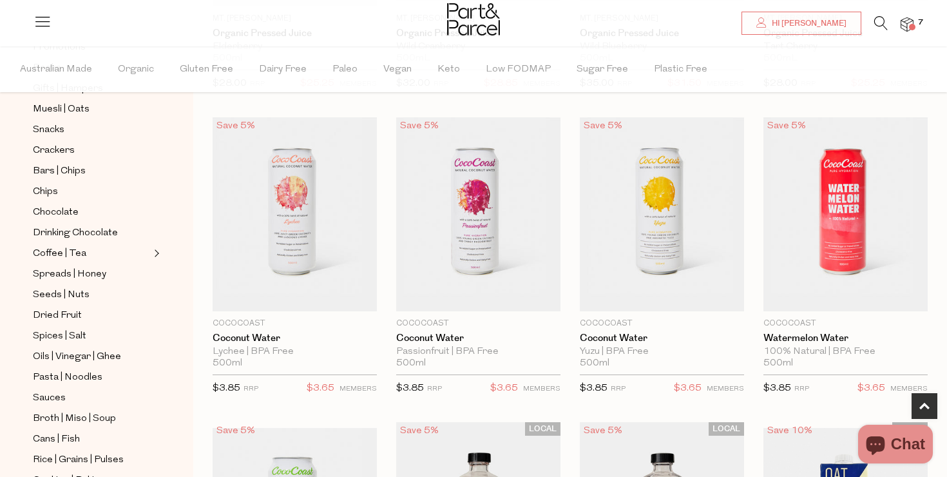
scroll to position [335, 0]
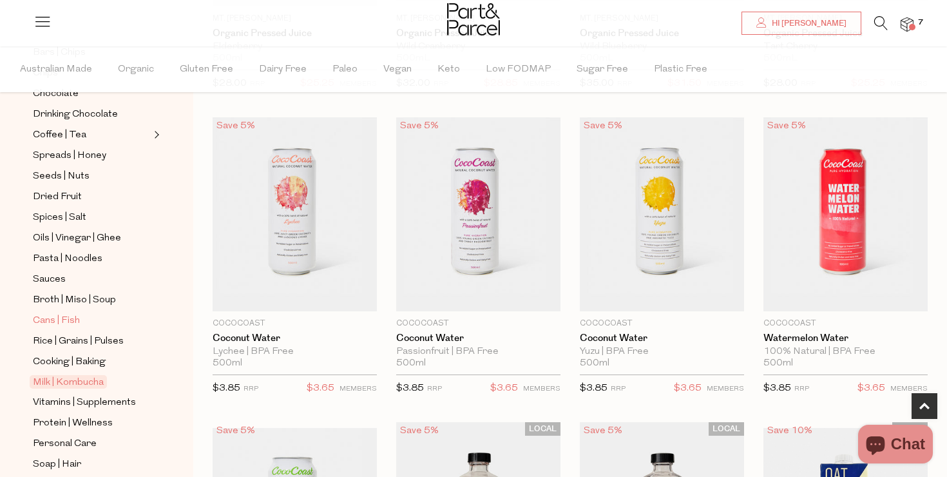
click at [68, 319] on span "Cans | Fish" at bounding box center [56, 320] width 47 height 15
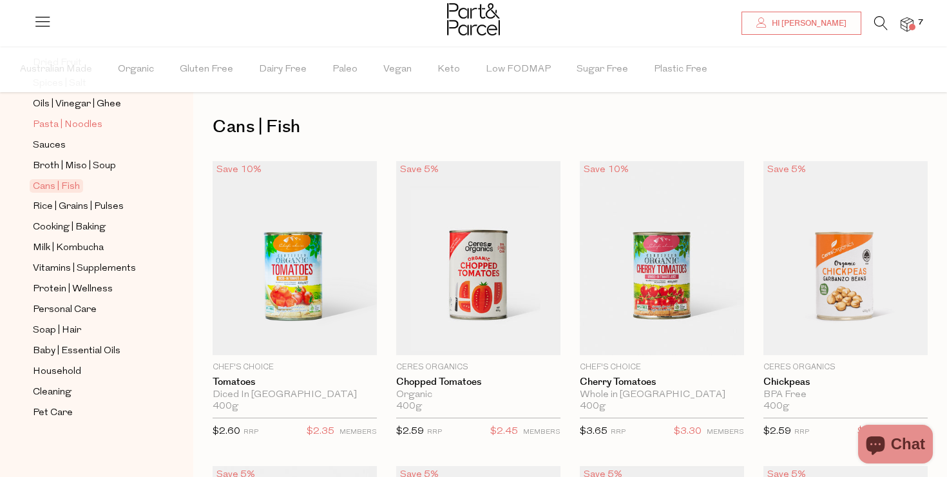
scroll to position [468, 0]
click at [73, 349] on span "Baby | Essential Oils" at bounding box center [77, 351] width 88 height 15
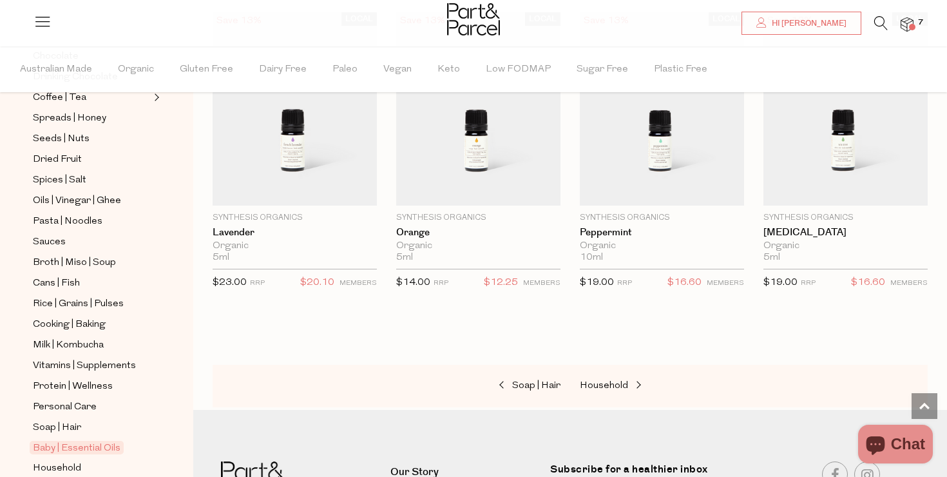
scroll to position [360, 0]
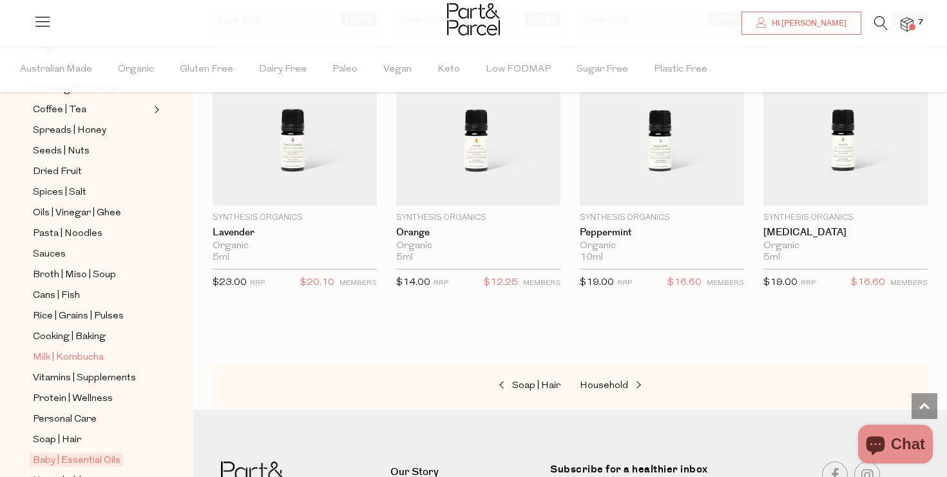
click at [68, 361] on span "Milk | Kombucha" at bounding box center [68, 357] width 71 height 15
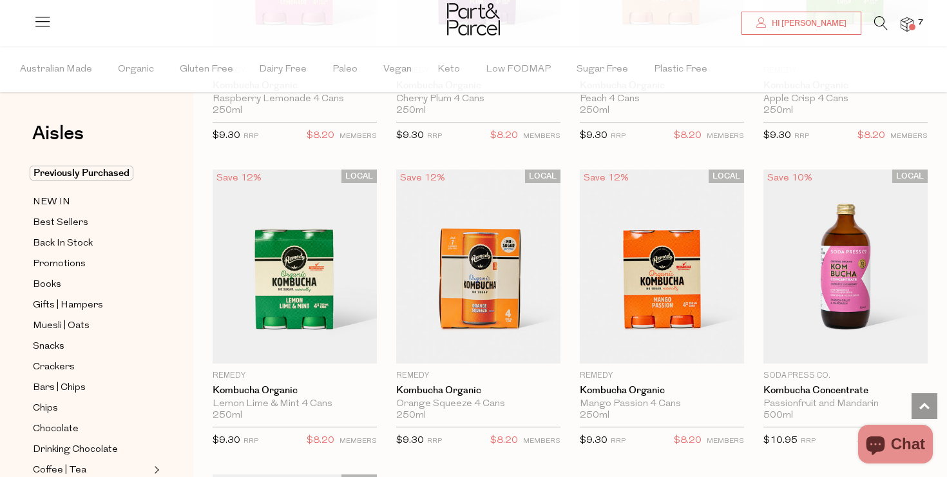
scroll to position [2167, 0]
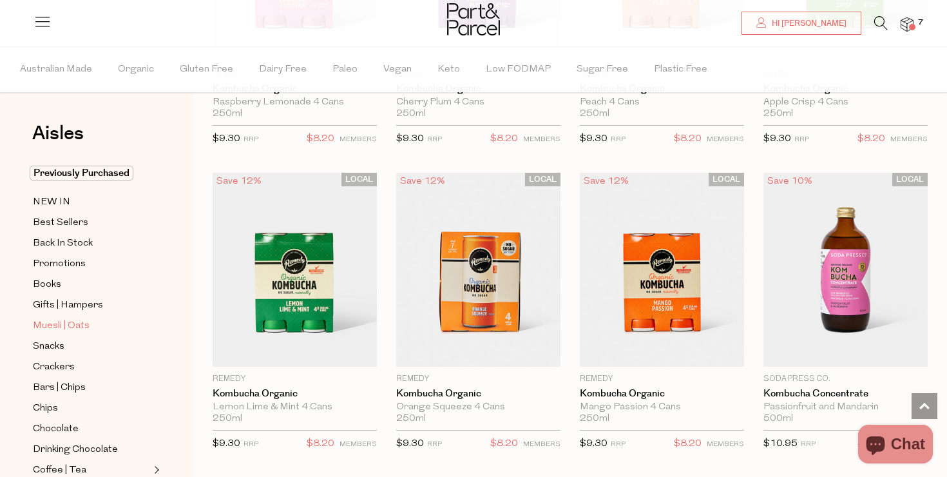
click at [88, 323] on link "Muesli | Oats" at bounding box center [91, 326] width 117 height 16
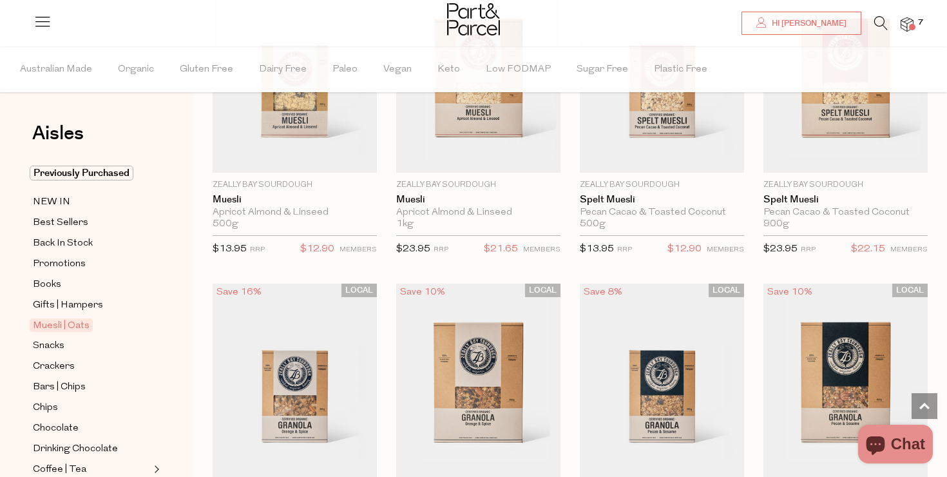
scroll to position [2104, 0]
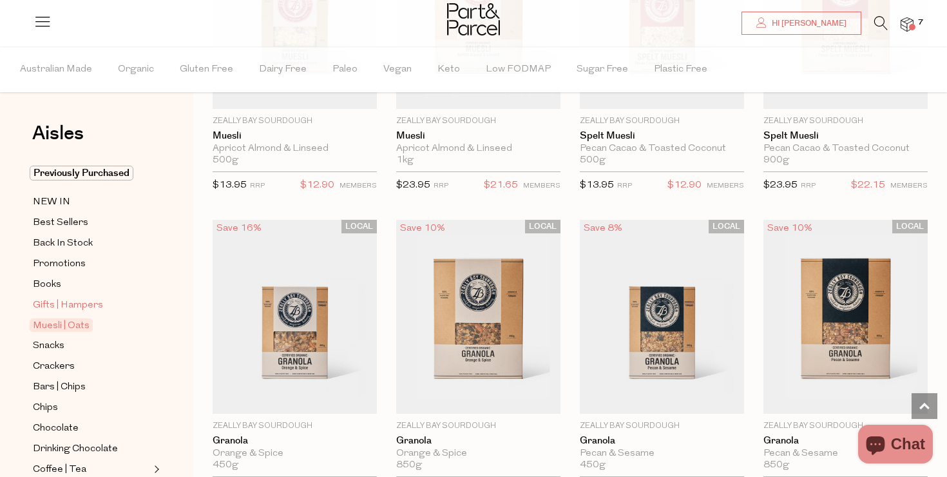
click at [88, 301] on span "Gifts | Hampers" at bounding box center [68, 305] width 70 height 15
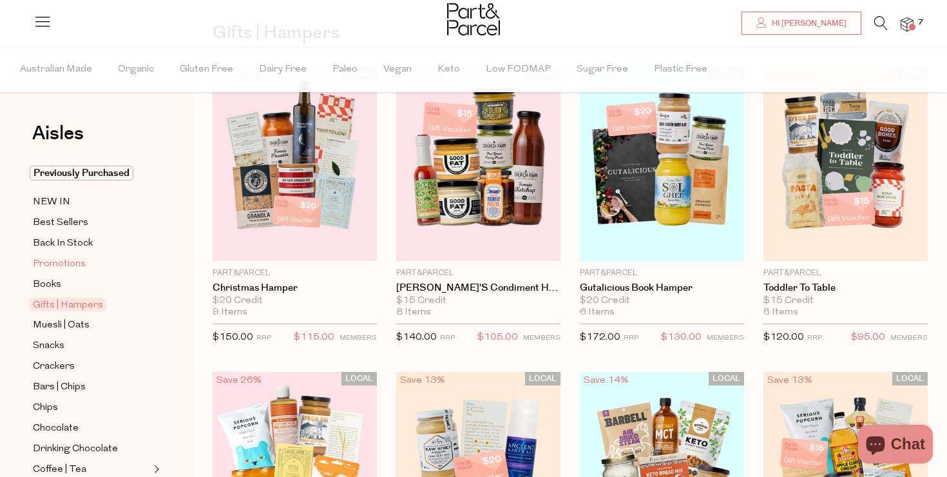
scroll to position [23, 0]
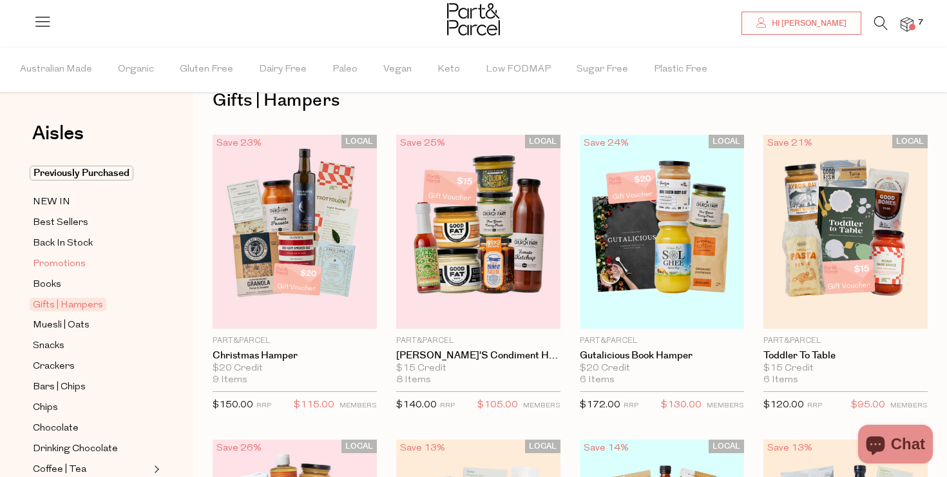
click at [60, 268] on span "Promotions" at bounding box center [59, 263] width 53 height 15
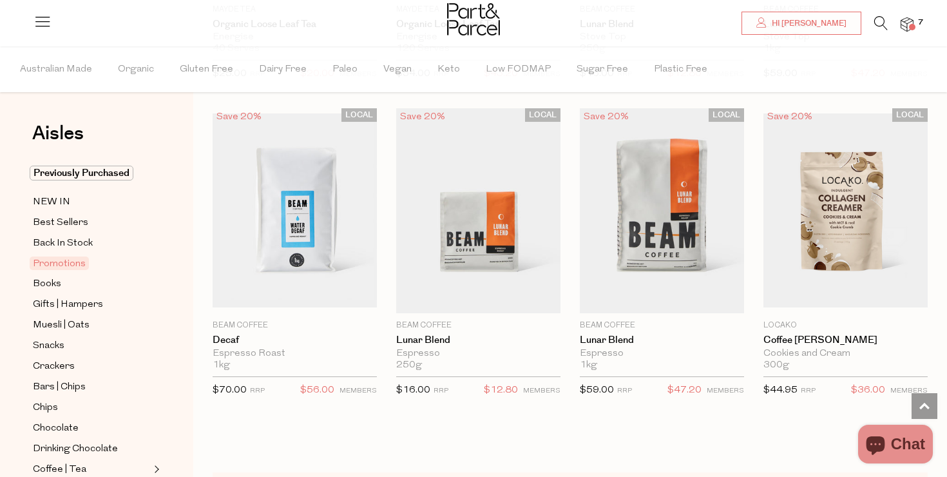
scroll to position [949, 0]
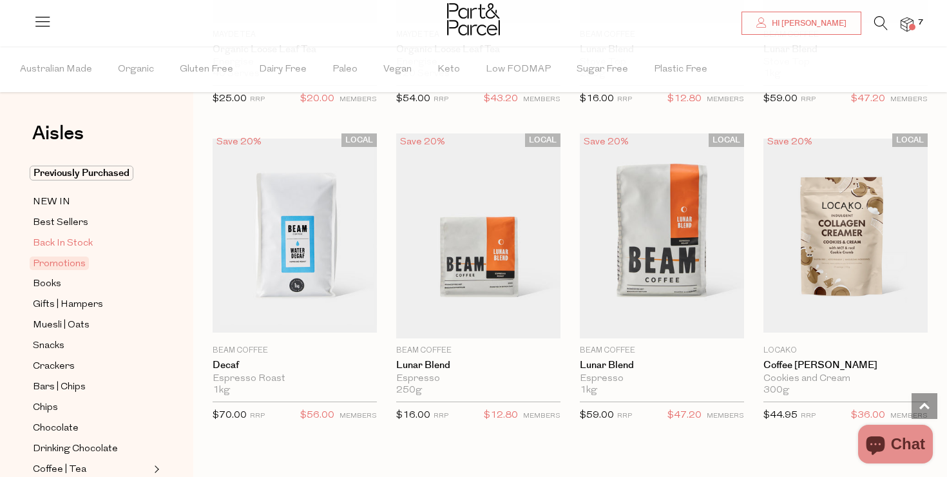
click at [52, 242] on span "Back In Stock" at bounding box center [63, 243] width 60 height 15
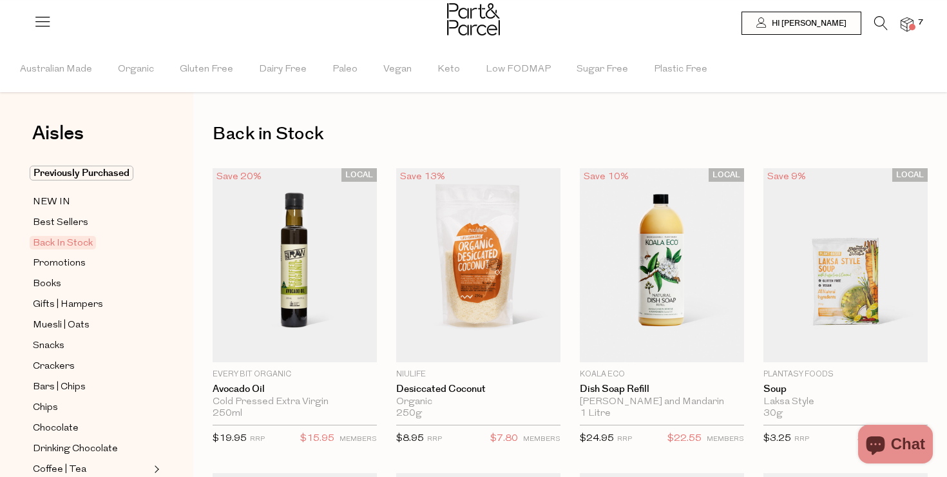
scroll to position [114, 0]
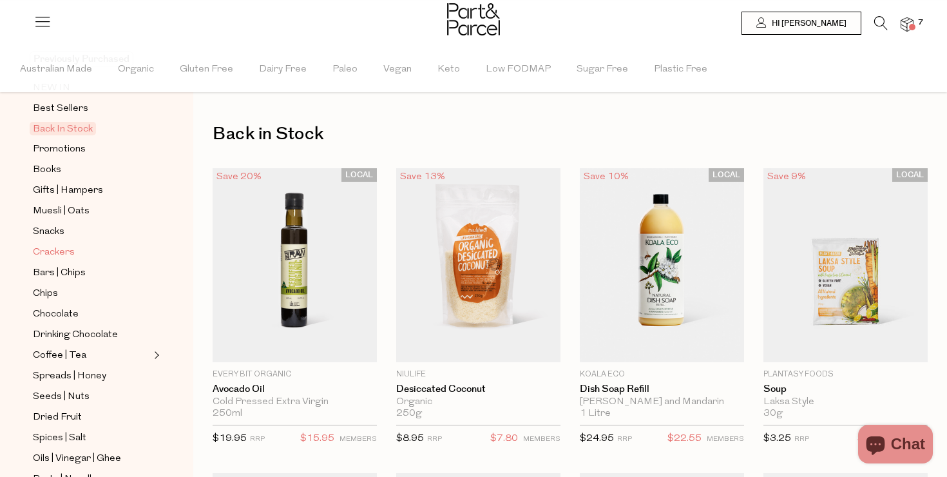
click at [56, 248] on span "Crackers" at bounding box center [54, 252] width 42 height 15
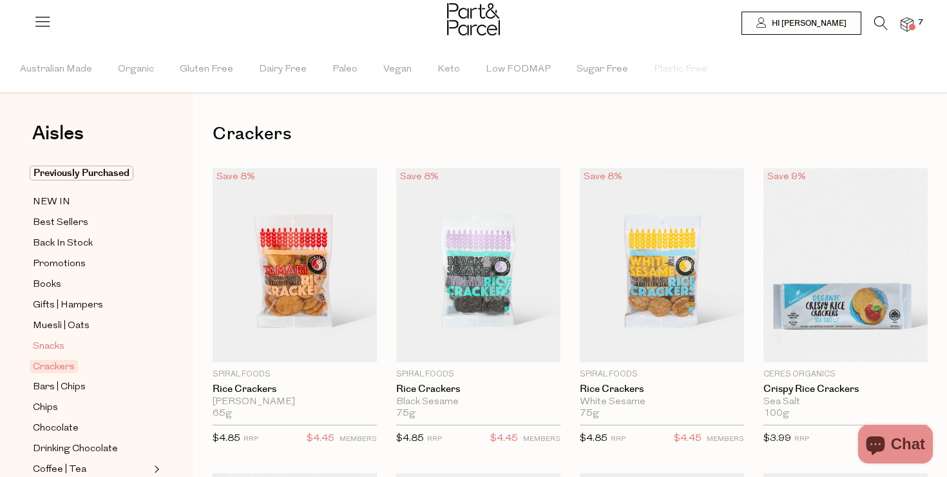
click at [53, 340] on span "Snacks" at bounding box center [49, 346] width 32 height 15
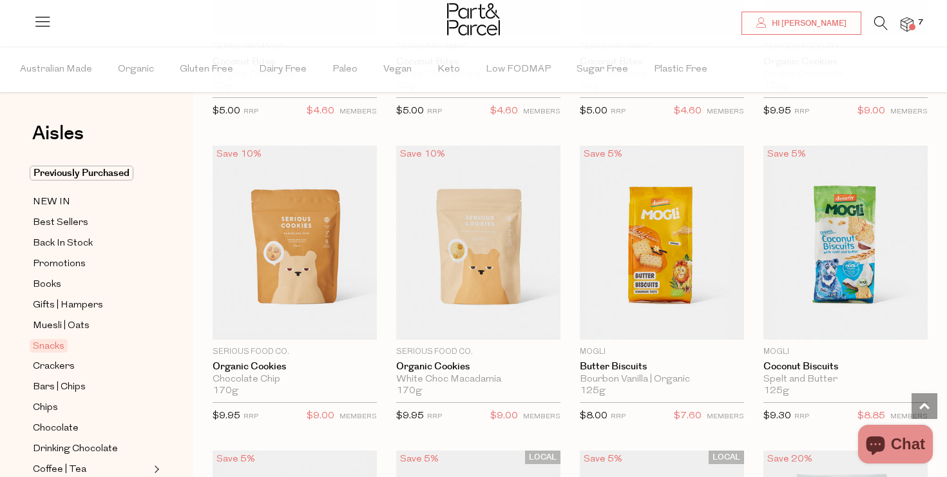
scroll to position [2484, 0]
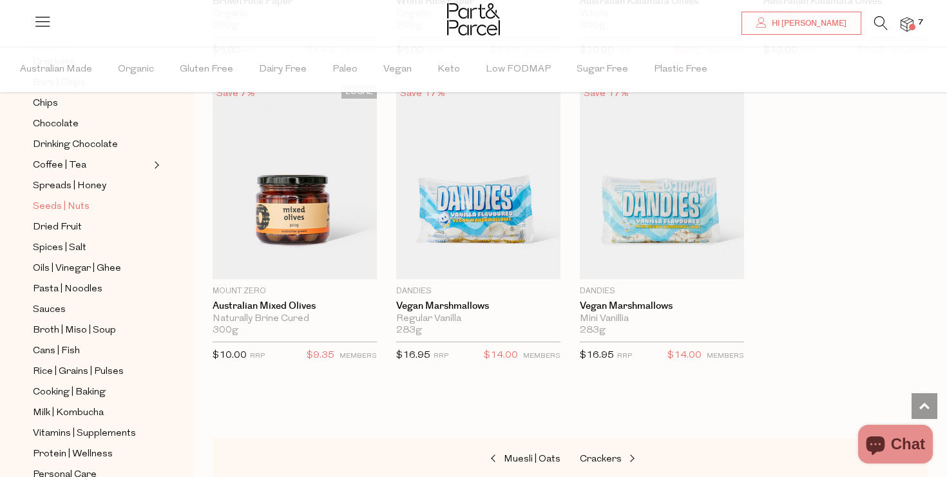
scroll to position [337, 0]
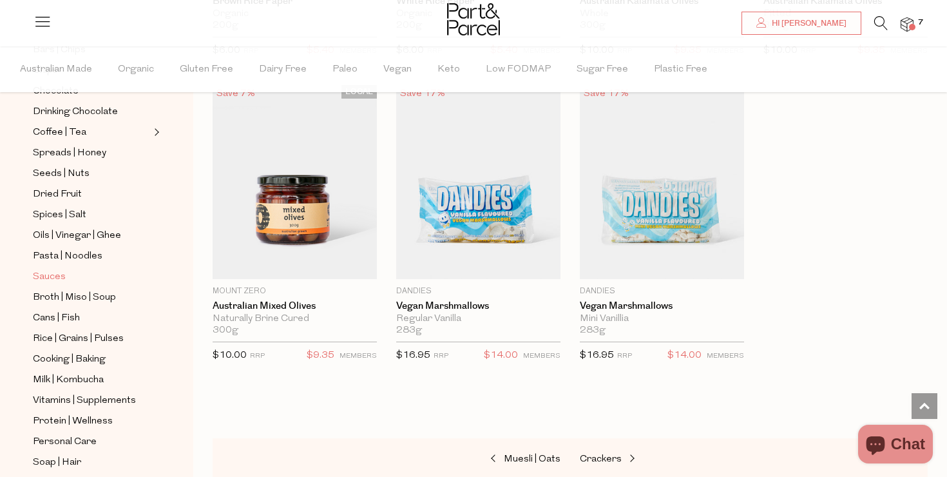
click at [53, 280] on span "Sauces" at bounding box center [49, 276] width 33 height 15
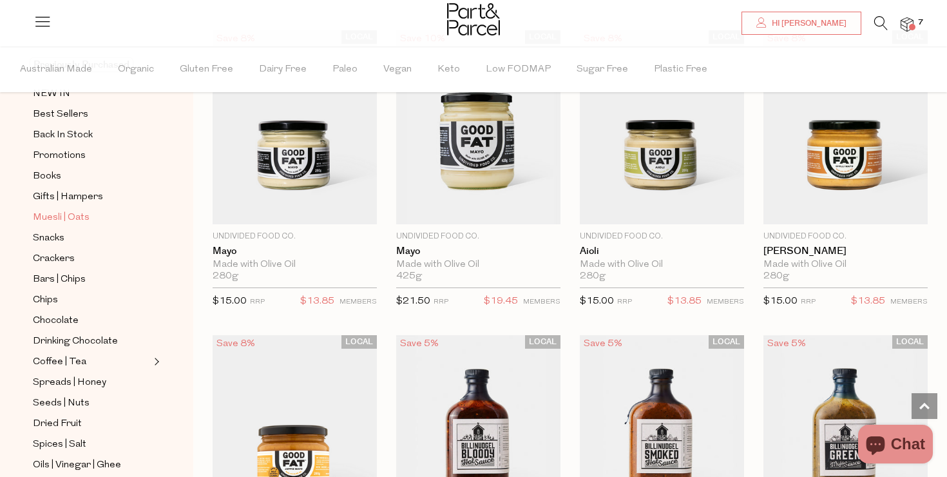
scroll to position [112, 0]
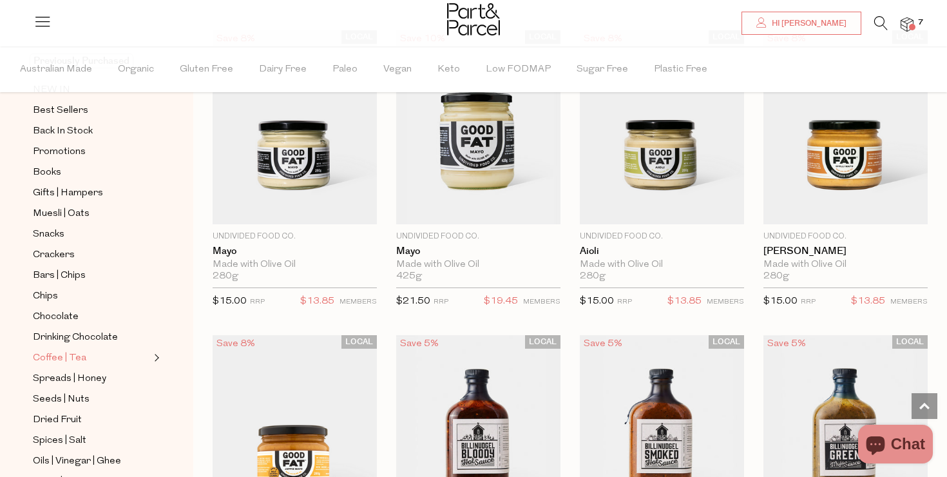
click at [110, 352] on link "Coffee | Tea" at bounding box center [91, 358] width 117 height 16
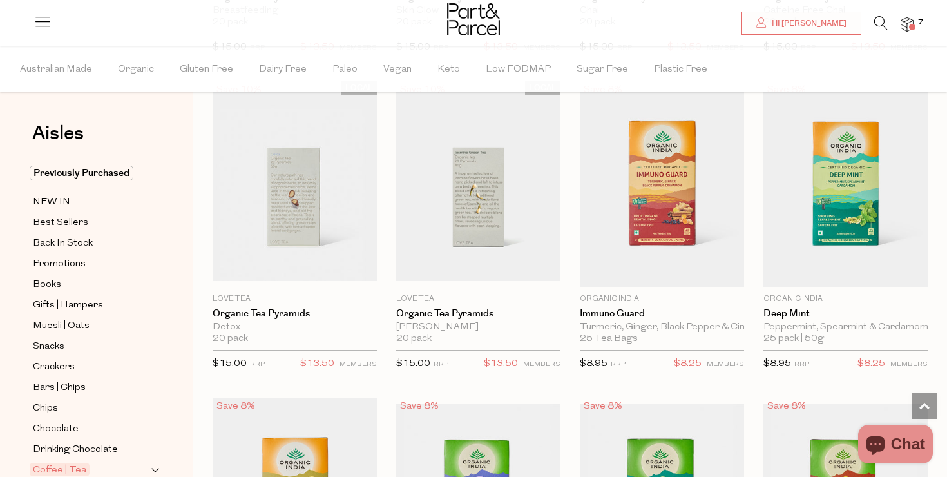
scroll to position [1307, 0]
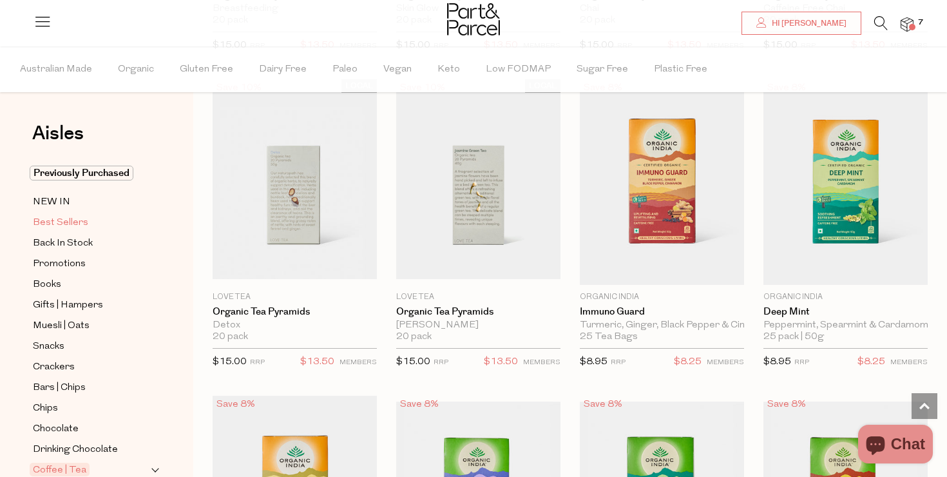
click at [71, 228] on span "Best Sellers" at bounding box center [60, 222] width 55 height 15
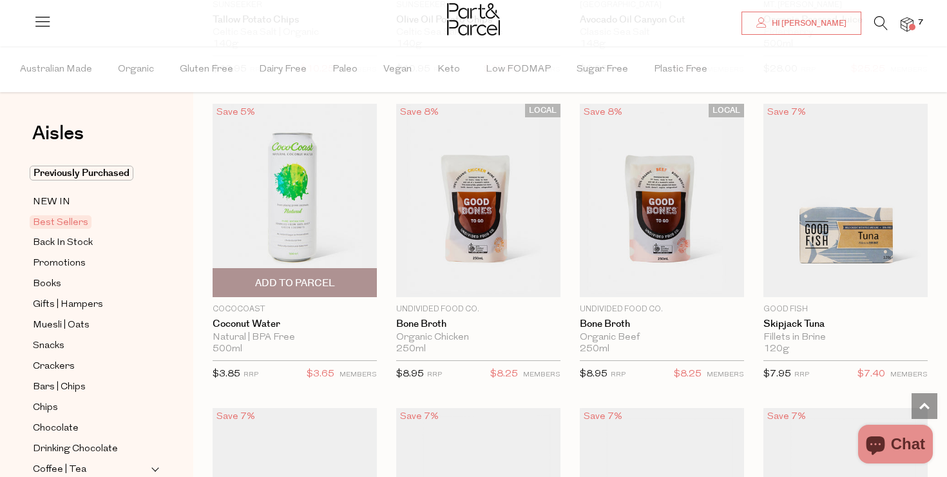
scroll to position [686, 0]
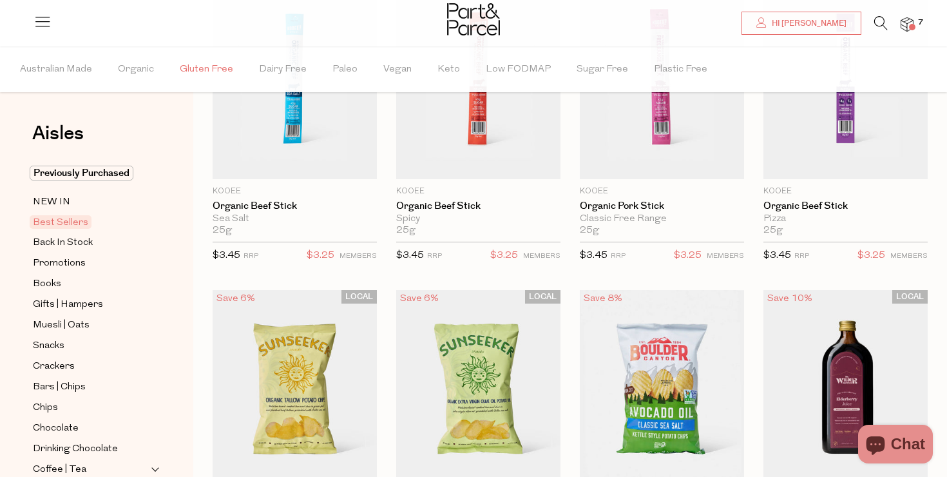
click at [213, 70] on span "Gluten Free" at bounding box center [206, 69] width 53 height 45
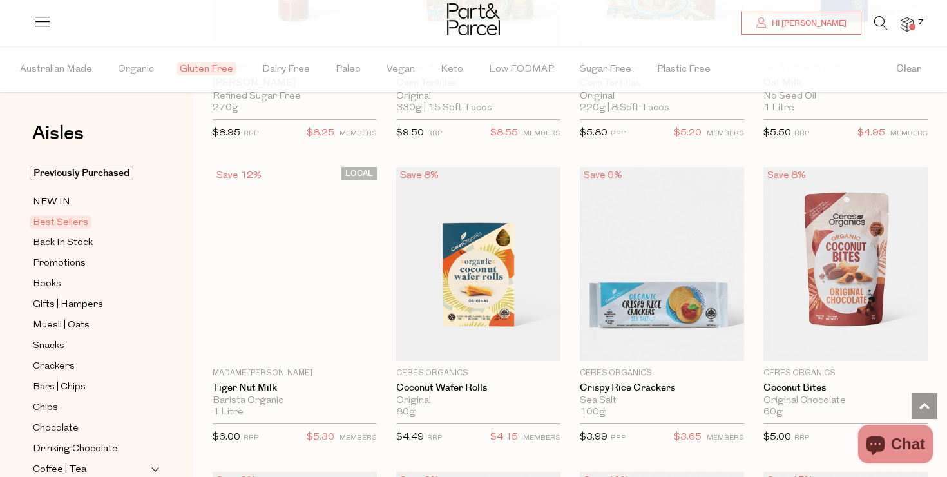
scroll to position [3078, 0]
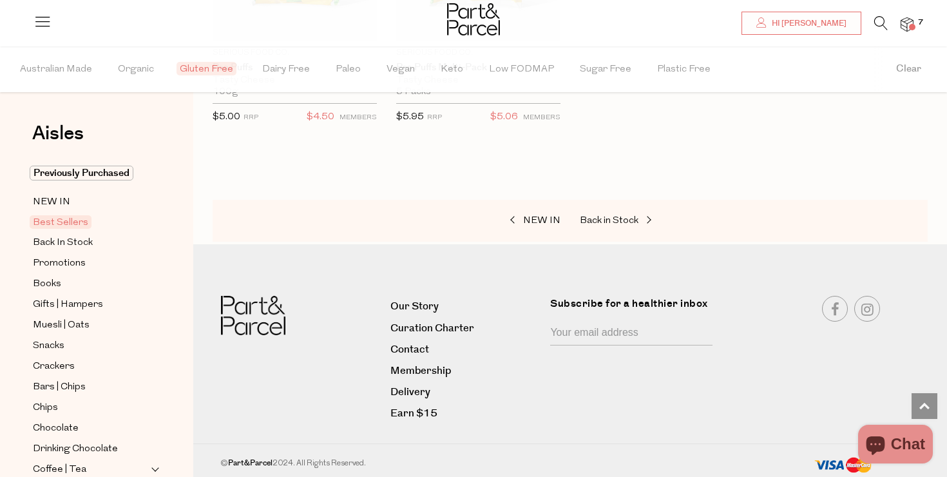
click at [61, 218] on span "Best Sellers" at bounding box center [61, 222] width 62 height 14
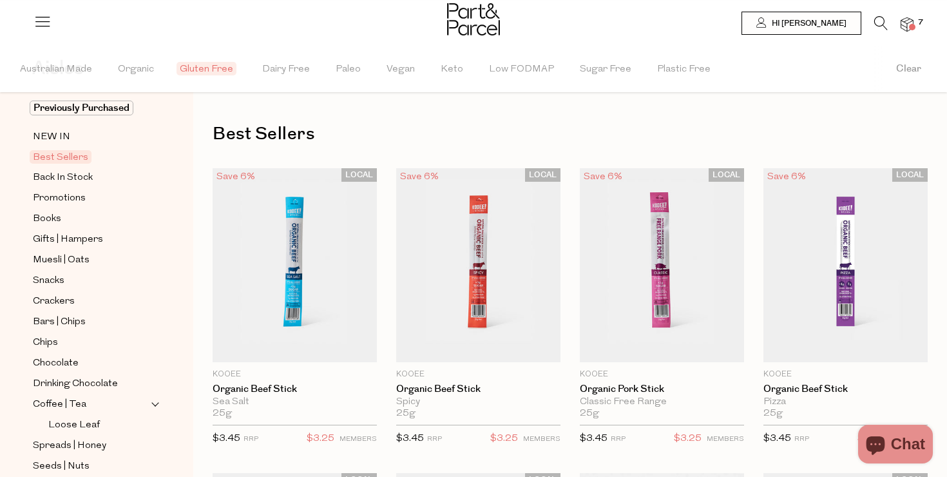
scroll to position [0, 0]
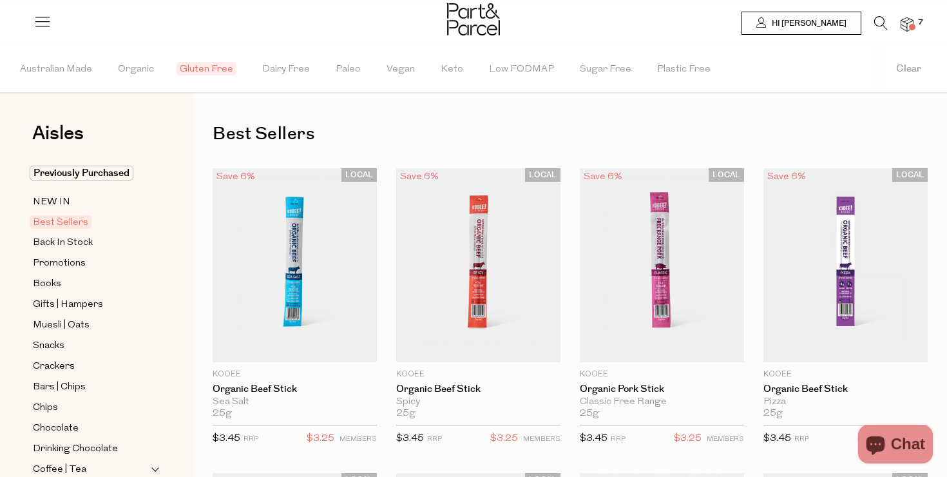
click at [476, 32] on img at bounding box center [473, 19] width 53 height 32
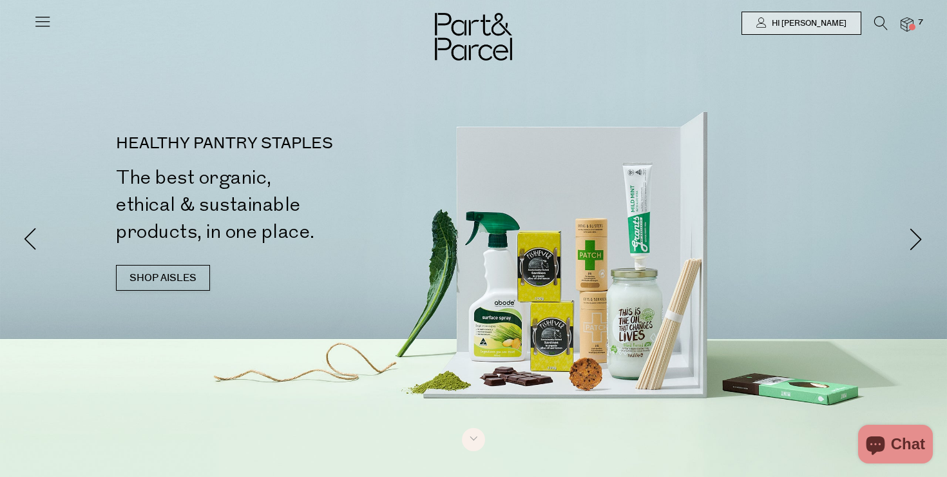
click at [35, 22] on icon at bounding box center [43, 21] width 18 height 18
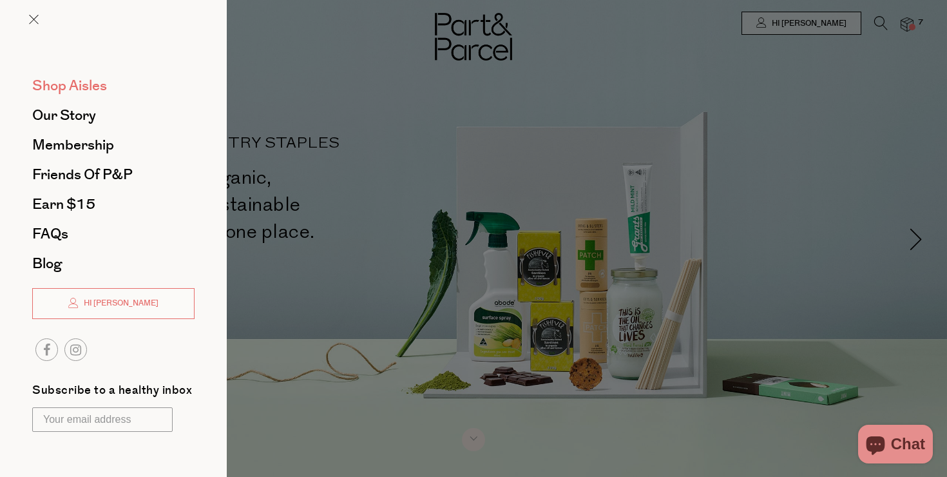
click at [61, 86] on span "Shop Aisles" at bounding box center [69, 85] width 75 height 21
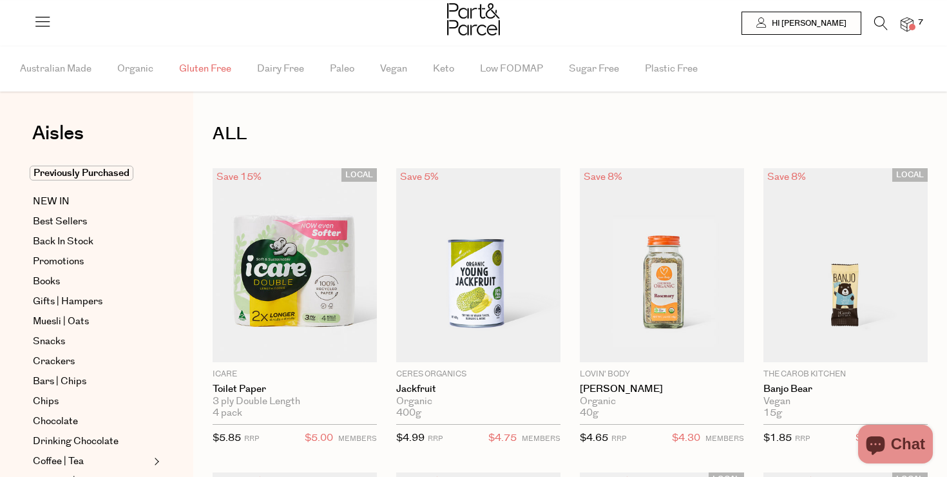
click at [202, 59] on span "Gluten Free" at bounding box center [205, 68] width 52 height 45
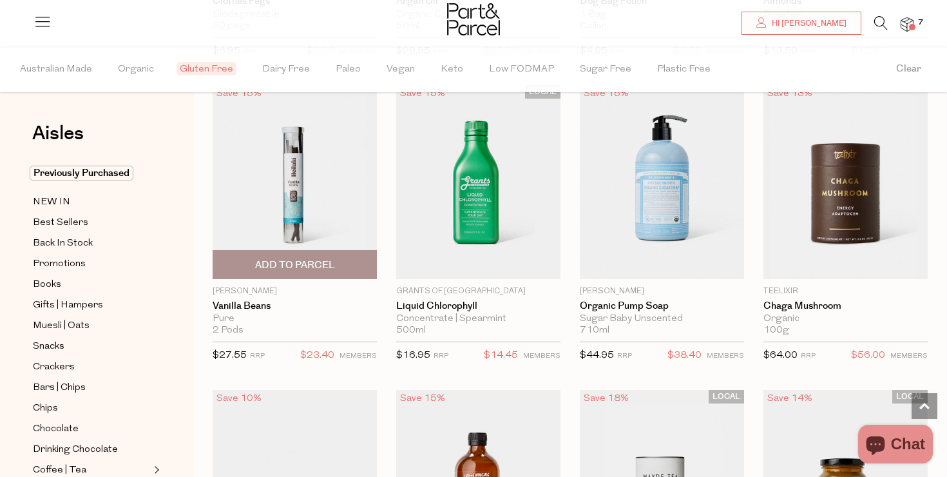
scroll to position [2510, 0]
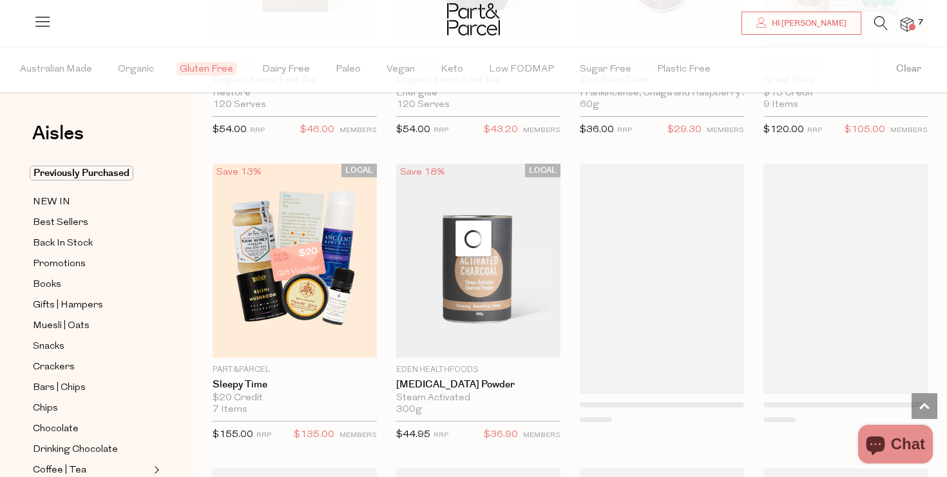
scroll to position [3757, 0]
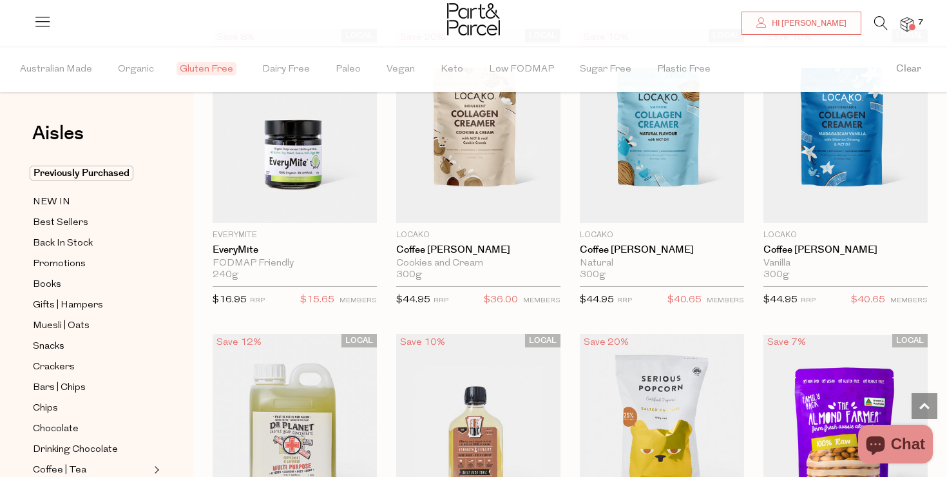
scroll to position [9233, 0]
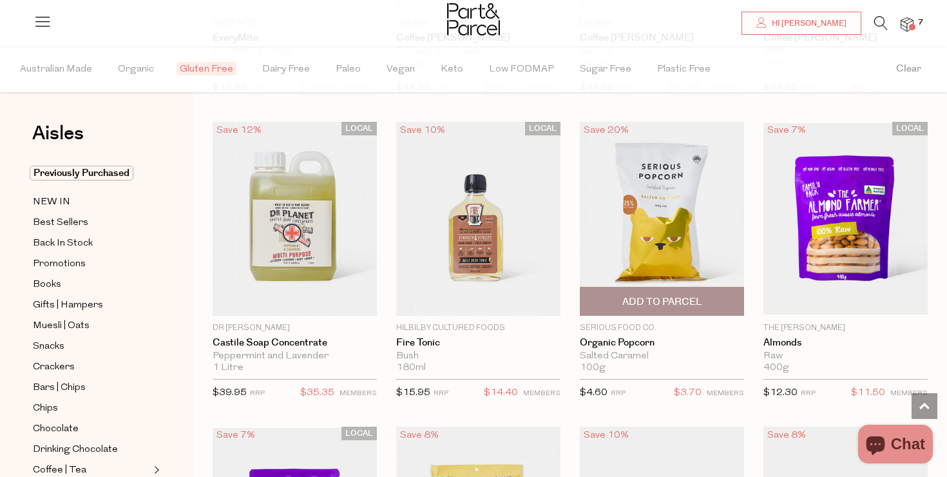
click at [658, 296] on span "Add To Parcel" at bounding box center [662, 302] width 80 height 14
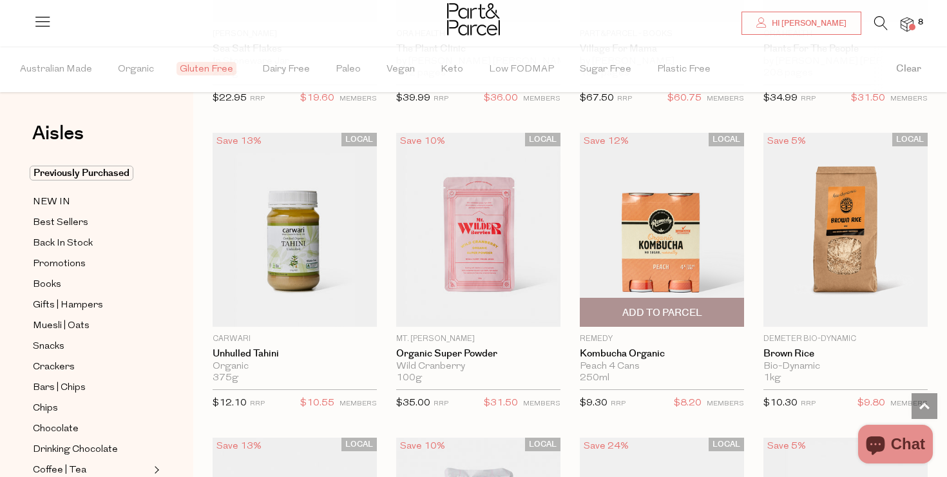
scroll to position [10421, 0]
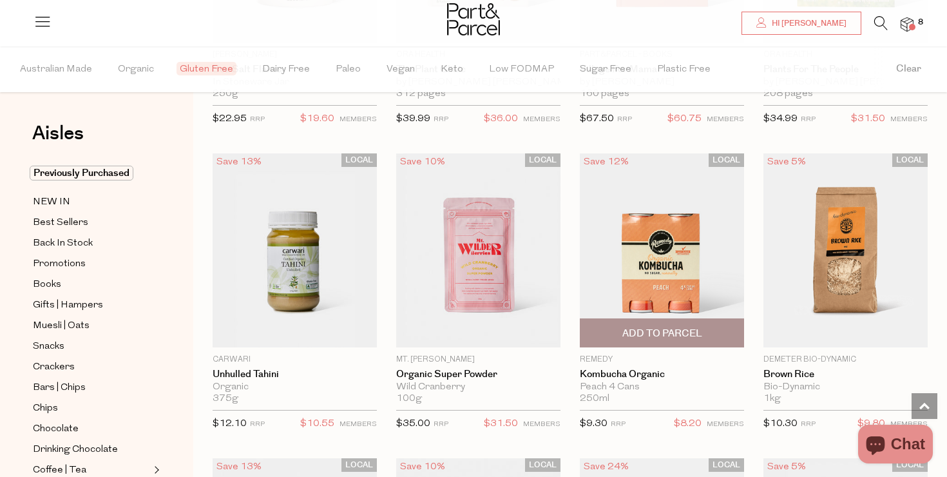
click at [672, 327] on span "Add To Parcel" at bounding box center [662, 334] width 80 height 14
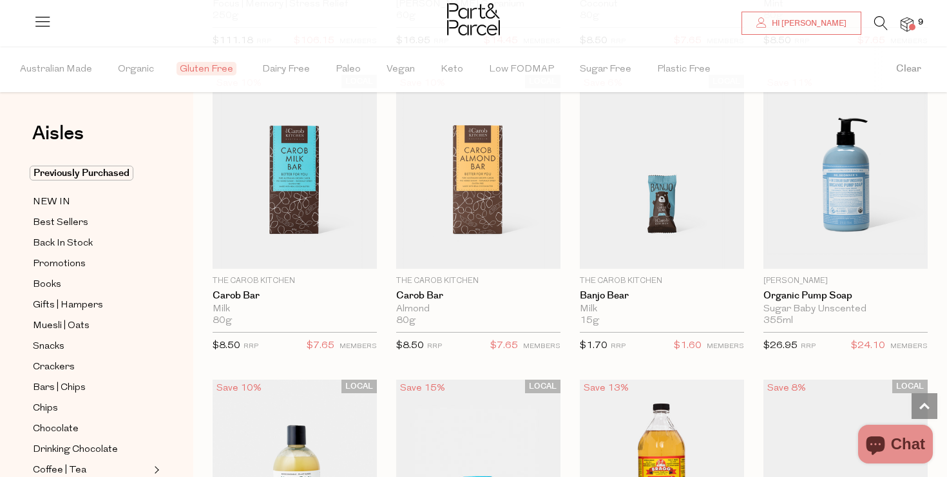
scroll to position [13864, 0]
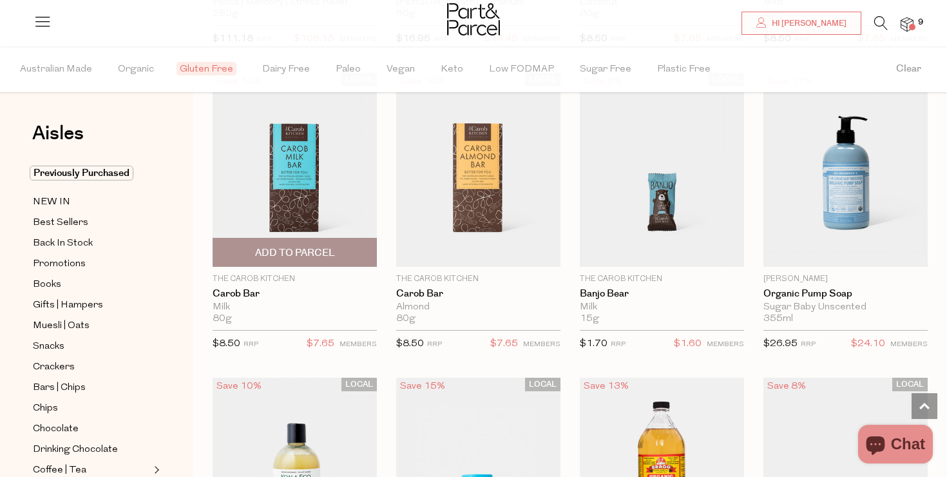
click at [283, 202] on img at bounding box center [295, 170] width 164 height 194
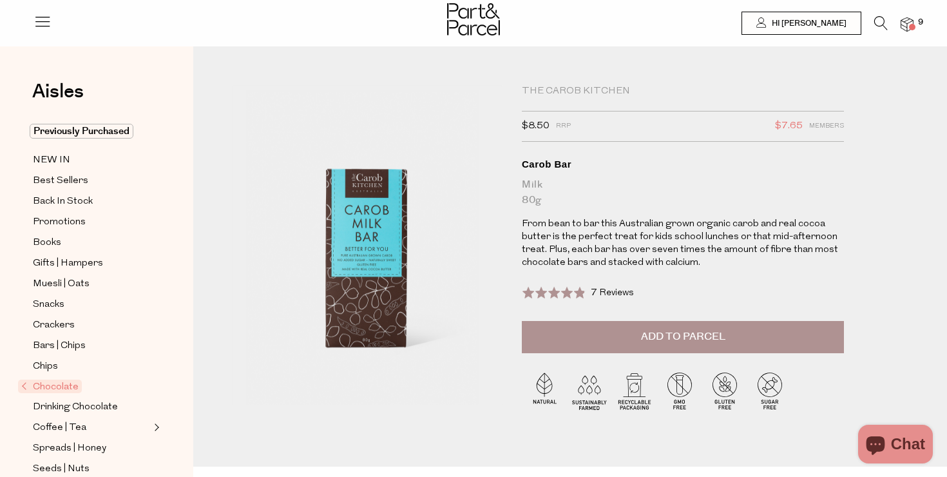
click at [666, 335] on span "Add to Parcel" at bounding box center [683, 336] width 84 height 15
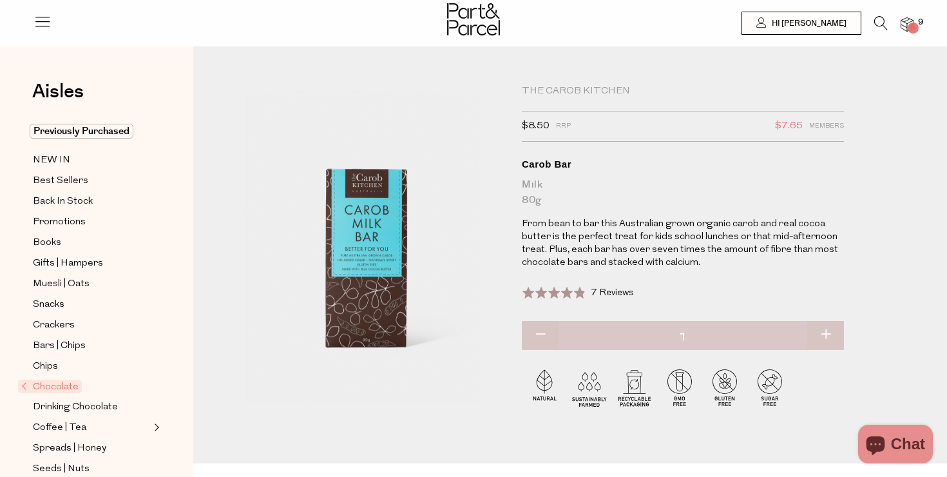
click at [816, 332] on button "button" at bounding box center [825, 335] width 37 height 28
type input "2"
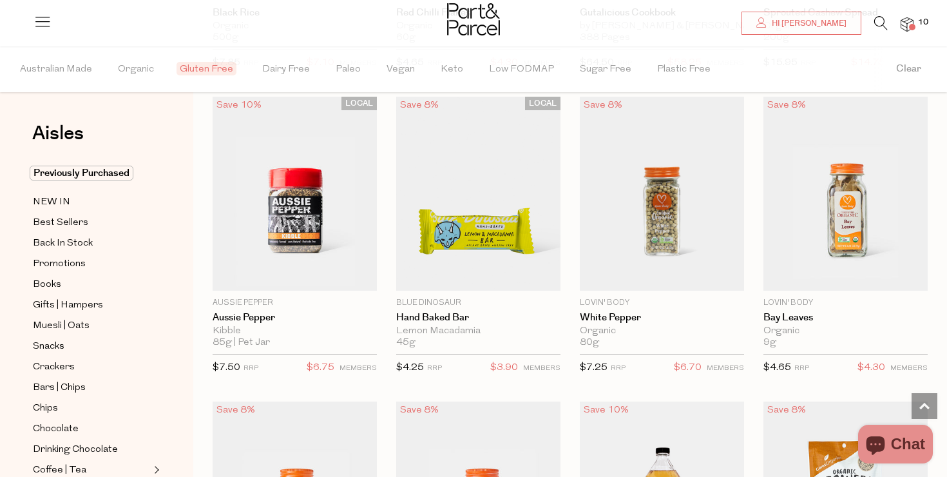
scroll to position [6802, 0]
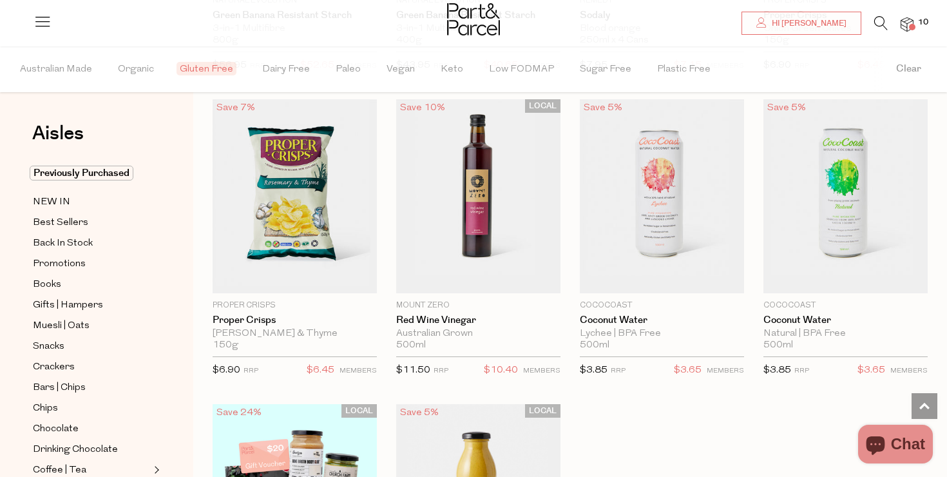
scroll to position [11076, 0]
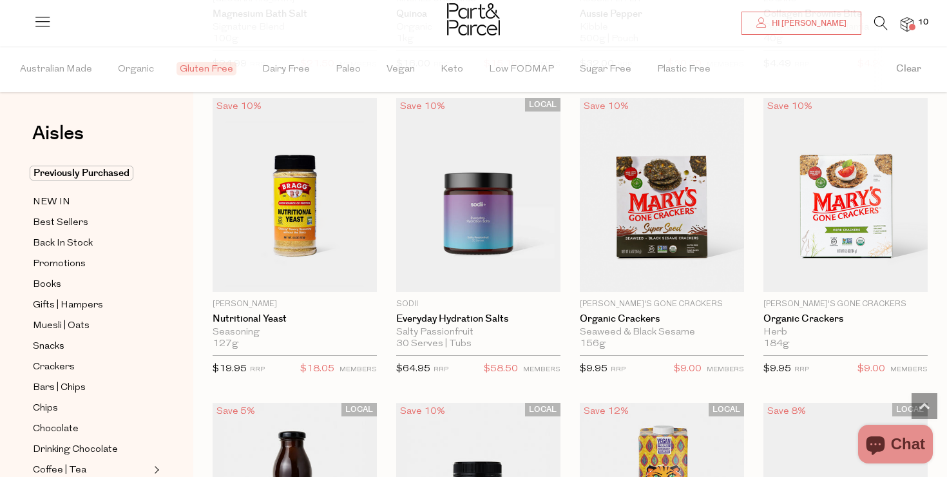
scroll to position [16593, 0]
click at [904, 28] on img at bounding box center [907, 24] width 13 height 15
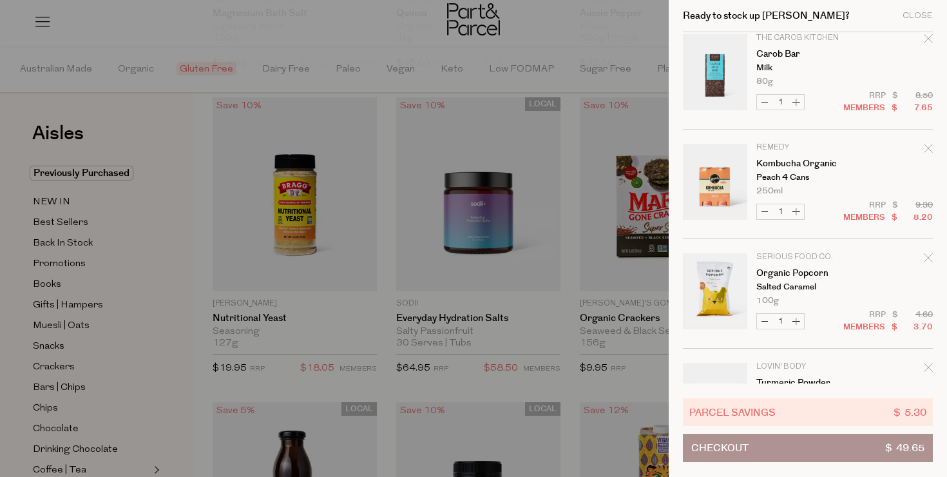
scroll to position [0, 0]
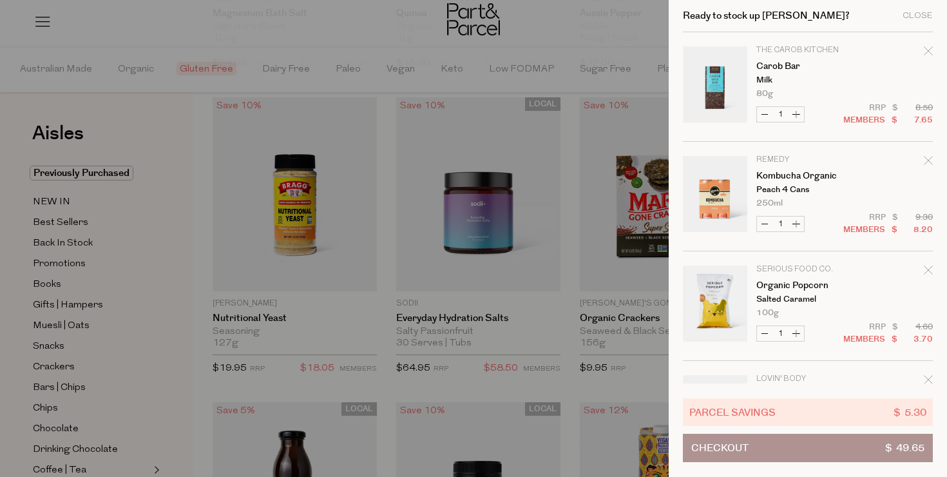
click at [798, 116] on button "Increase Carob Bar" at bounding box center [796, 114] width 15 height 15
type input "2"
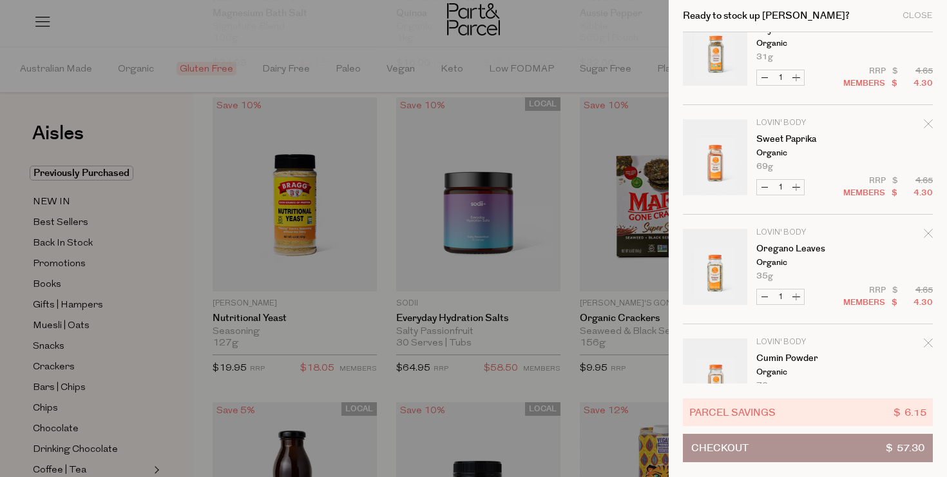
scroll to position [744, 0]
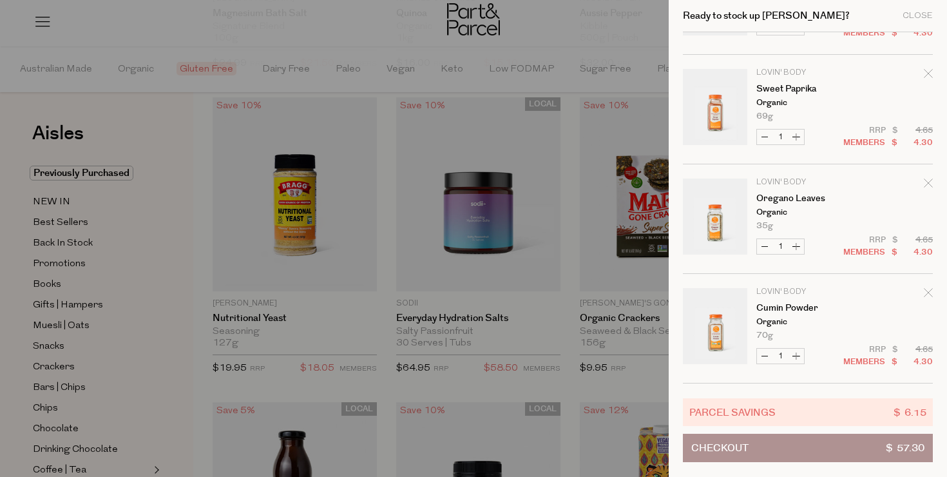
click at [592, 267] on div at bounding box center [473, 238] width 947 height 477
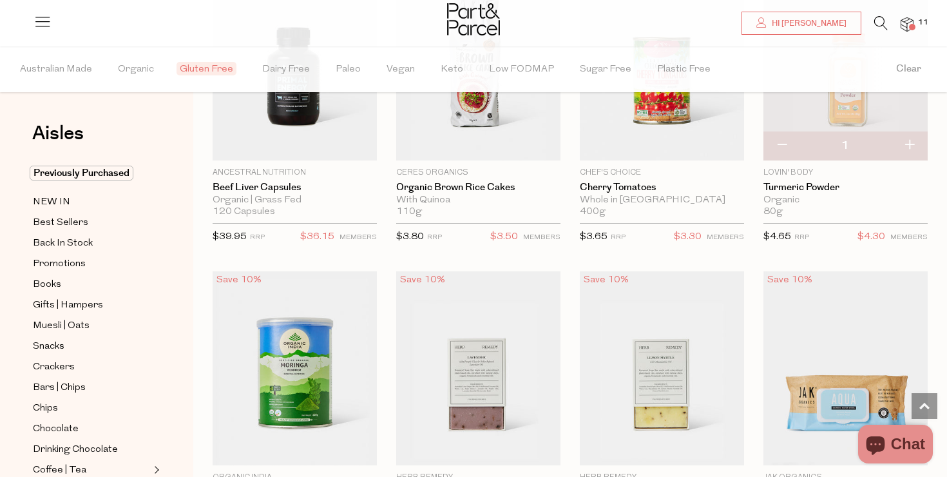
scroll to position [21781, 0]
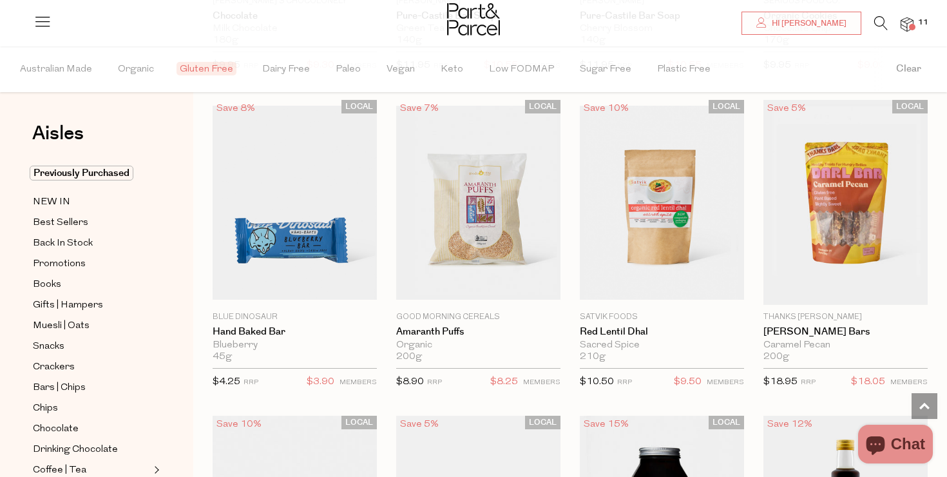
type input "2"
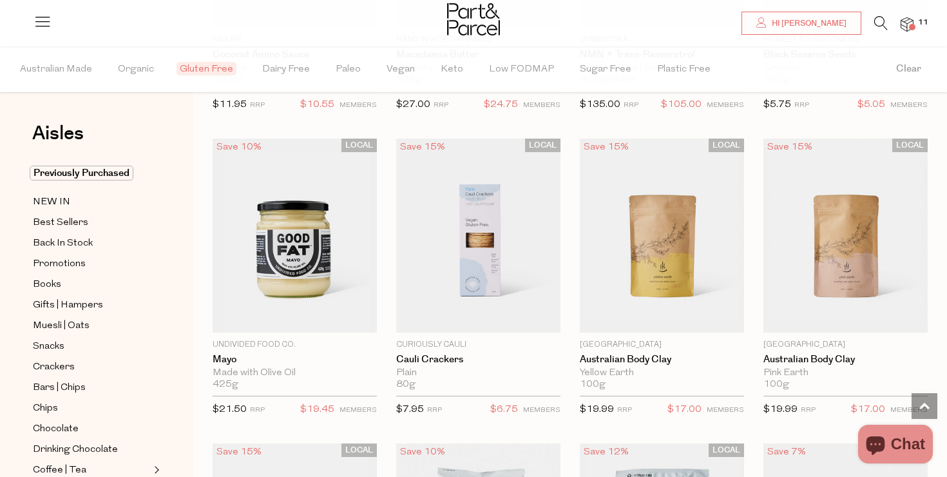
scroll to position [23605, 0]
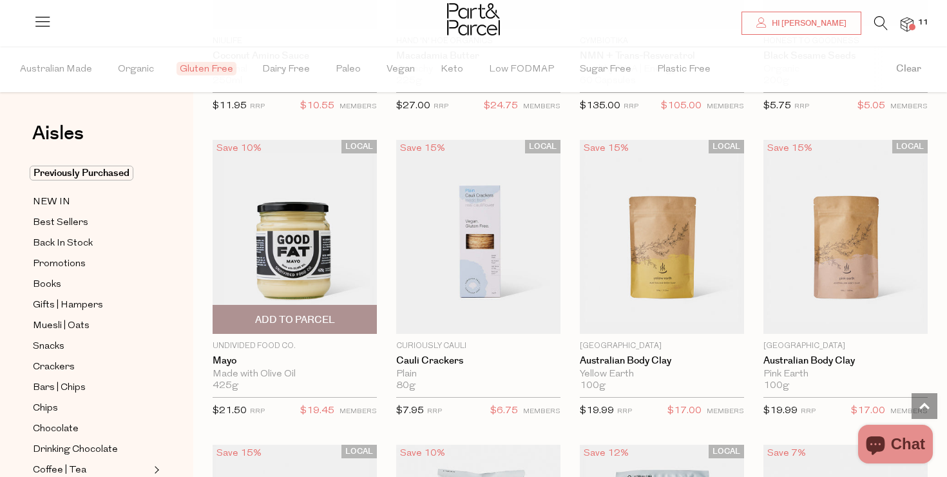
click at [309, 225] on img at bounding box center [295, 237] width 164 height 194
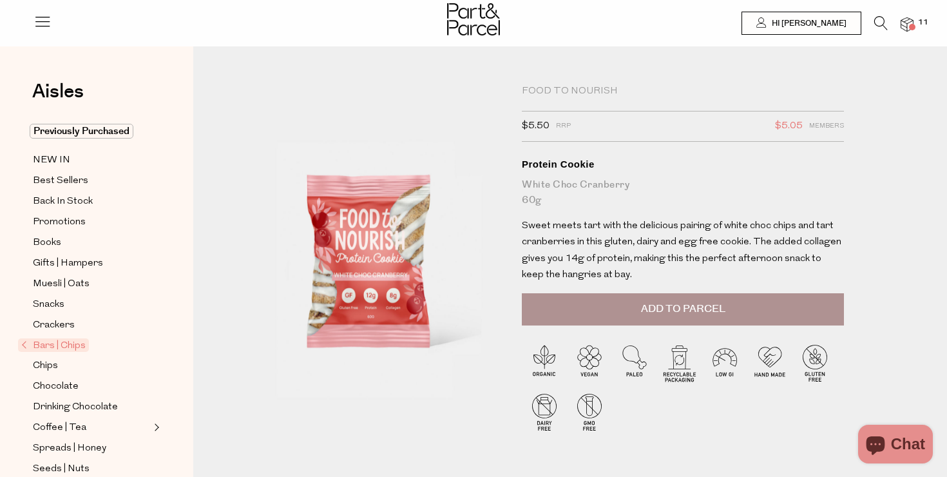
click at [601, 309] on button "Add to Parcel" at bounding box center [683, 309] width 322 height 32
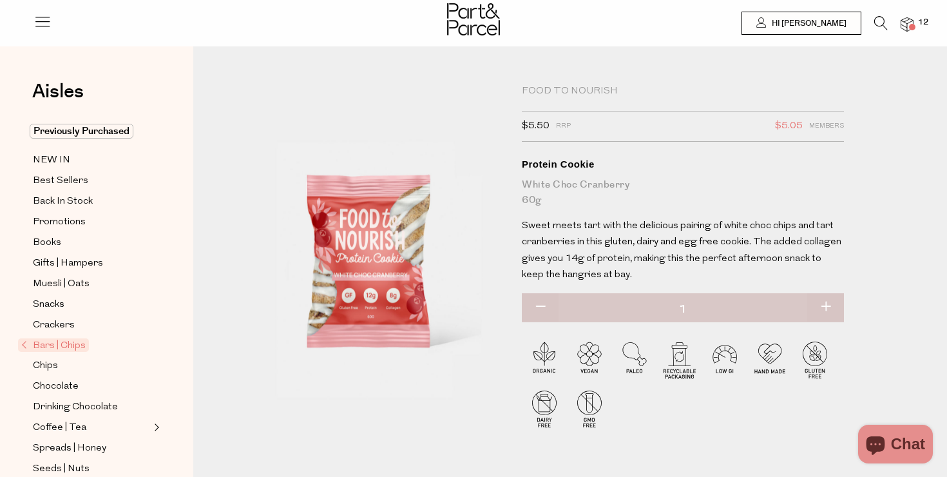
click at [822, 305] on button "button" at bounding box center [825, 307] width 37 height 28
type input "2"
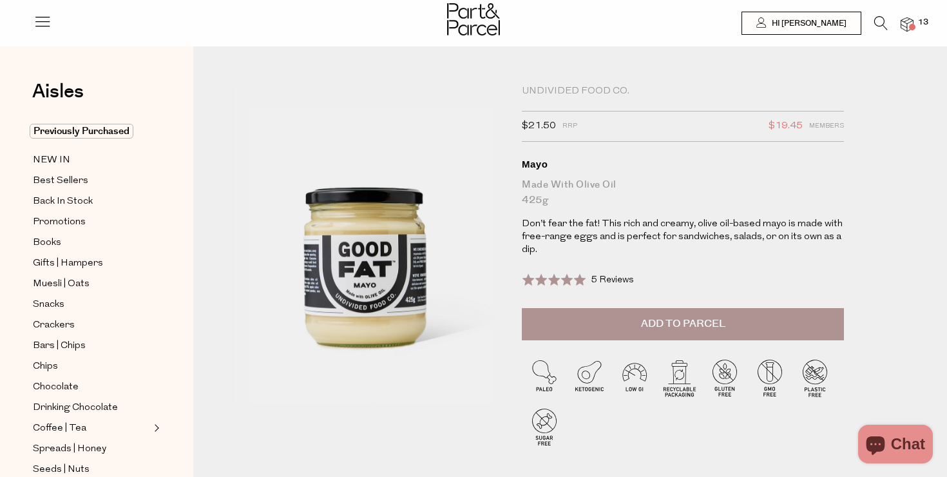
click at [562, 96] on div "Undivided Food Co." at bounding box center [683, 91] width 322 height 13
copy div "Undivided Food Co."
click at [876, 26] on icon at bounding box center [881, 23] width 14 height 14
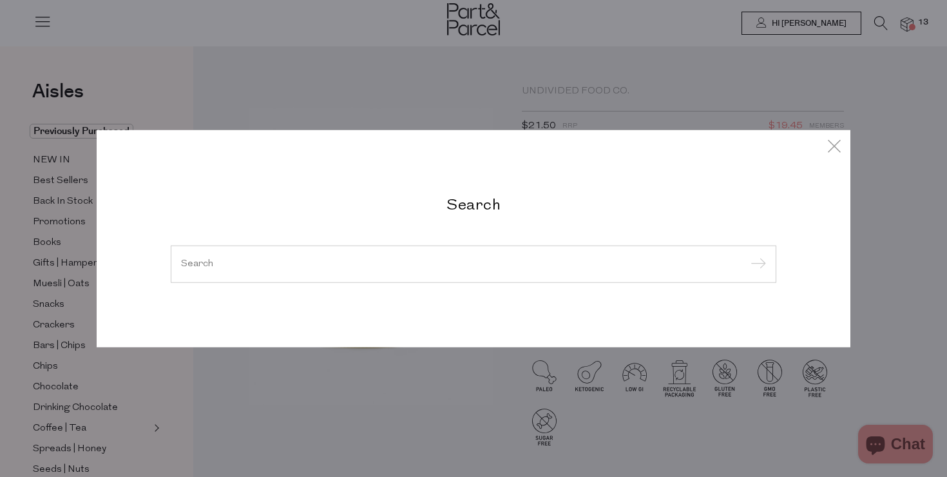
paste input "Undivided Food Co."
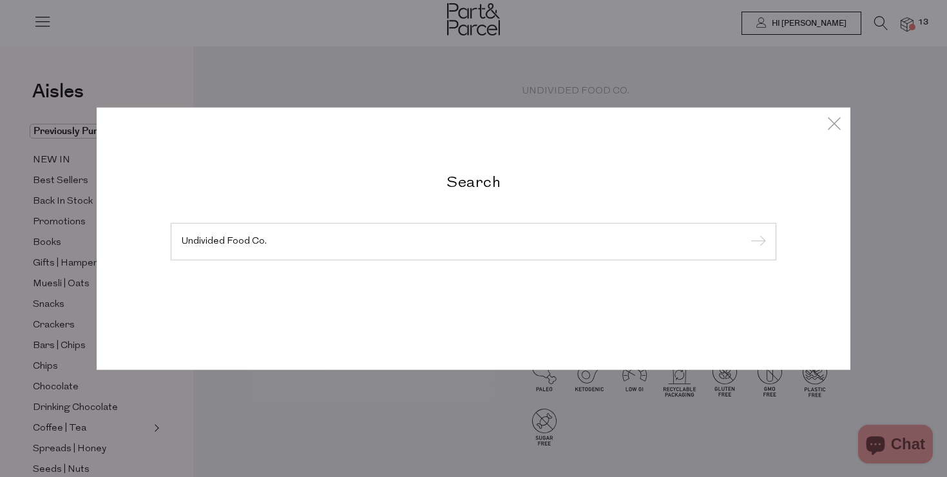
type input "Undivided Food Co."
click at [747, 233] on input "submit" at bounding box center [756, 242] width 19 height 19
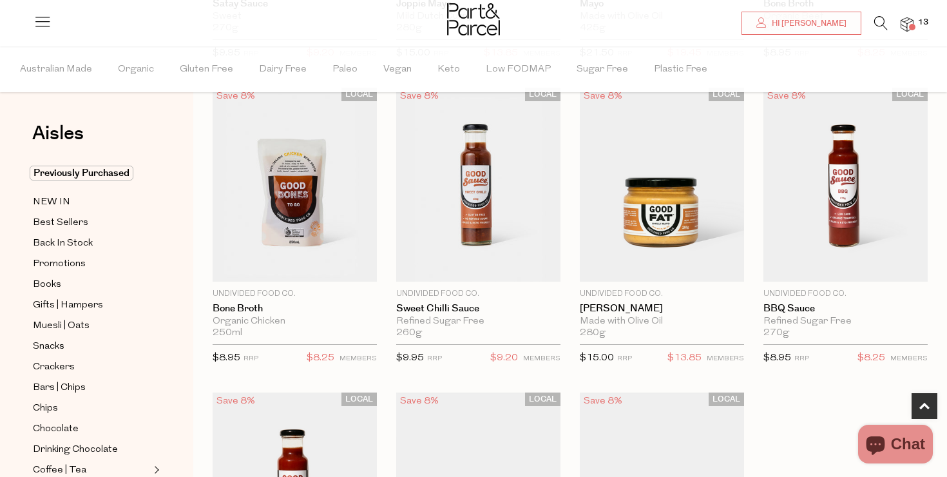
scroll to position [407, 0]
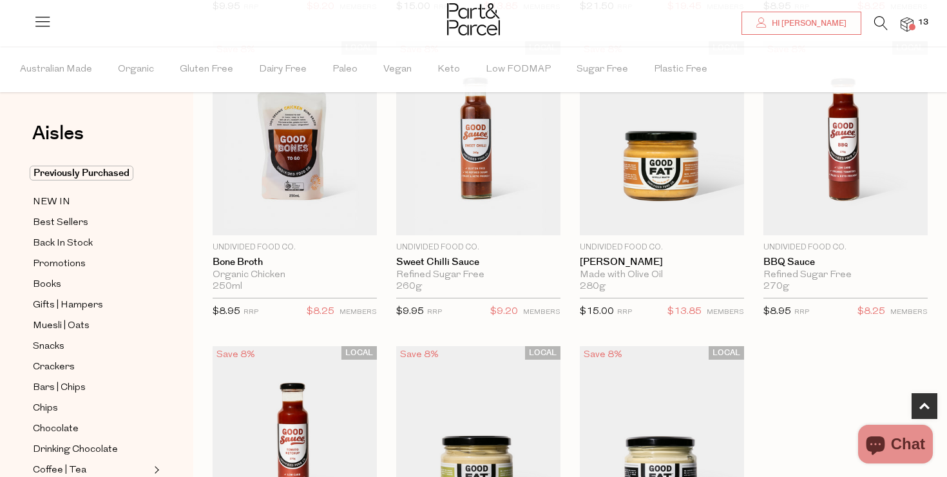
click at [916, 23] on span "13" at bounding box center [923, 23] width 17 height 12
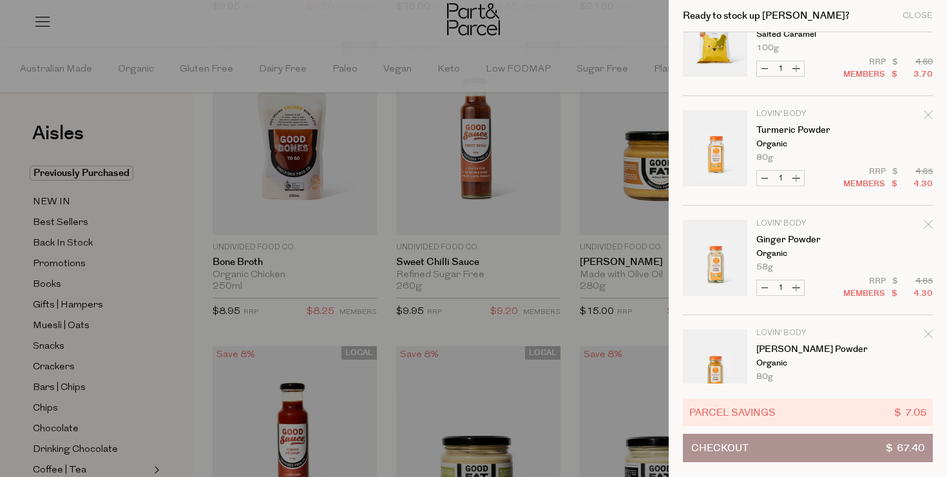
scroll to position [0, 0]
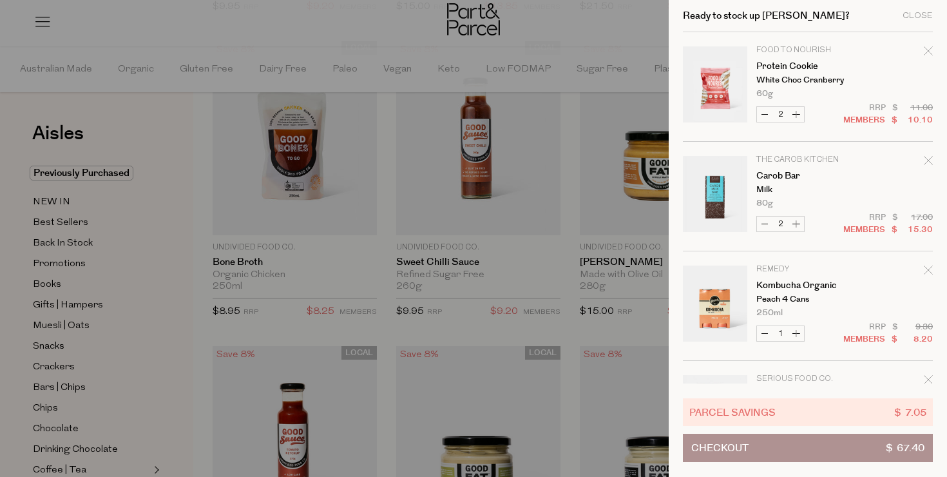
click at [544, 184] on div at bounding box center [473, 238] width 947 height 477
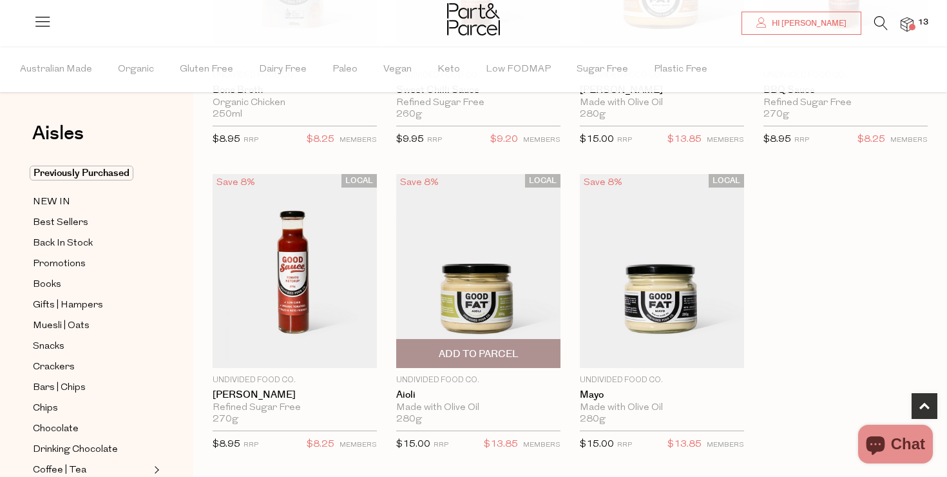
scroll to position [599, 0]
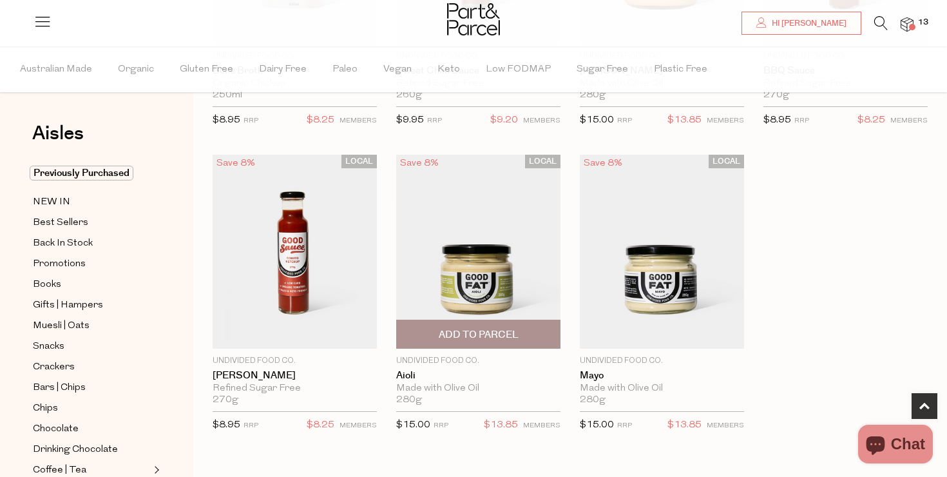
click at [494, 341] on span "Add To Parcel" at bounding box center [478, 334] width 157 height 28
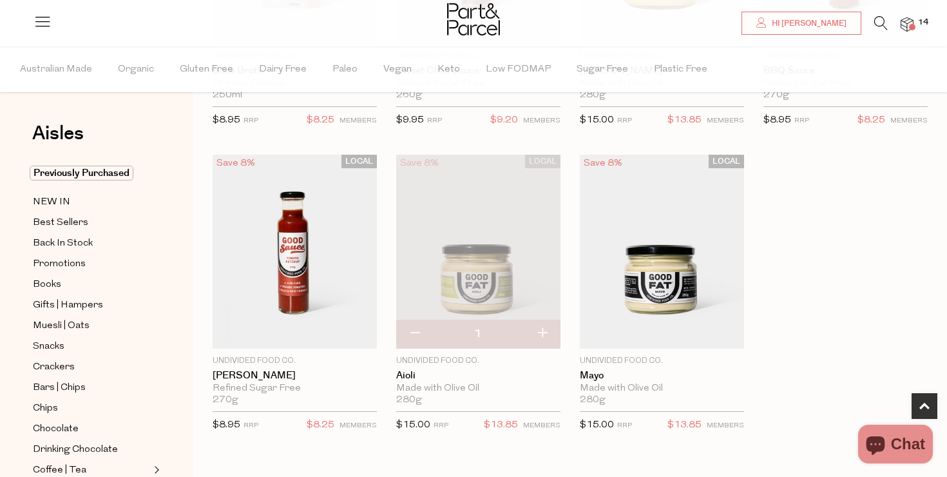
click at [904, 24] on img at bounding box center [907, 24] width 13 height 15
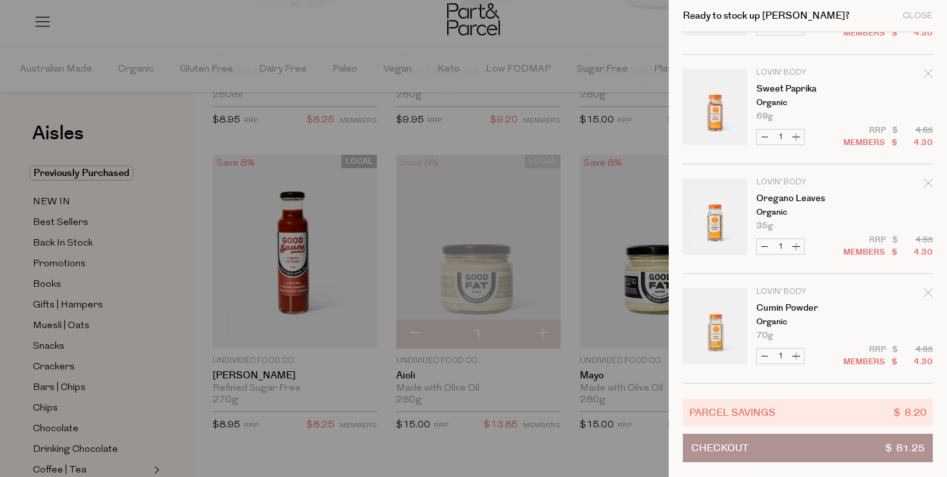
scroll to position [0, 0]
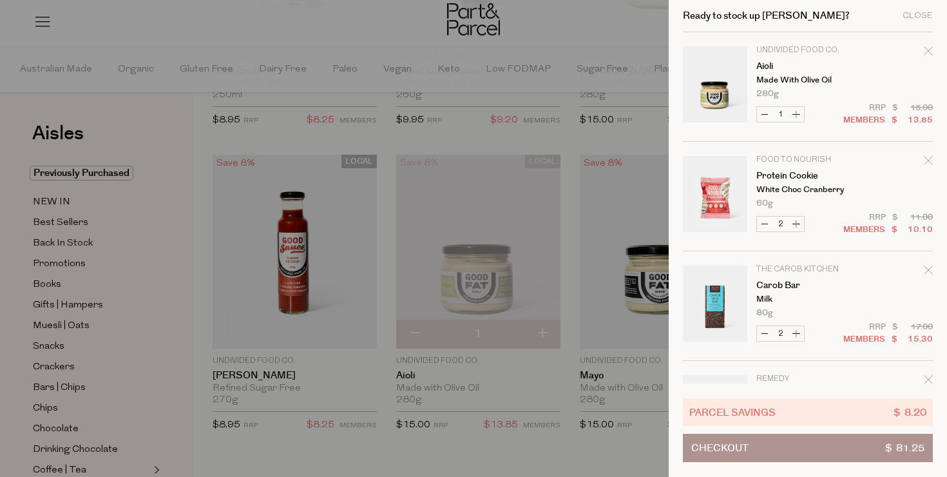
click at [784, 452] on button "Checkout $ 81.25" at bounding box center [808, 448] width 250 height 28
